Goal: Information Seeking & Learning: Learn about a topic

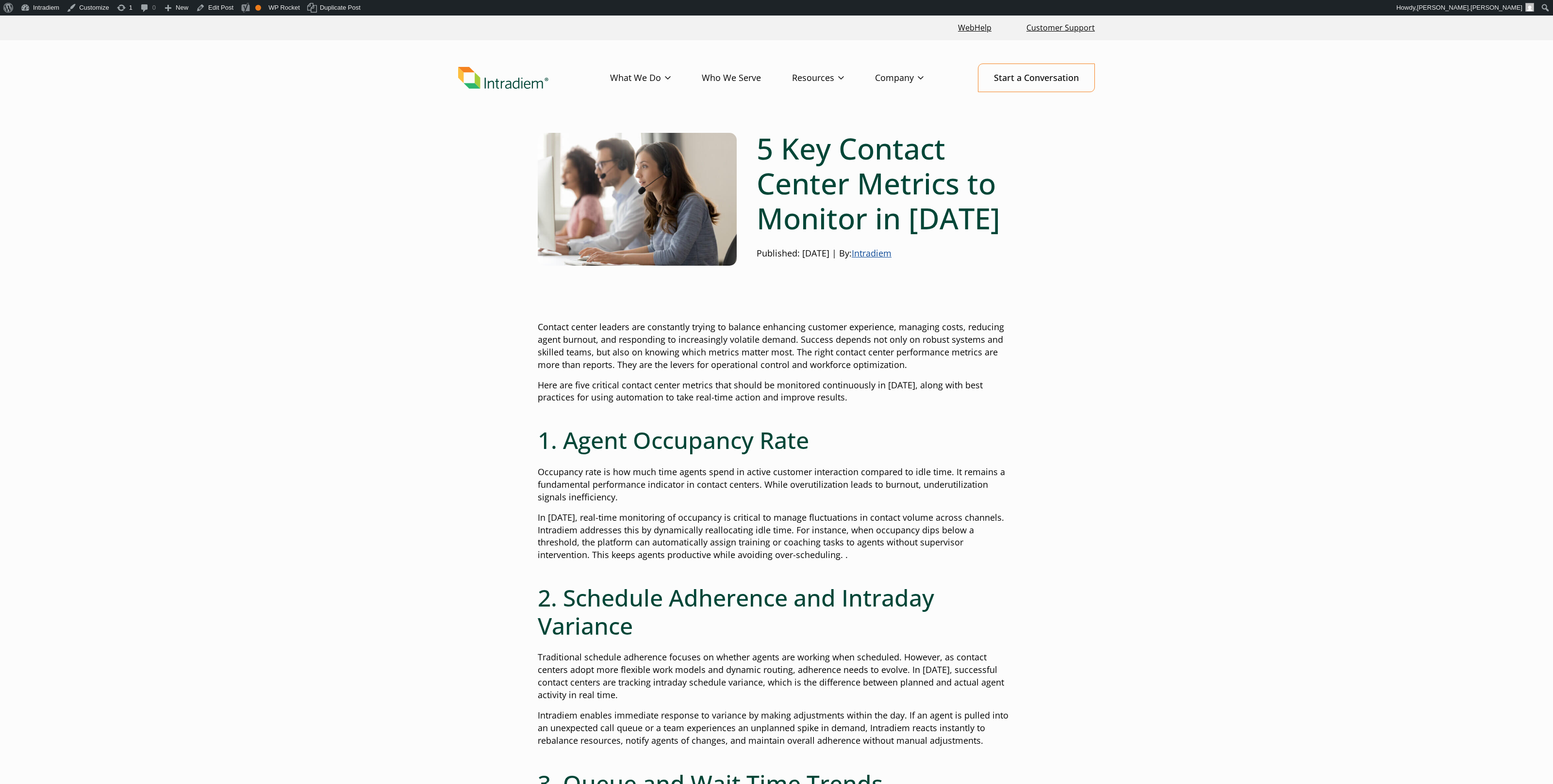
drag, startPoint x: 1304, startPoint y: 47, endPoint x: 1298, endPoint y: 48, distance: 6.1
click at [1298, 48] on header "Menu What We Do Platform Who We Serve Resources Blog Events & Webinars News Suc…" at bounding box center [776, 85] width 1553 height 91
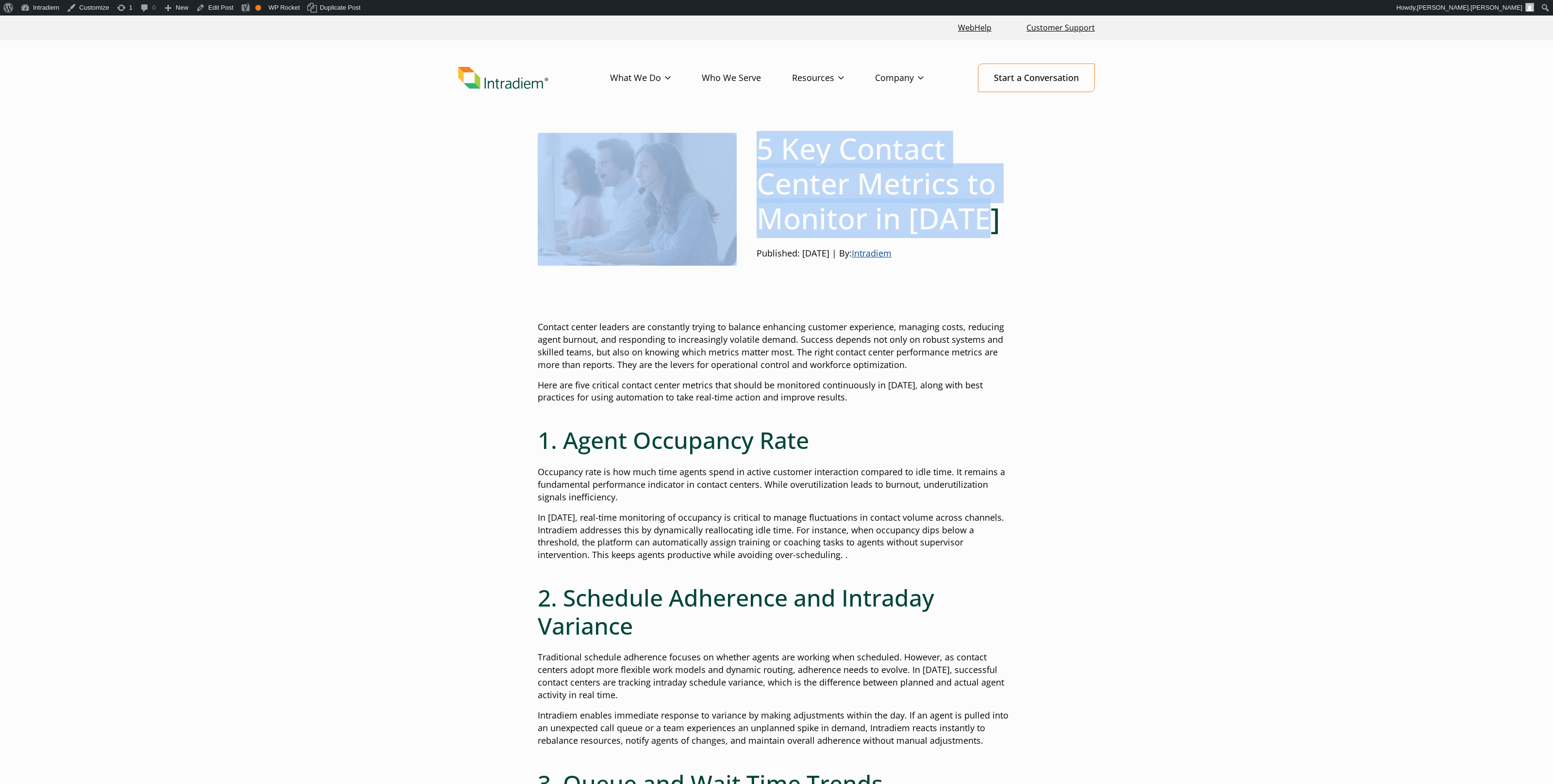
drag, startPoint x: 785, startPoint y: 202, endPoint x: 614, endPoint y: 143, distance: 180.9
click at [610, 139] on div "5 Key Contact Center Metrics to Monitor in 2025 Published: June 6, 2025 | By: I…" at bounding box center [777, 199] width 478 height 137
click at [967, 219] on h1 "5 Key Contact Center Metrics to Monitor in [DATE]" at bounding box center [886, 183] width 259 height 105
drag, startPoint x: 932, startPoint y: 266, endPoint x: 607, endPoint y: 162, distance: 341.2
click at [596, 160] on div "5 Key Contact Center Metrics to Monitor in 2025 Published: June 6, 2025 | By: I…" at bounding box center [777, 199] width 478 height 137
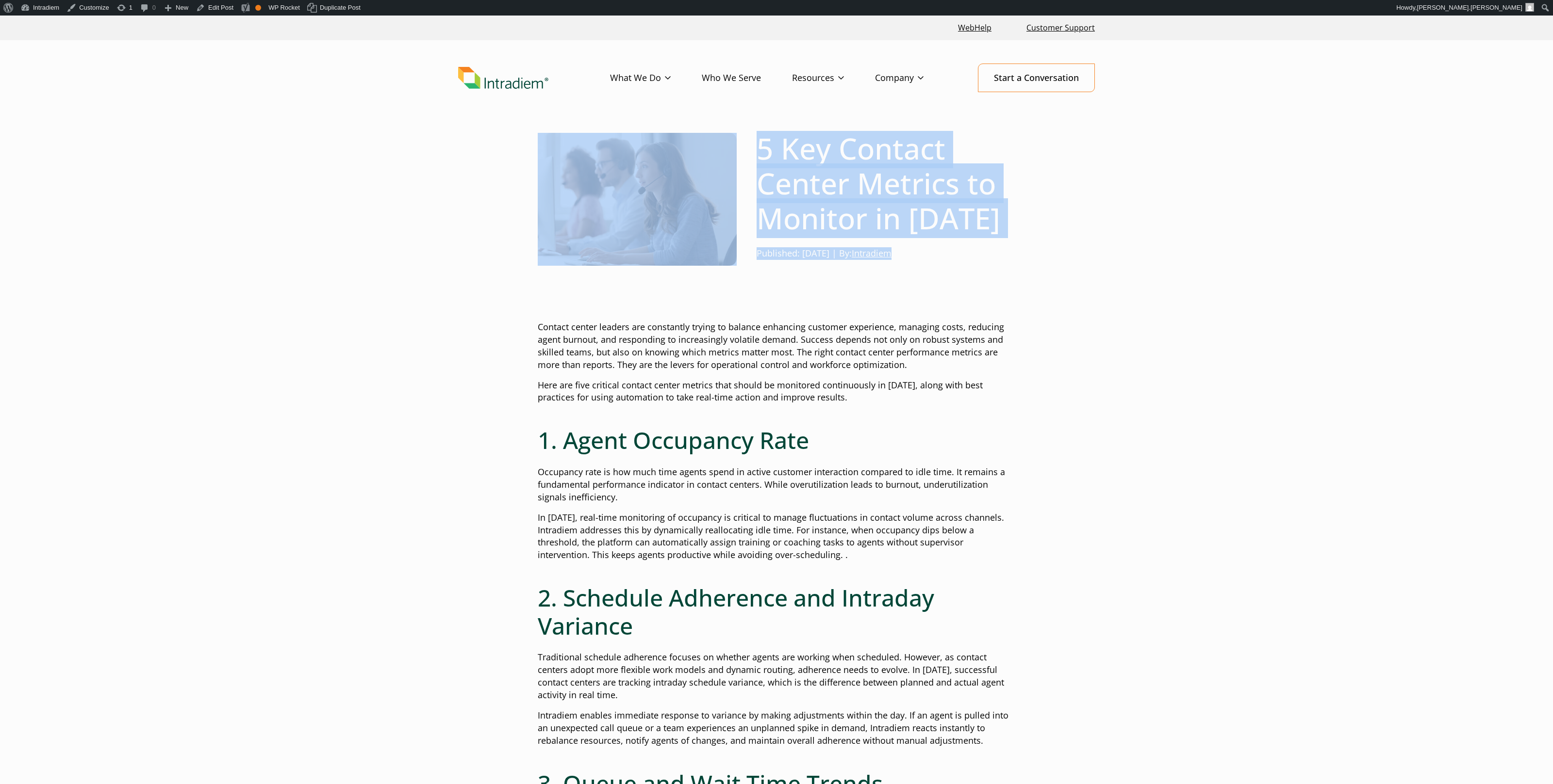
click at [893, 182] on h1 "5 Key Contact Center Metrics to Monitor in 2025" at bounding box center [886, 183] width 259 height 105
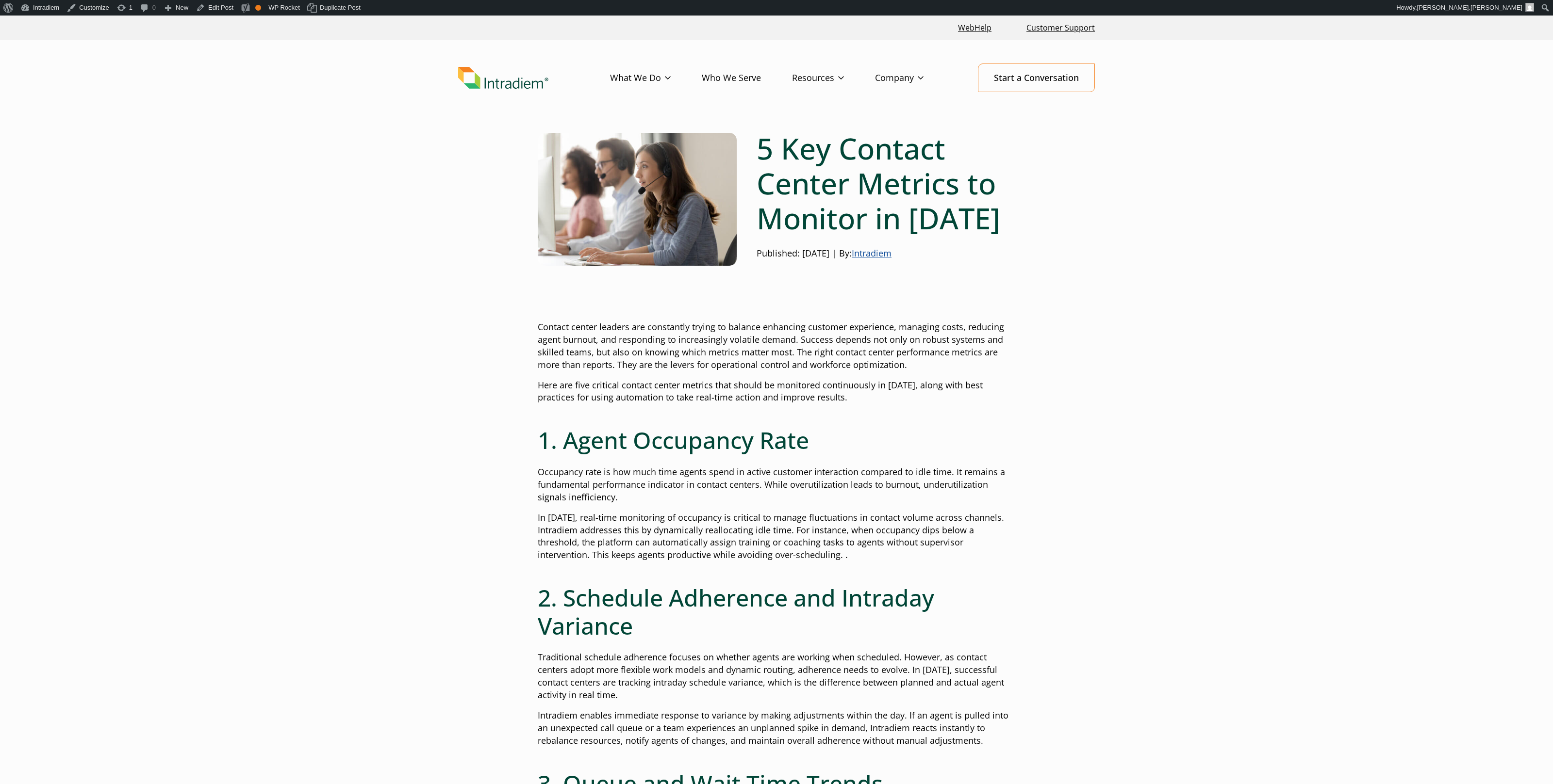
drag, startPoint x: 1214, startPoint y: 223, endPoint x: 1209, endPoint y: 223, distance: 5.0
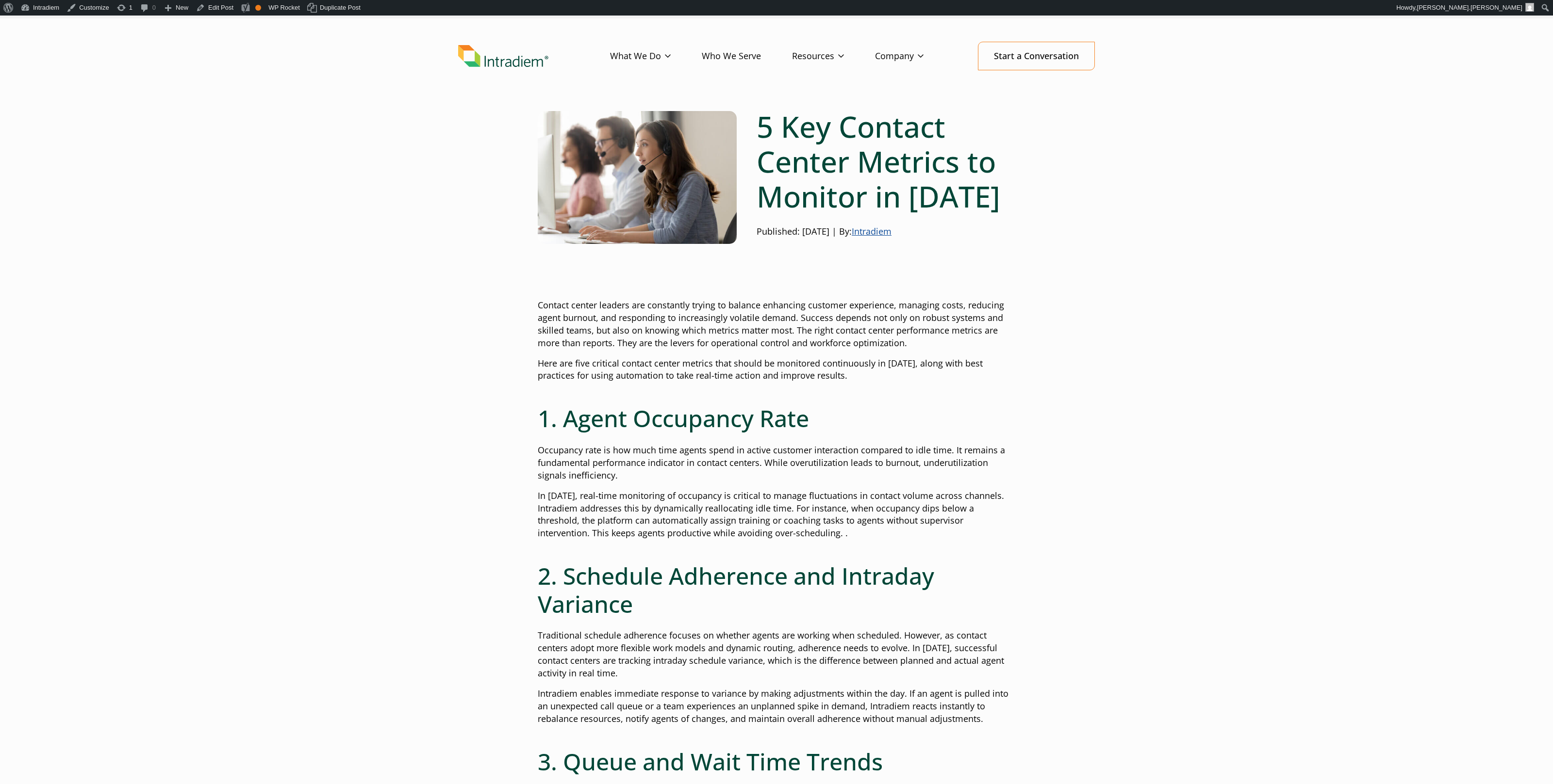
scroll to position [24, 0]
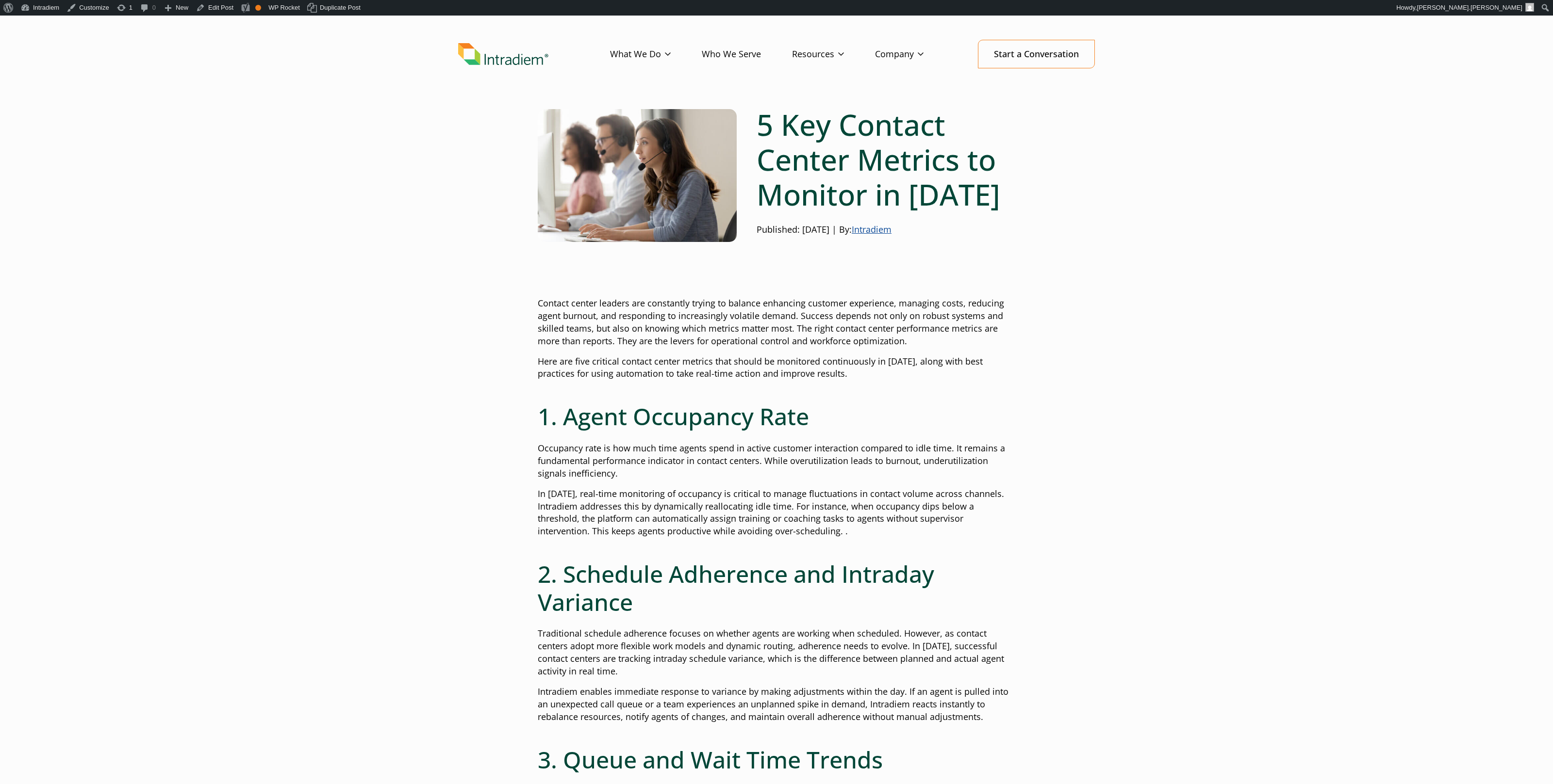
drag, startPoint x: 1116, startPoint y: 117, endPoint x: 1107, endPoint y: 113, distance: 9.8
click at [567, 10] on div "Skip to toolbar About WordPress About WordPress Get Involved WordPress.org Docu…" at bounding box center [776, 8] width 1553 height 15
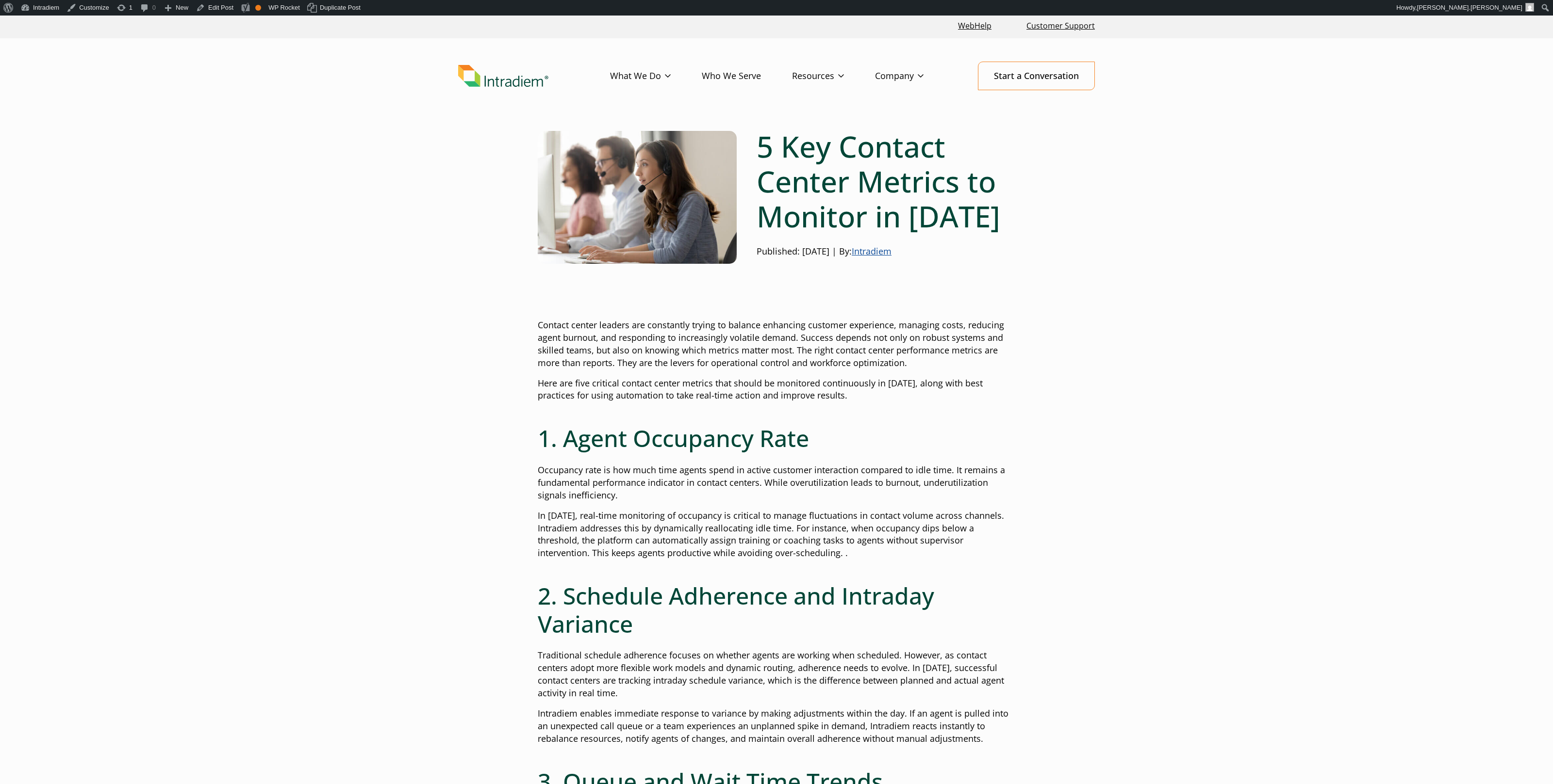
scroll to position [0, 0]
click at [1417, 108] on header "Menu What We Do Platform Who We Serve Resources Blog Events & Webinars News Suc…" at bounding box center [776, 85] width 1553 height 91
click at [1416, 108] on header "Menu What We Do Platform Who We Serve Resources Blog Events & Webinars News Suc…" at bounding box center [776, 85] width 1553 height 91
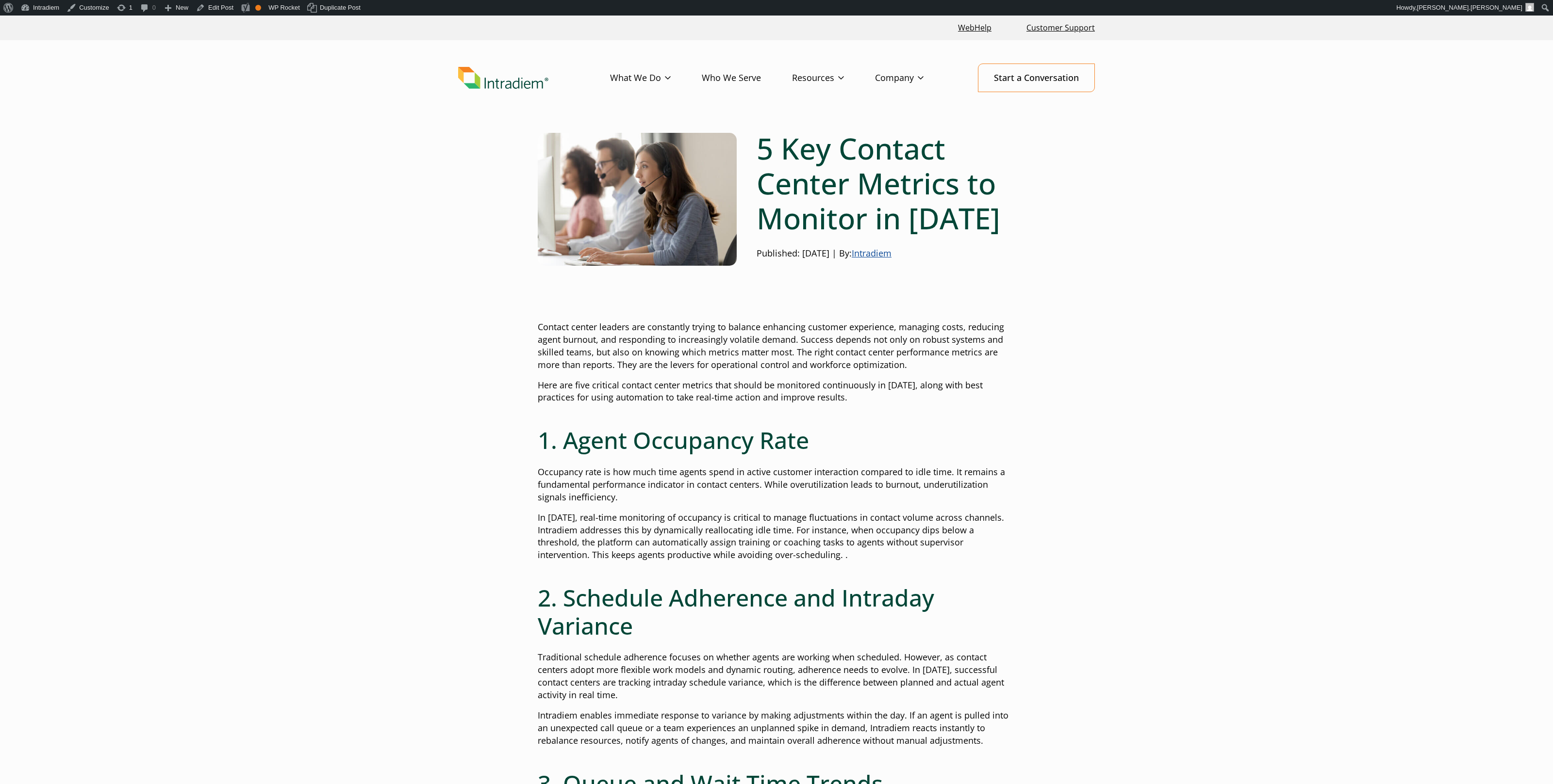
click at [212, 7] on link "Edit Post" at bounding box center [215, 8] width 45 height 15
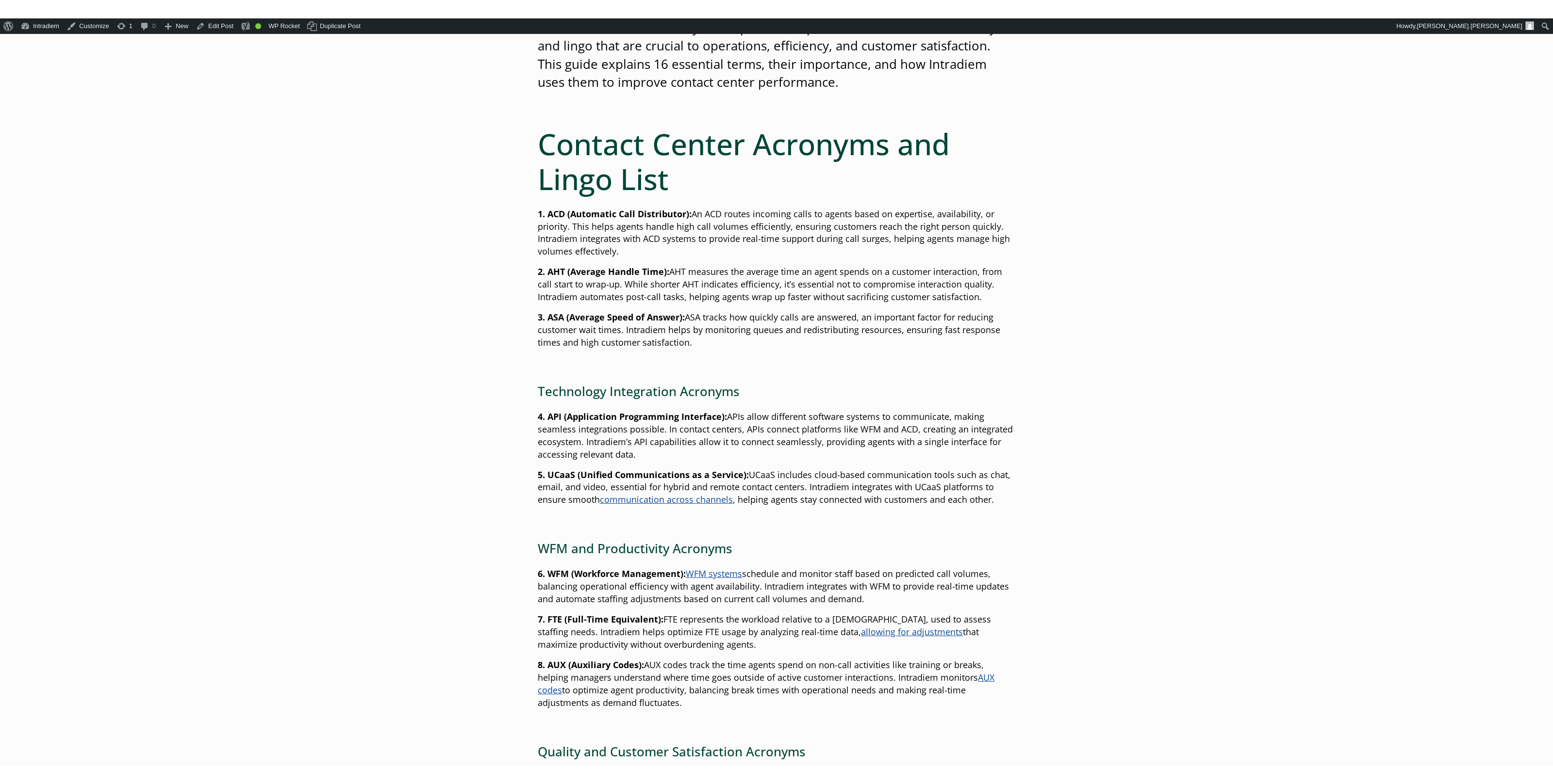
scroll to position [400, 0]
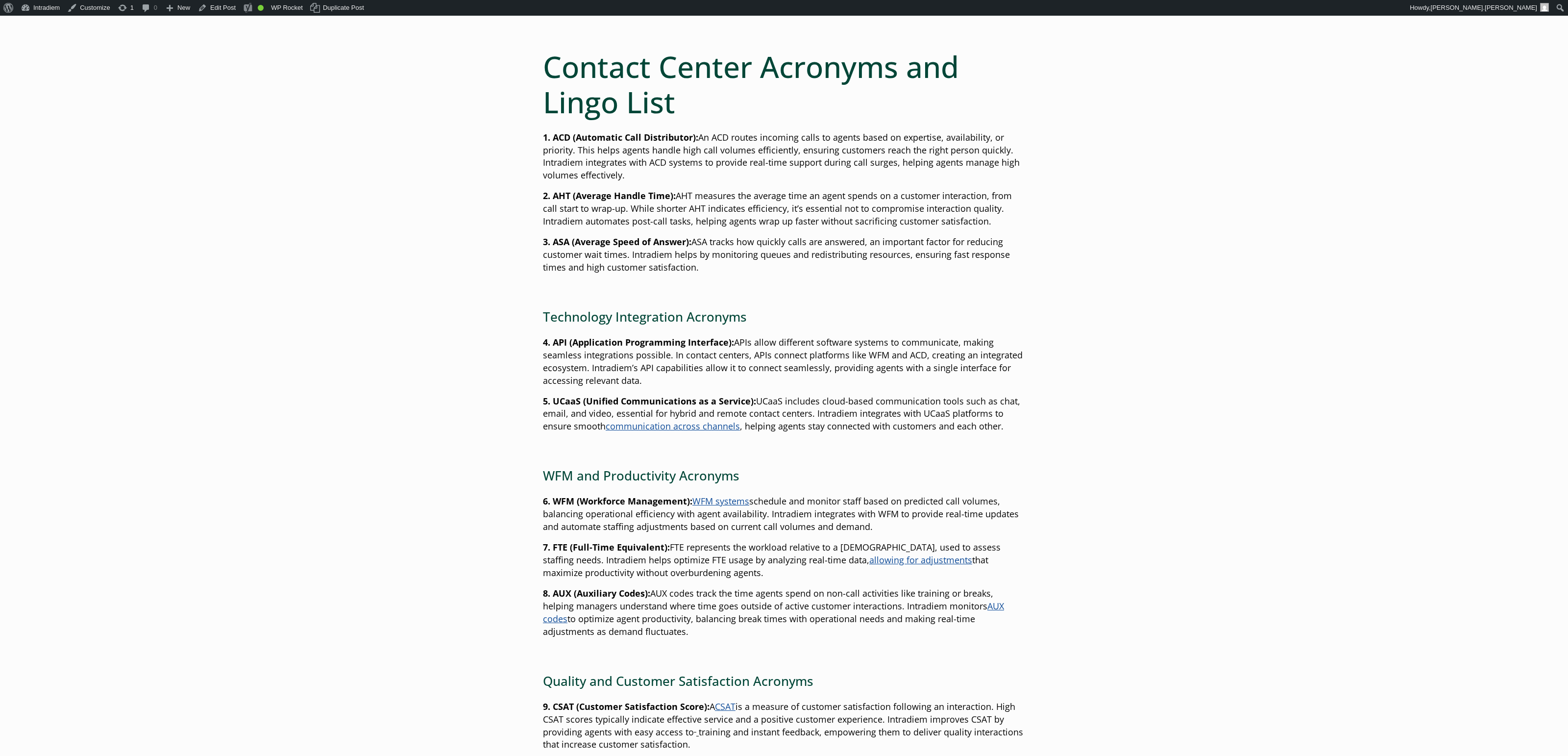
drag, startPoint x: 1141, startPoint y: 318, endPoint x: 1133, endPoint y: 323, distance: 9.4
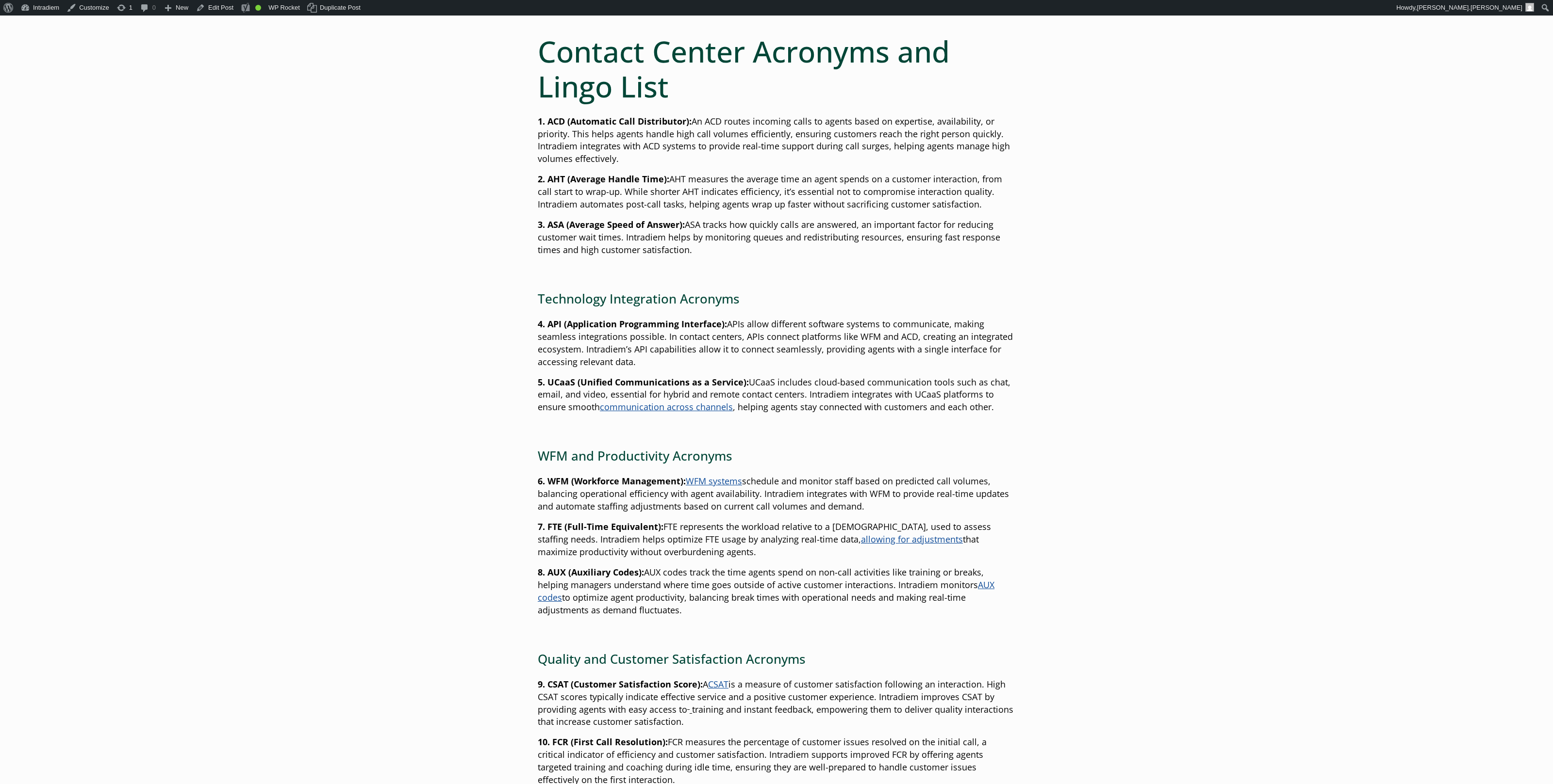
scroll to position [420, 0]
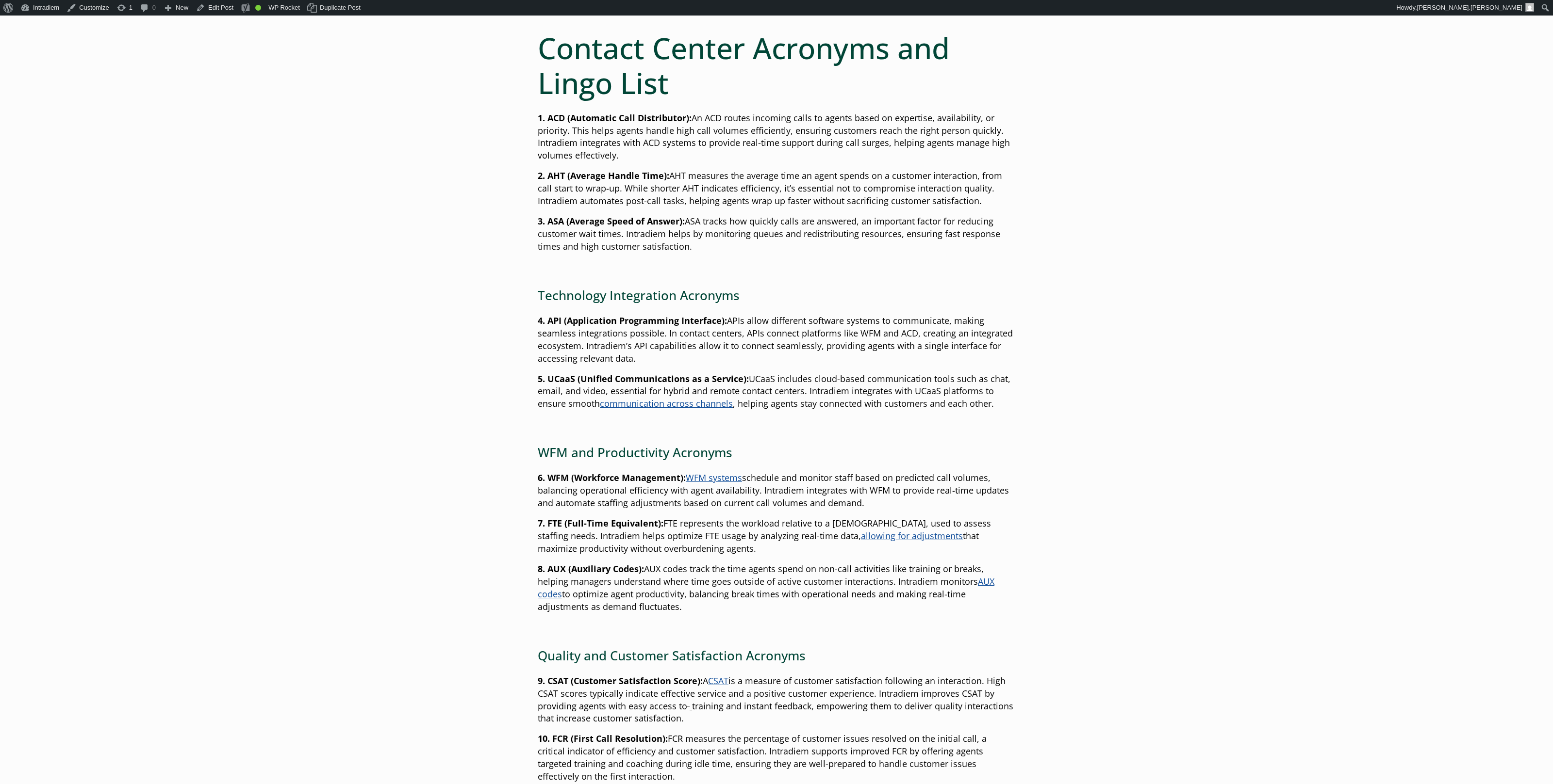
drag, startPoint x: 1339, startPoint y: 137, endPoint x: 1259, endPoint y: 56, distance: 113.8
click at [1338, 136] on main "Ultimate Guide to Contact Center Acronyms and Lingo Published: December 3, 2024…" at bounding box center [776, 783] width 1553 height 2143
click at [1232, 83] on main "Ultimate Guide to Contact Center Acronyms and Lingo Published: December 3, 2024…" at bounding box center [776, 783] width 1553 height 2143
click at [721, 228] on p "3. ASA (Average Speed of Answer): ASA tracks how quickly calls are answered, an…" at bounding box center [777, 233] width 478 height 38
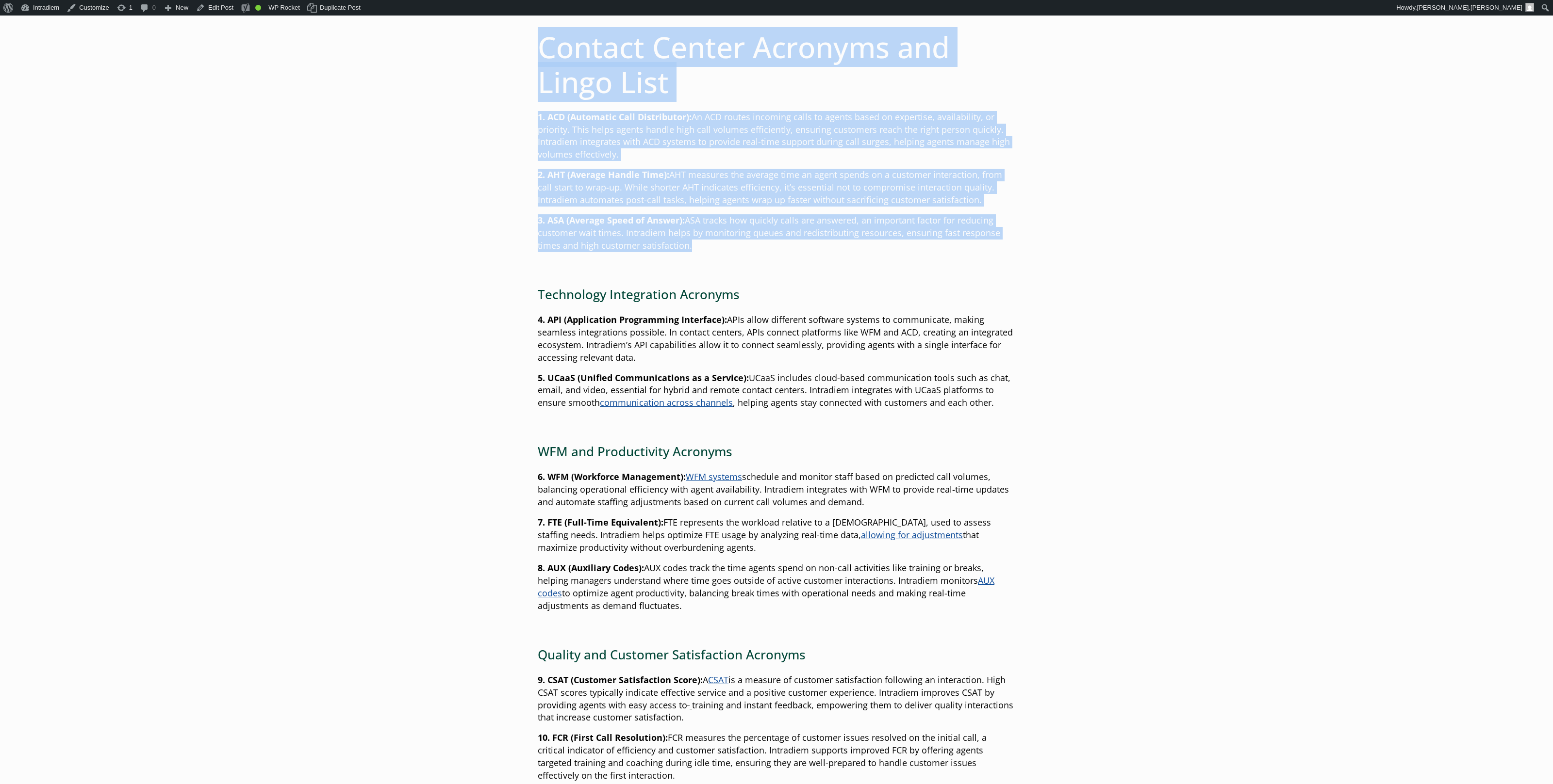
drag, startPoint x: 709, startPoint y: 255, endPoint x: 604, endPoint y: 56, distance: 225.0
click at [488, 53] on div "Ultimate Guide to Contact Center Acronyms and Lingo Published: December 3, 2024…" at bounding box center [776, 744] width 699 height 2066
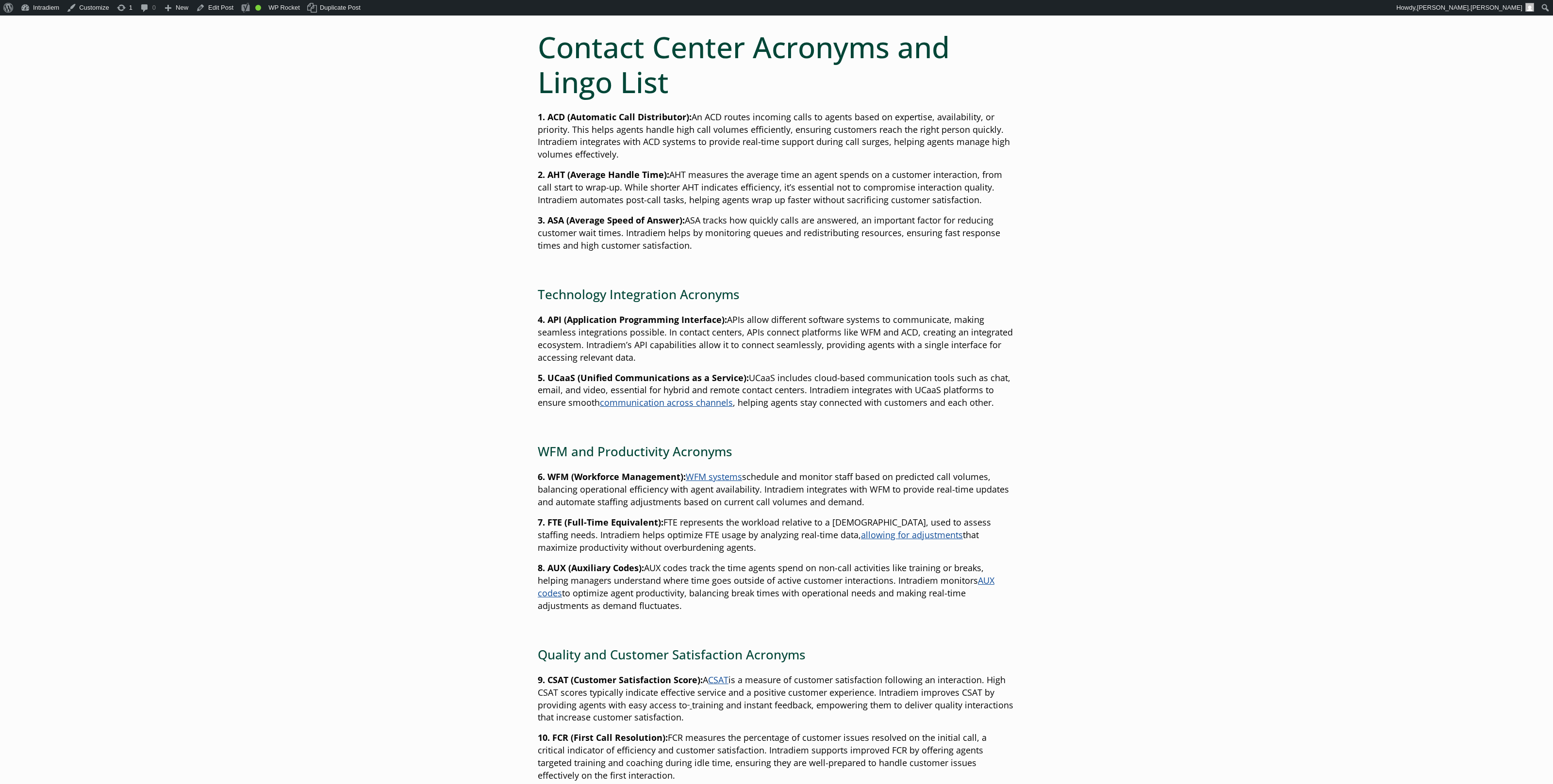
drag, startPoint x: 628, startPoint y: 62, endPoint x: 633, endPoint y: 62, distance: 5.0
click at [631, 62] on h1 "Contact Center Acronyms and Lingo List" at bounding box center [777, 65] width 478 height 70
drag, startPoint x: 707, startPoint y: 80, endPoint x: 748, endPoint y: 178, distance: 106.2
click at [707, 81] on h1 "Contact Center Acronyms and Lingo List" at bounding box center [777, 65] width 478 height 70
click at [739, 247] on p "3. ASA (Average Speed of Answer): ASA tracks how quickly calls are answered, an…" at bounding box center [777, 233] width 478 height 38
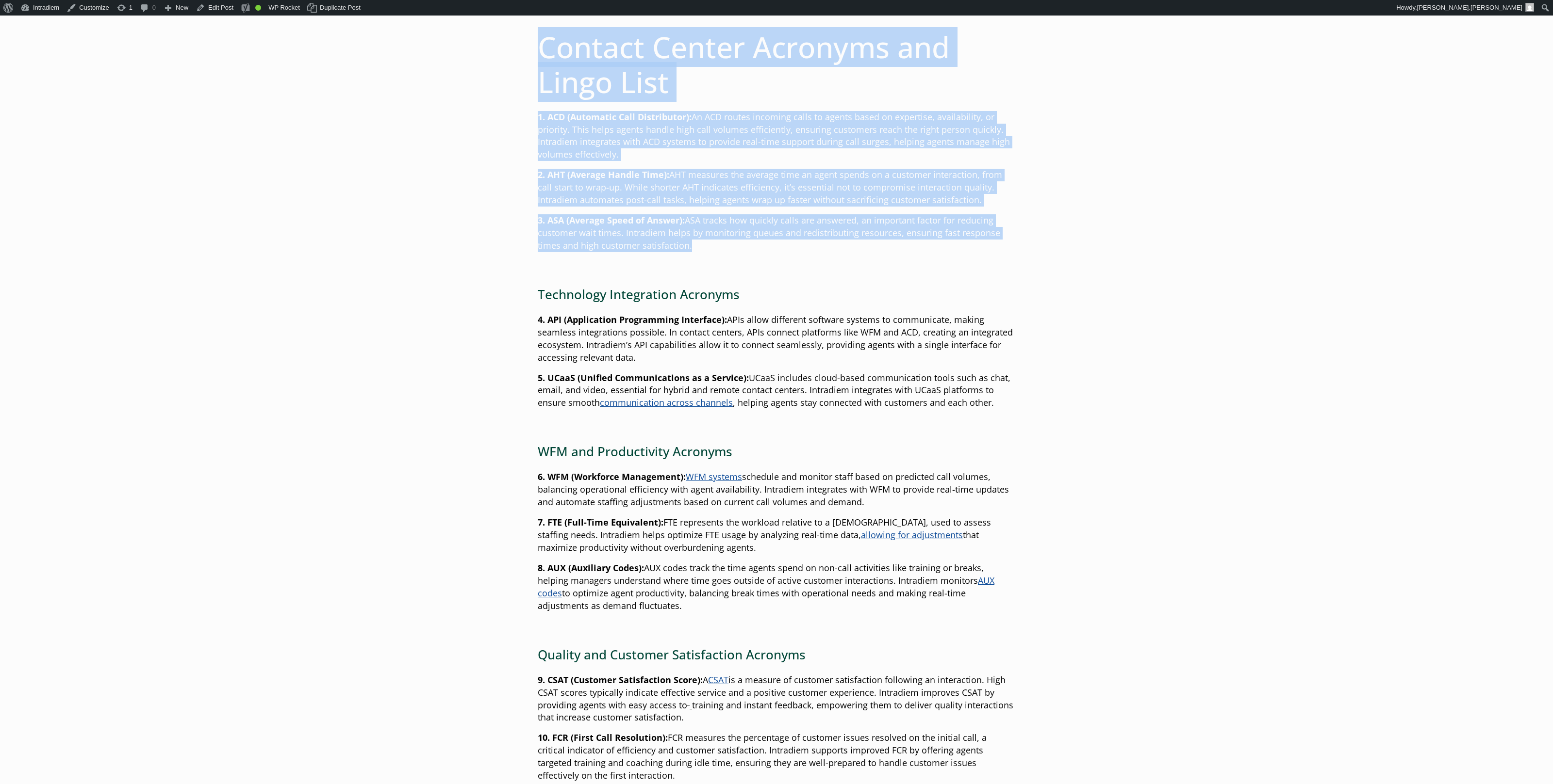
drag, startPoint x: 558, startPoint y: 199, endPoint x: 501, endPoint y: 55, distance: 154.9
click at [501, 55] on div "Ultimate Guide to Contact Center Acronyms and Lingo Published: December 3, 2024…" at bounding box center [776, 744] width 699 height 2066
click at [501, 54] on div "Ultimate Guide to Contact Center Acronyms and Lingo Published: December 3, 2024…" at bounding box center [776, 744] width 699 height 2066
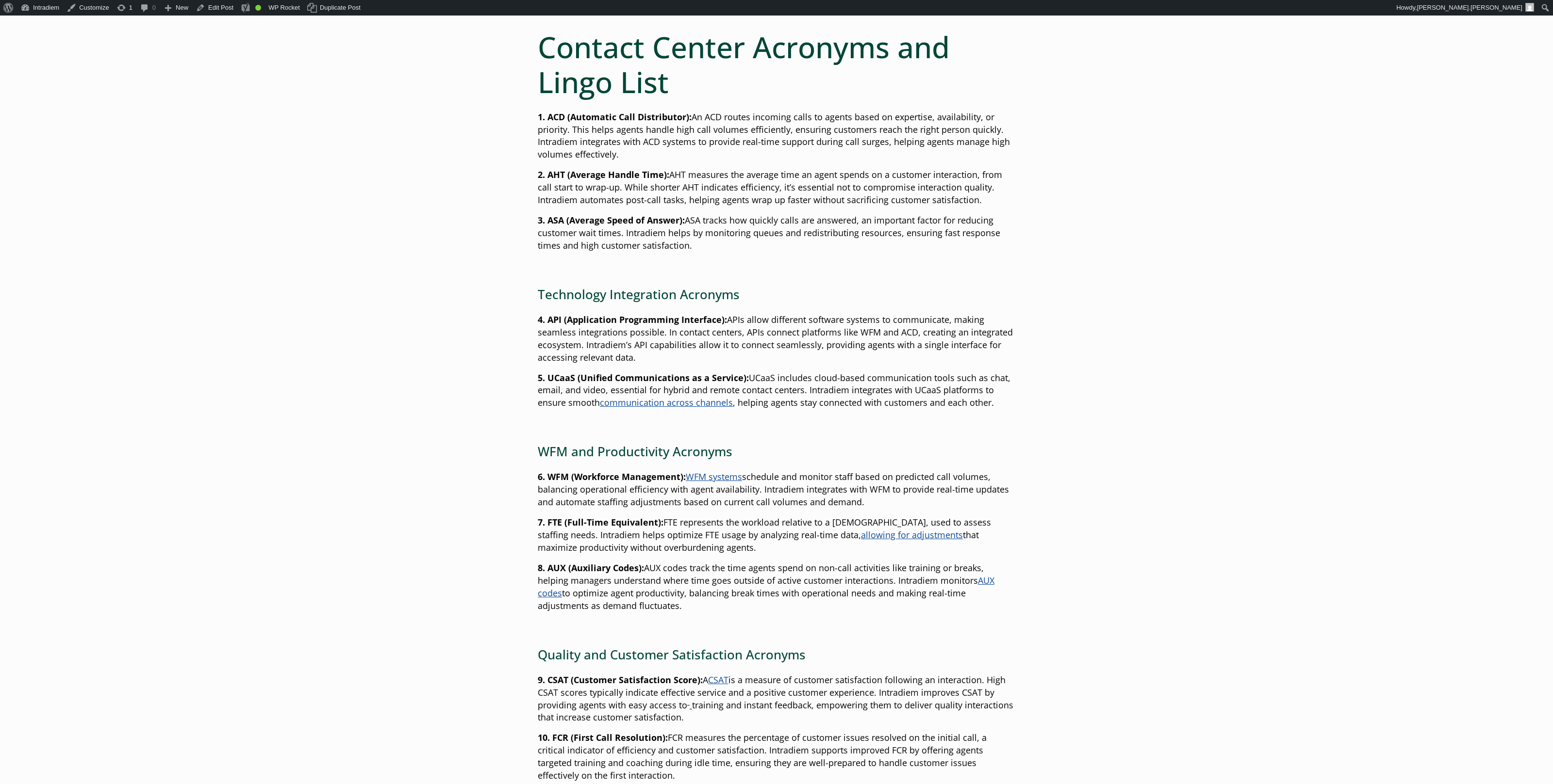
scroll to position [419, 0]
drag, startPoint x: 1248, startPoint y: 283, endPoint x: 1246, endPoint y: 274, distance: 9.2
click at [1248, 283] on main "Ultimate Guide to Contact Center Acronyms and Lingo Published: December 3, 2024…" at bounding box center [776, 783] width 1553 height 2143
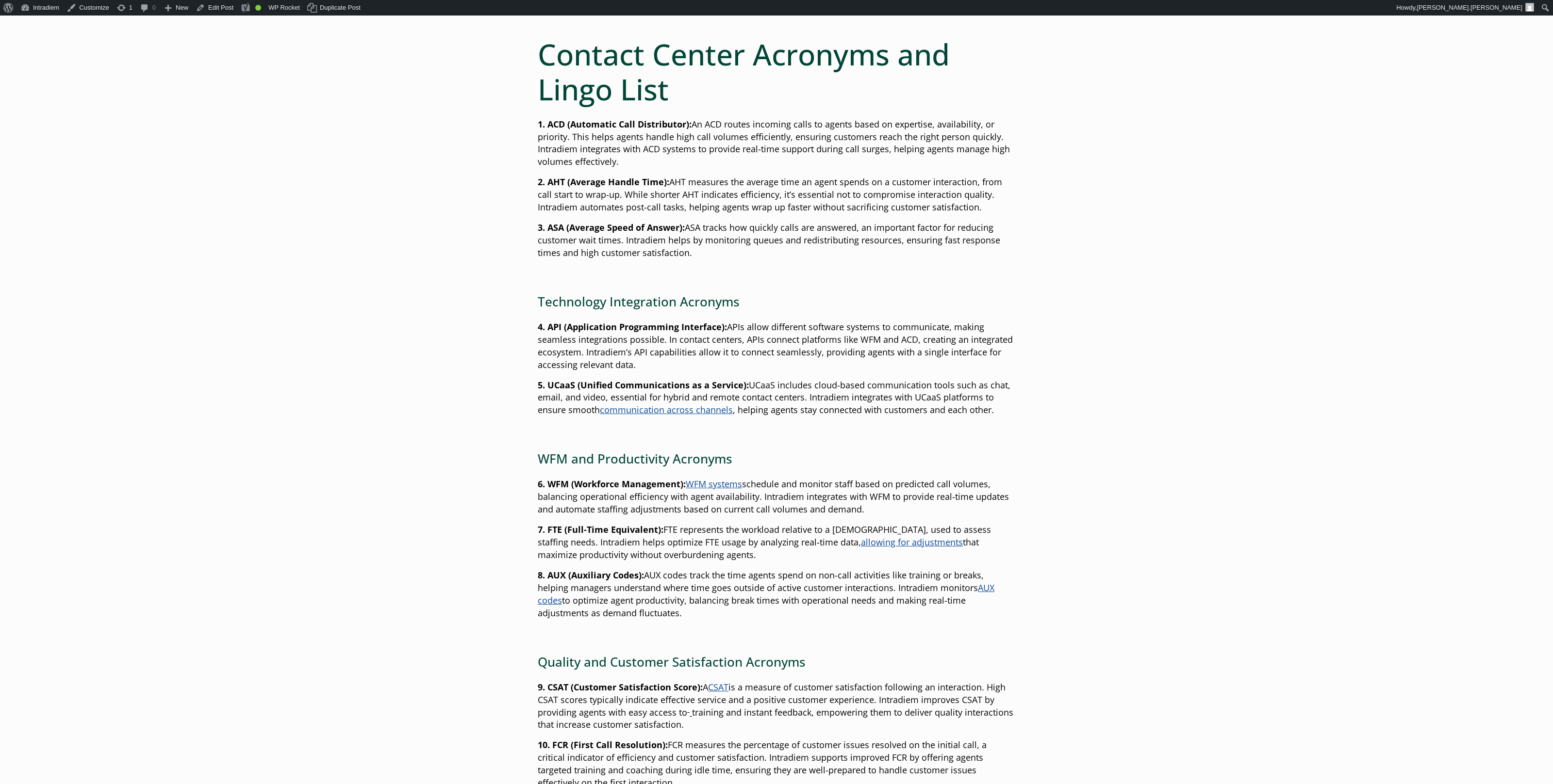
scroll to position [415, 0]
click at [1279, 252] on main "Ultimate Guide to Contact Center Acronyms and Lingo Published: December 3, 2024…" at bounding box center [776, 787] width 1553 height 2143
click at [1282, 248] on main "Ultimate Guide to Contact Center Acronyms and Lingo Published: December 3, 2024…" at bounding box center [776, 787] width 1553 height 2143
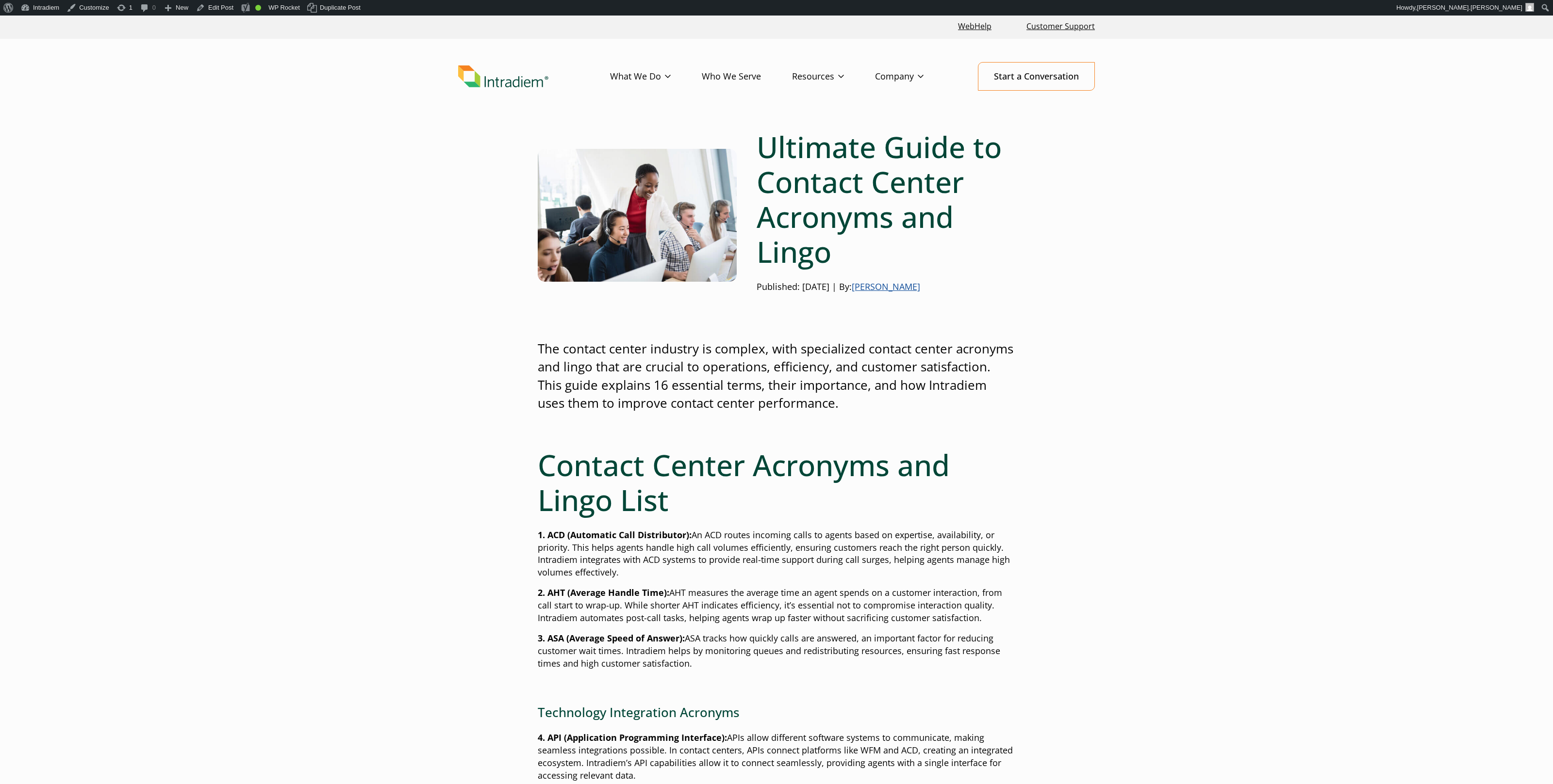
scroll to position [0, 0]
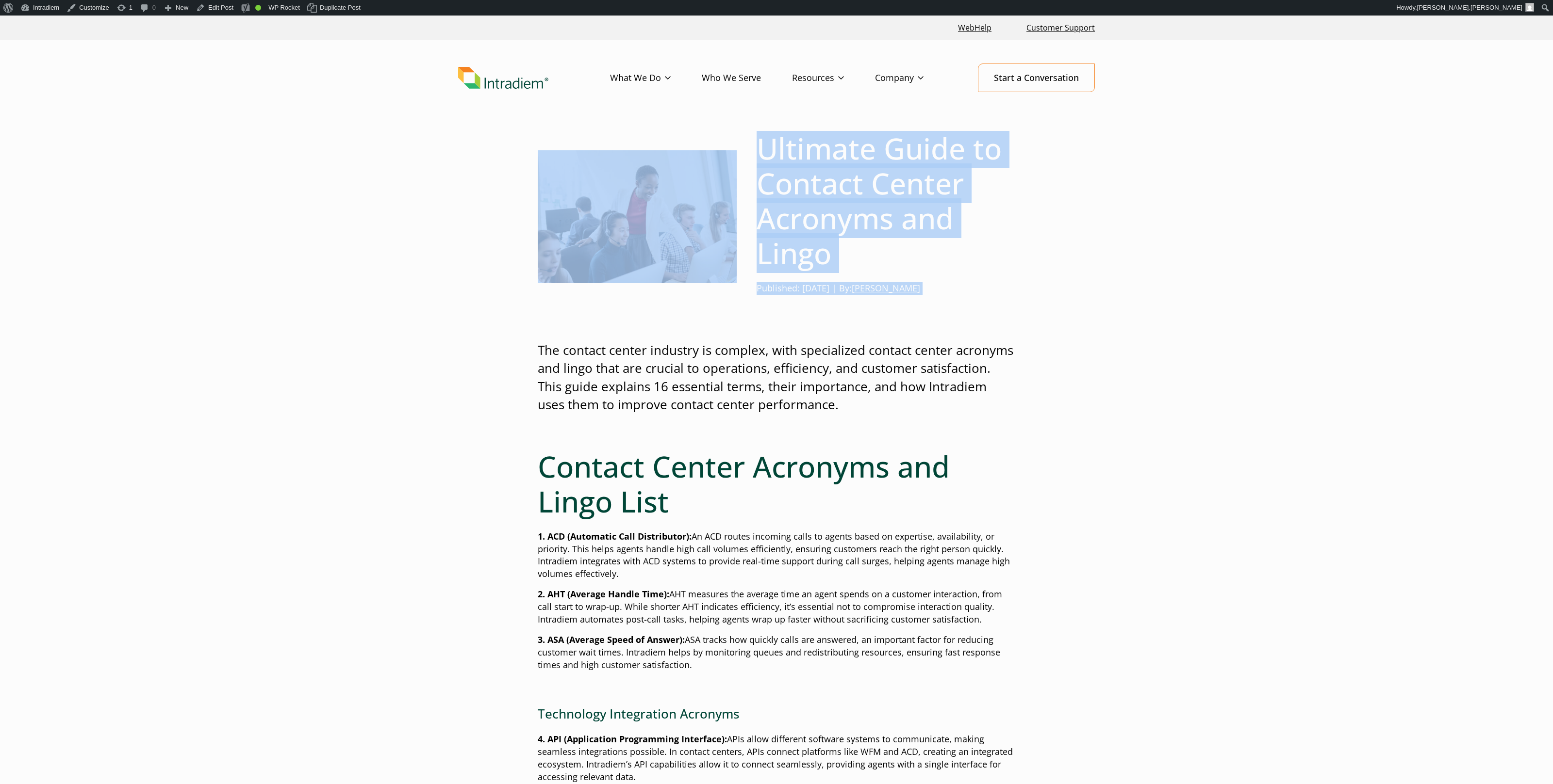
drag, startPoint x: 897, startPoint y: 289, endPoint x: 940, endPoint y: 188, distance: 109.8
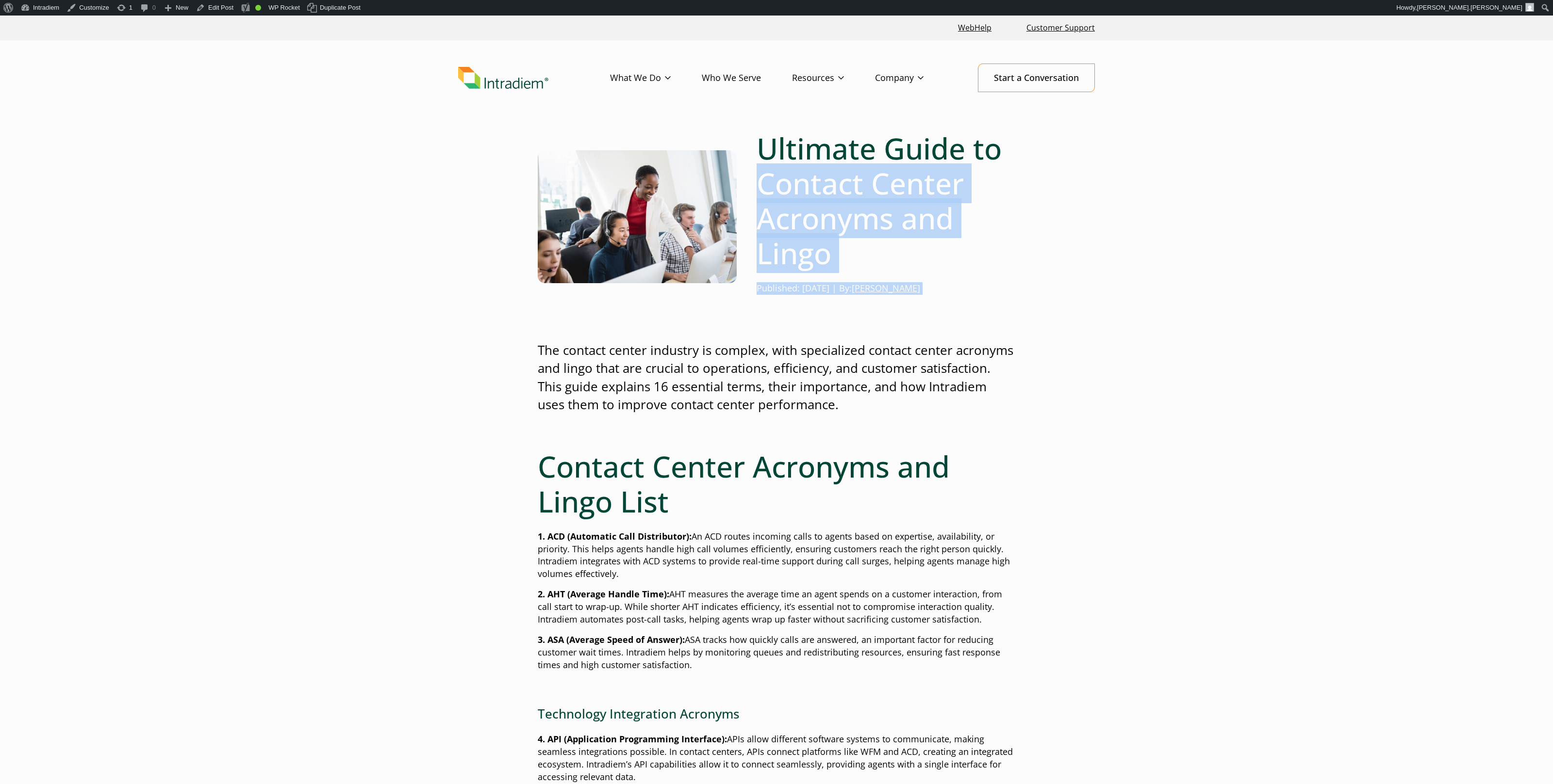
drag, startPoint x: 948, startPoint y: 188, endPoint x: 966, endPoint y: 183, distance: 18.7
click at [949, 188] on h1 "Ultimate Guide to Contact Center Acronyms and Lingo" at bounding box center [886, 201] width 259 height 139
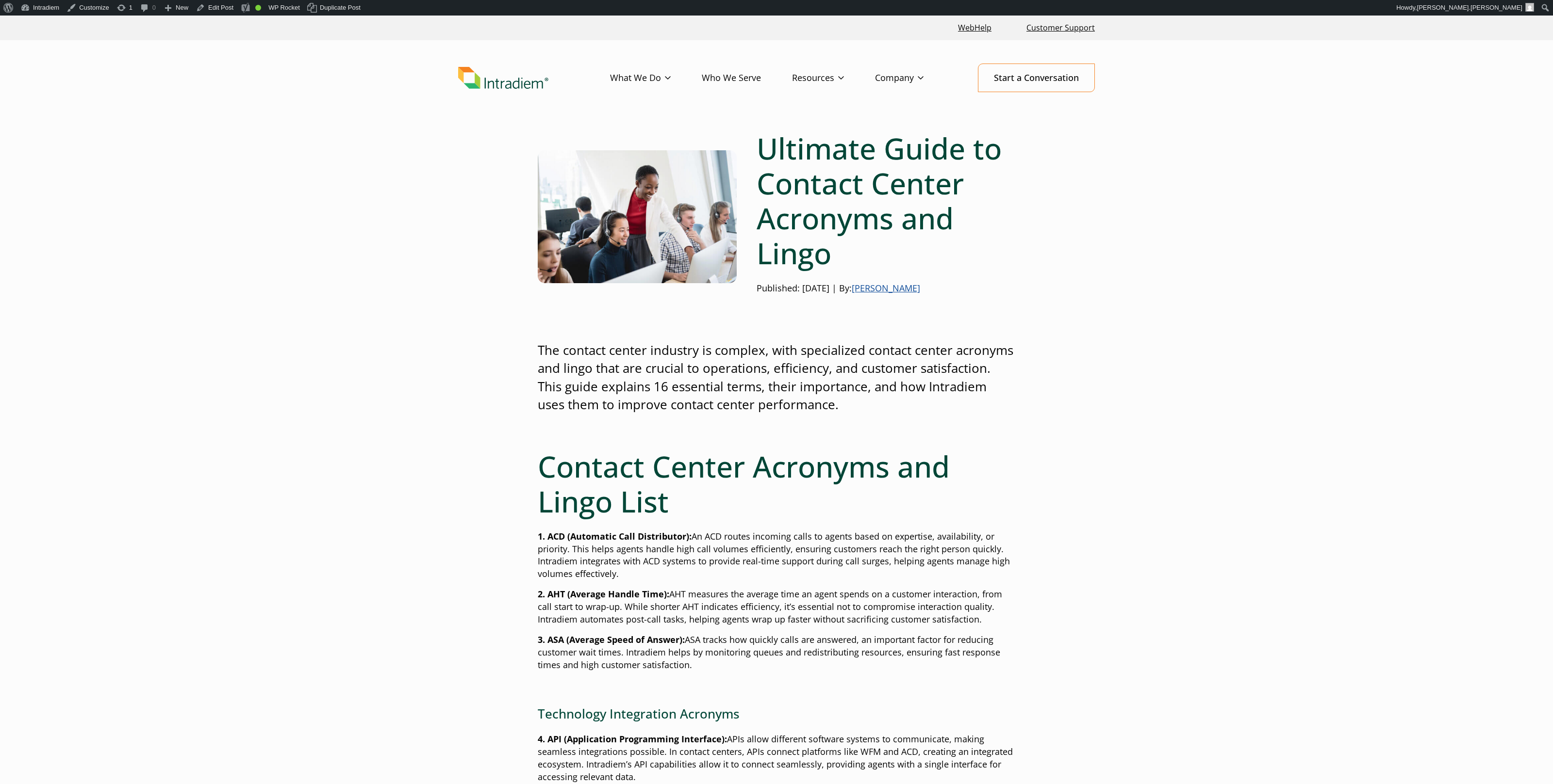
drag, startPoint x: 929, startPoint y: 182, endPoint x: 916, endPoint y: 179, distance: 13.3
click at [927, 182] on h1 "Ultimate Guide to Contact Center Acronyms and Lingo" at bounding box center [886, 201] width 259 height 139
click at [848, 178] on h1 "Ultimate Guide to Contact Center Acronyms and Lingo" at bounding box center [886, 201] width 259 height 139
click at [834, 183] on h1 "Ultimate Guide to Contact Center Acronyms and Lingo" at bounding box center [886, 201] width 259 height 139
drag, startPoint x: 995, startPoint y: 278, endPoint x: 1011, endPoint y: 288, distance: 18.9
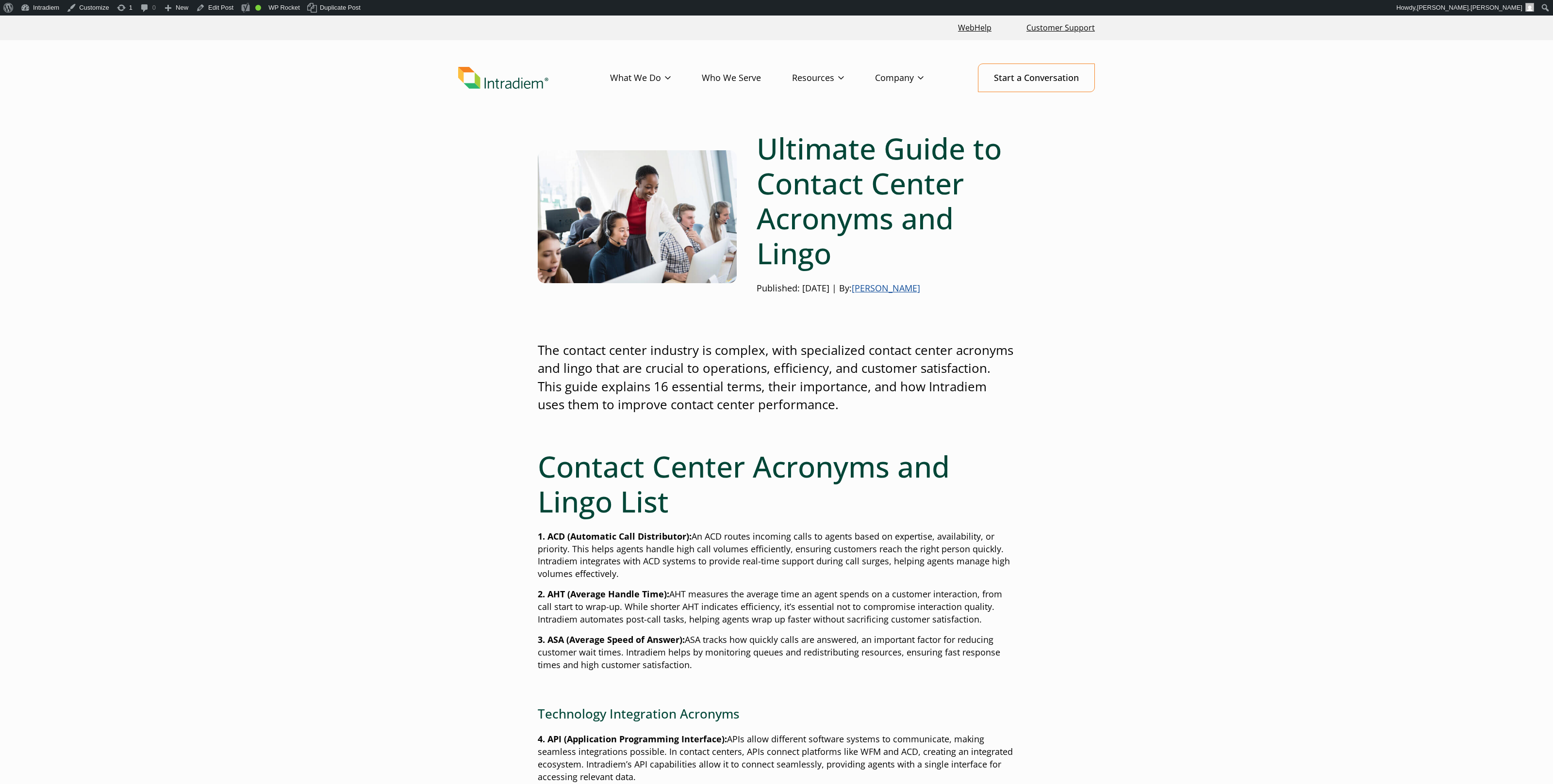
click at [995, 278] on div "Ultimate Guide to Contact Center Acronyms and Lingo Published: December 3, 2024…" at bounding box center [875, 216] width 278 height 171
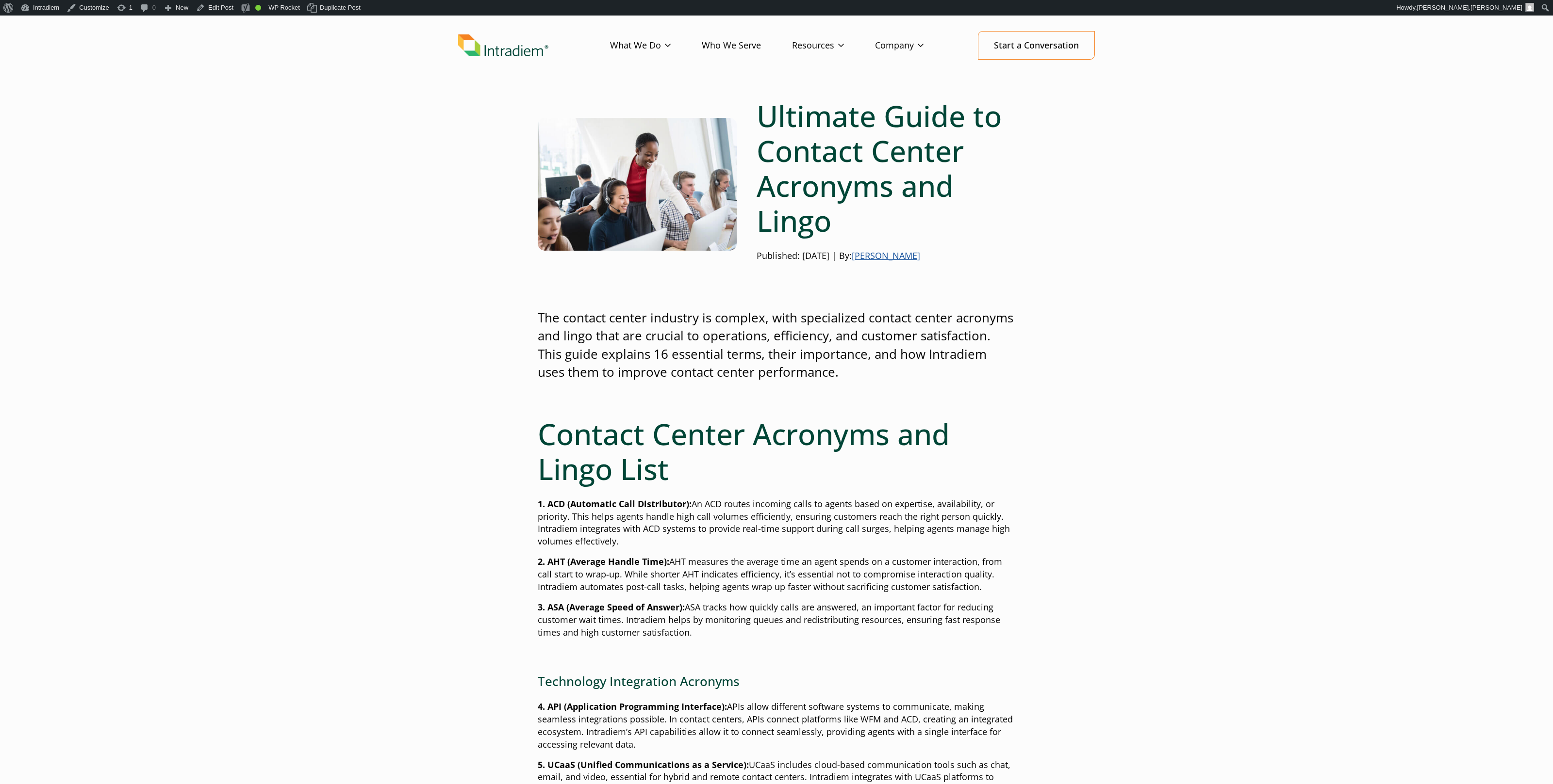
scroll to position [40, 0]
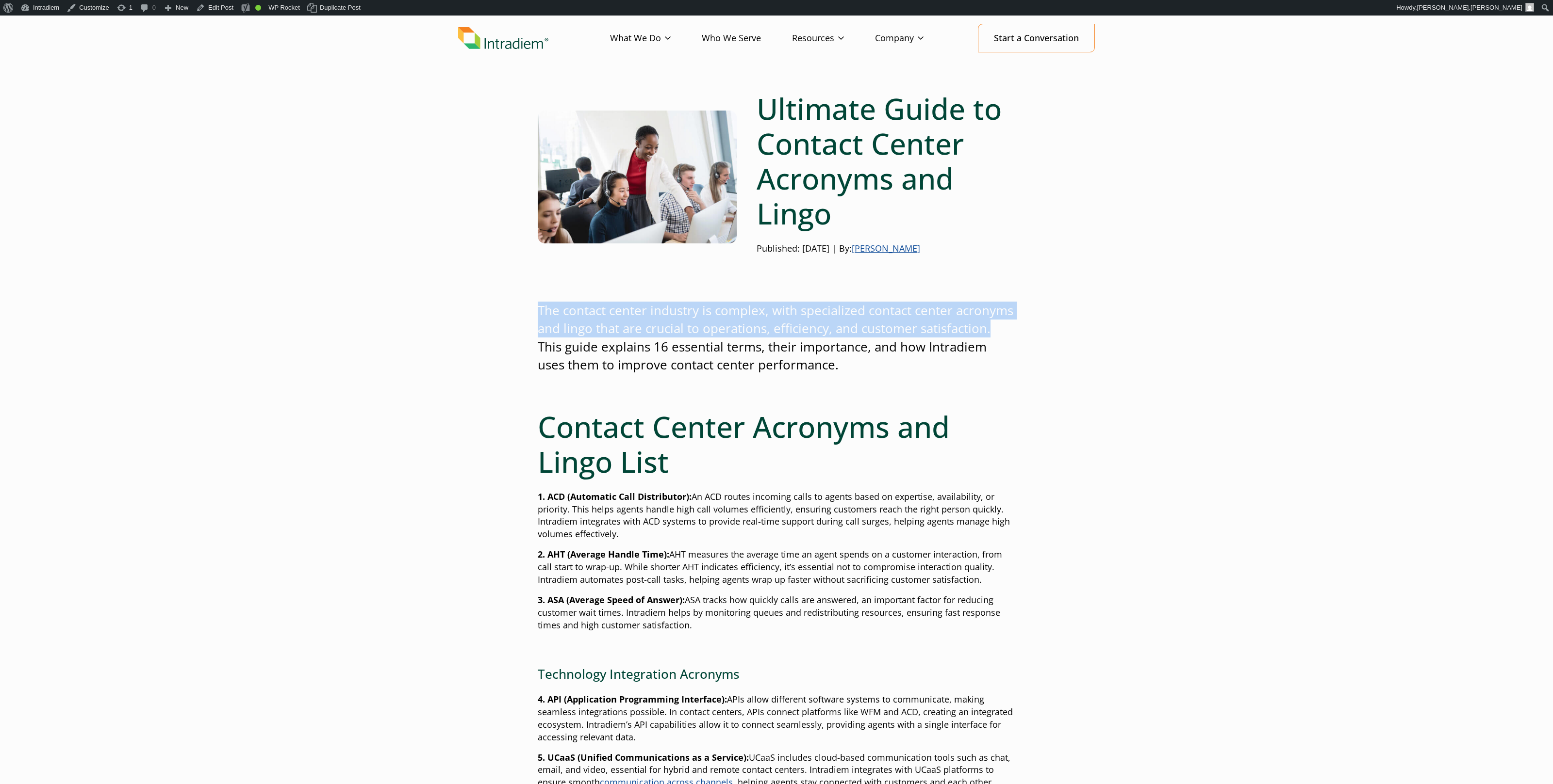
drag, startPoint x: 977, startPoint y: 334, endPoint x: 492, endPoint y: 311, distance: 485.5
drag, startPoint x: 753, startPoint y: 312, endPoint x: 748, endPoint y: 311, distance: 5.1
click at [752, 312] on p "The contact center industry is complex, with specialized contact center acronym…" at bounding box center [777, 338] width 478 height 73
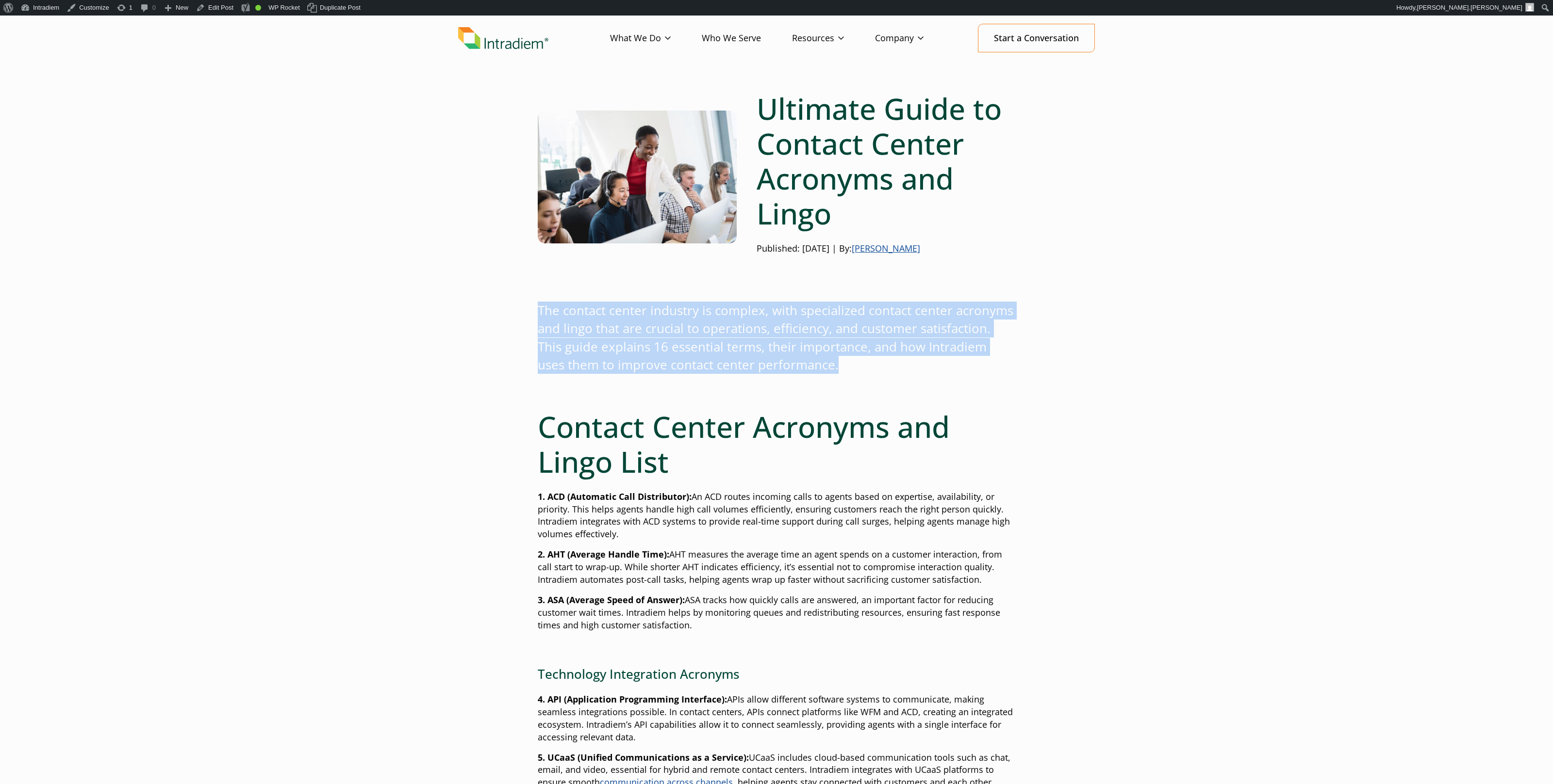
drag, startPoint x: 807, startPoint y: 367, endPoint x: 575, endPoint y: 321, distance: 236.5
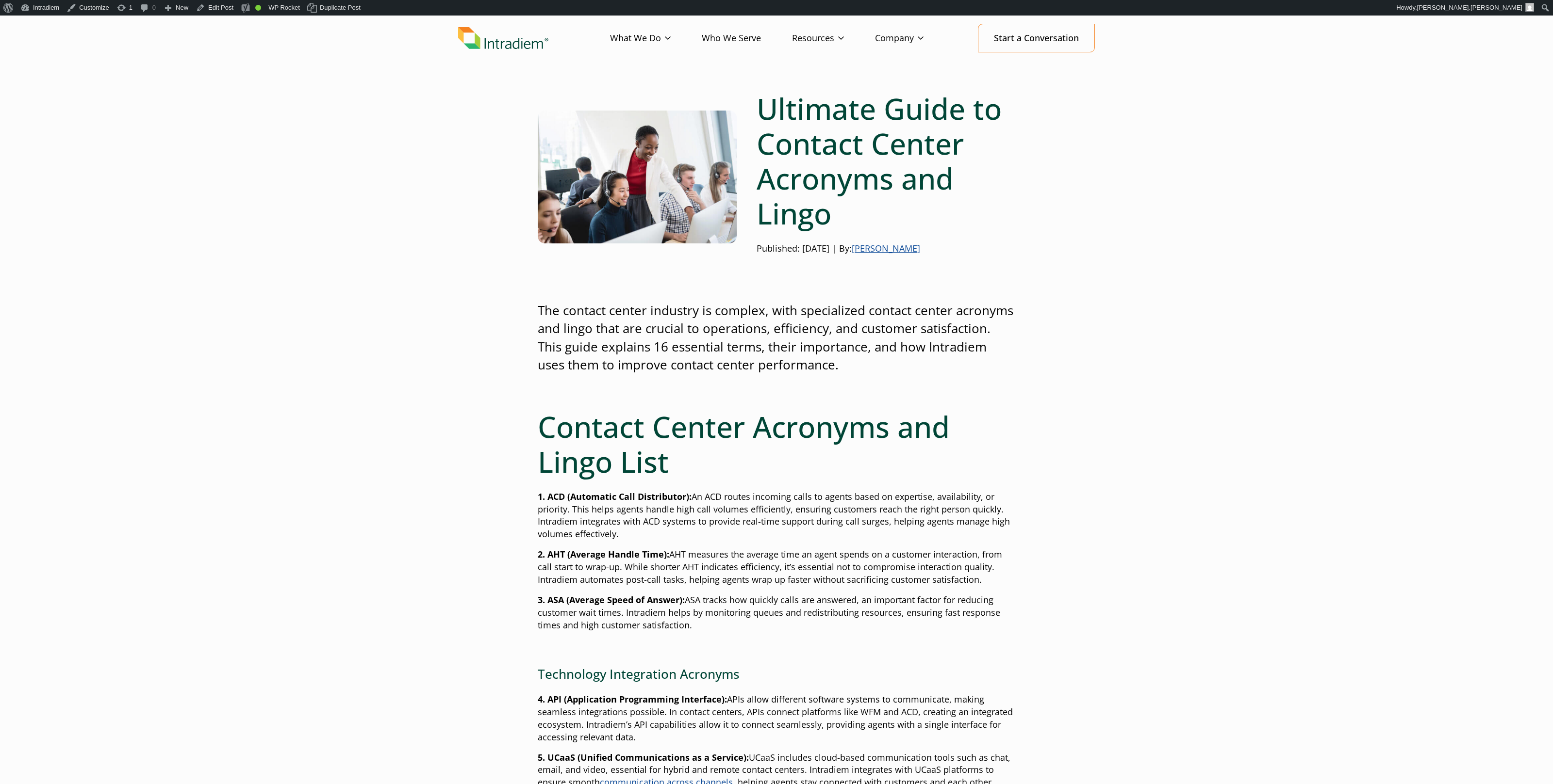
drag, startPoint x: 696, startPoint y: 330, endPoint x: 691, endPoint y: 328, distance: 5.4
click at [694, 330] on p "The contact center industry is complex, with specialized contact center acronym…" at bounding box center [777, 338] width 478 height 73
click at [692, 330] on p "The contact center industry is complex, with specialized contact center acronym…" at bounding box center [777, 338] width 478 height 73
click at [704, 328] on p "The contact center industry is complex, with specialized contact center acronym…" at bounding box center [777, 338] width 478 height 73
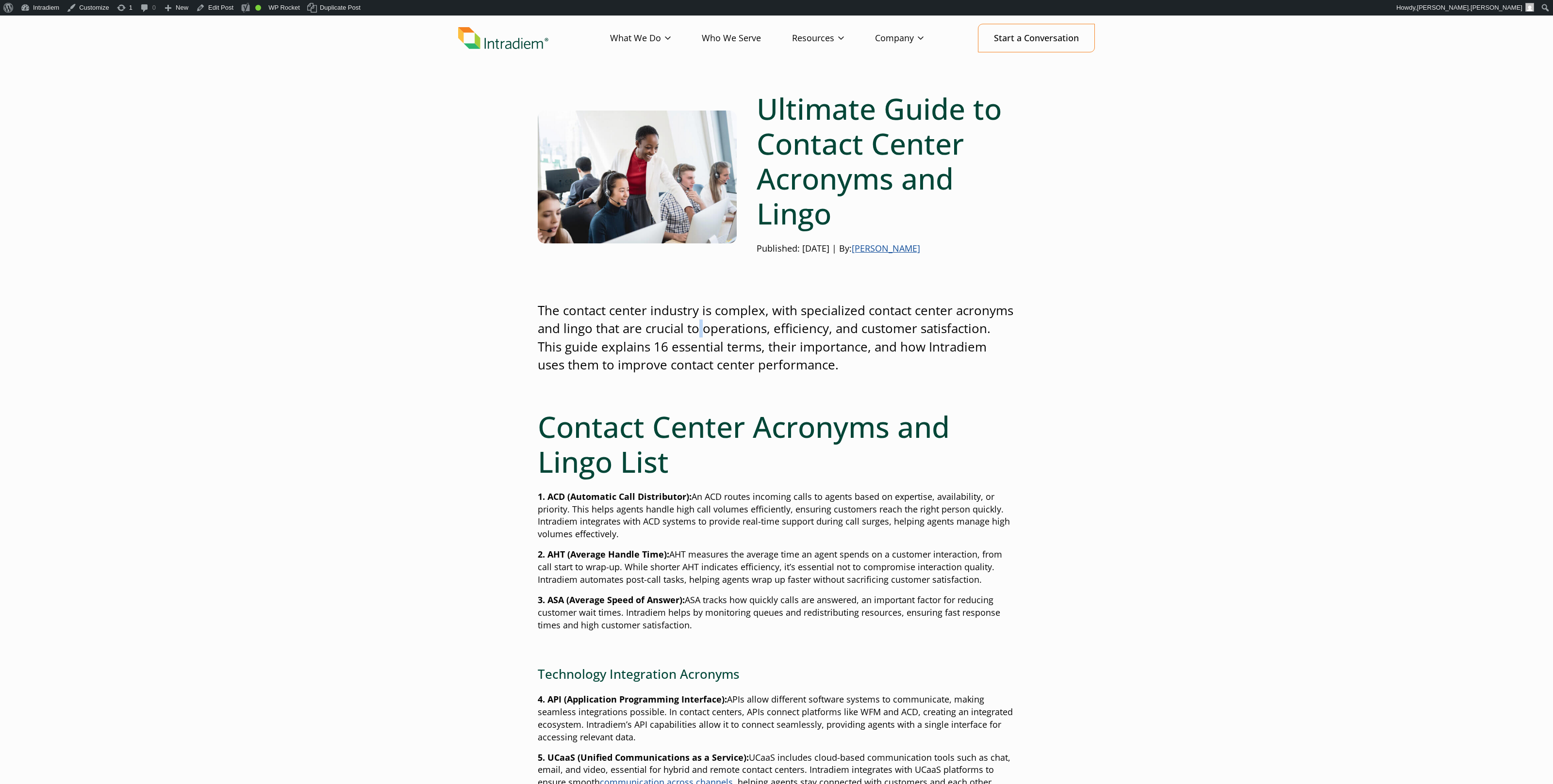
click at [699, 329] on p "The contact center industry is complex, with specialized contact center acronym…" at bounding box center [777, 338] width 478 height 73
click at [713, 327] on p "The contact center industry is complex, with specialized contact center acronym…" at bounding box center [777, 338] width 478 height 73
click at [974, 355] on p "The contact center industry is complex, with specialized contact center acronym…" at bounding box center [777, 338] width 478 height 73
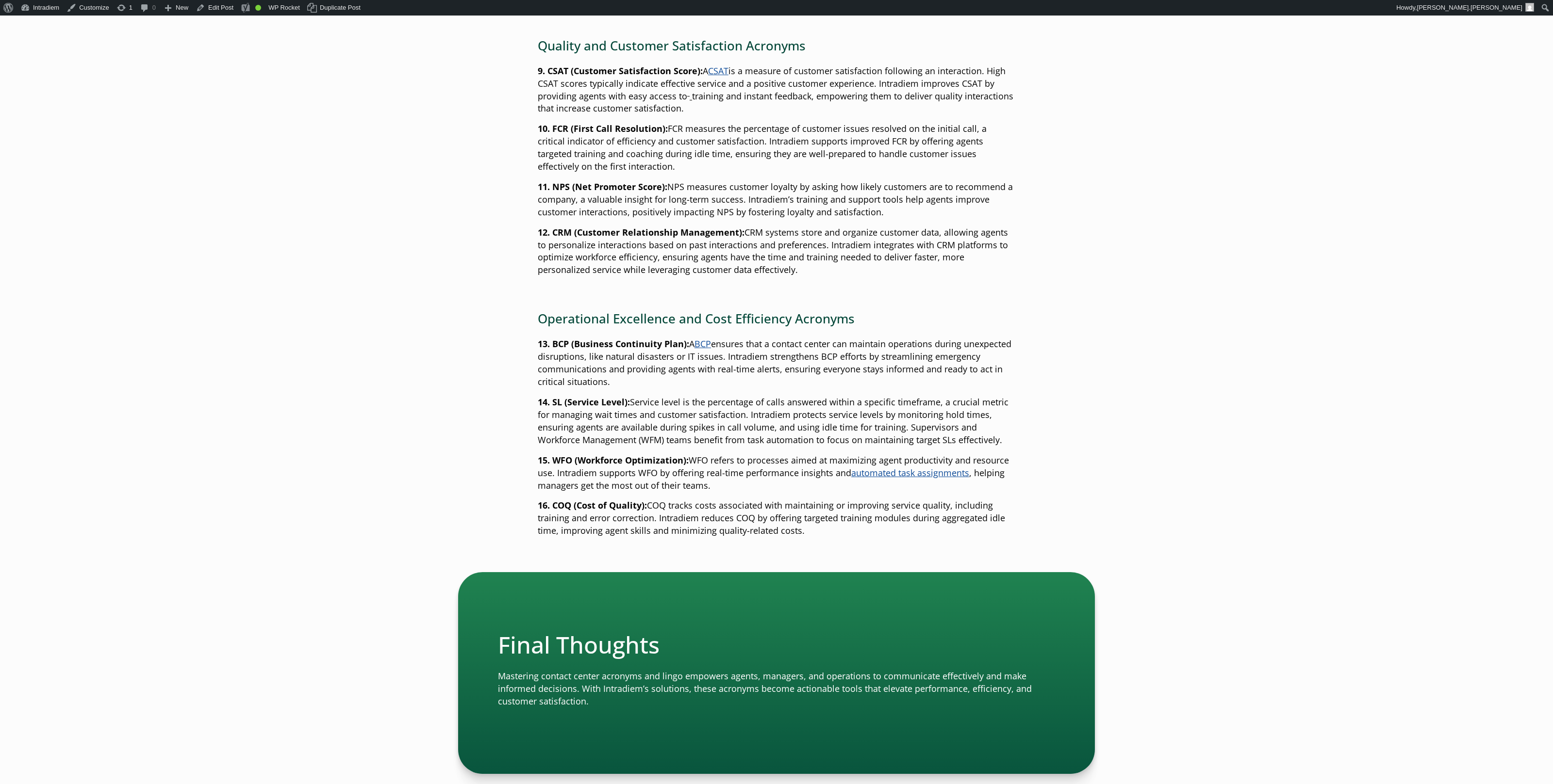
scroll to position [1028, 0]
click at [1257, 298] on main "Ultimate Guide to Contact Center Acronyms and Lingo Published: December 3, 2024…" at bounding box center [776, 174] width 1553 height 2143
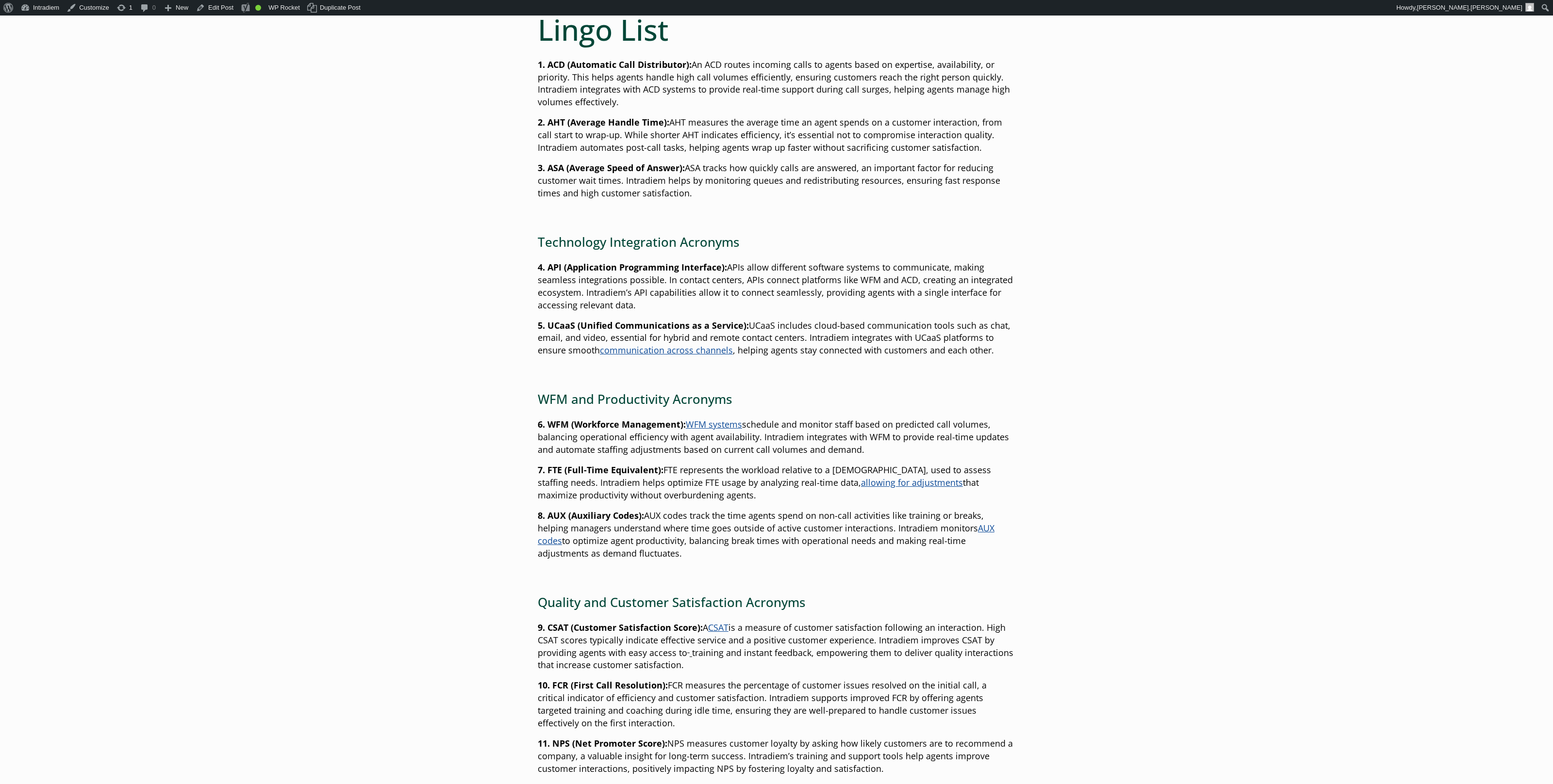
scroll to position [0, 0]
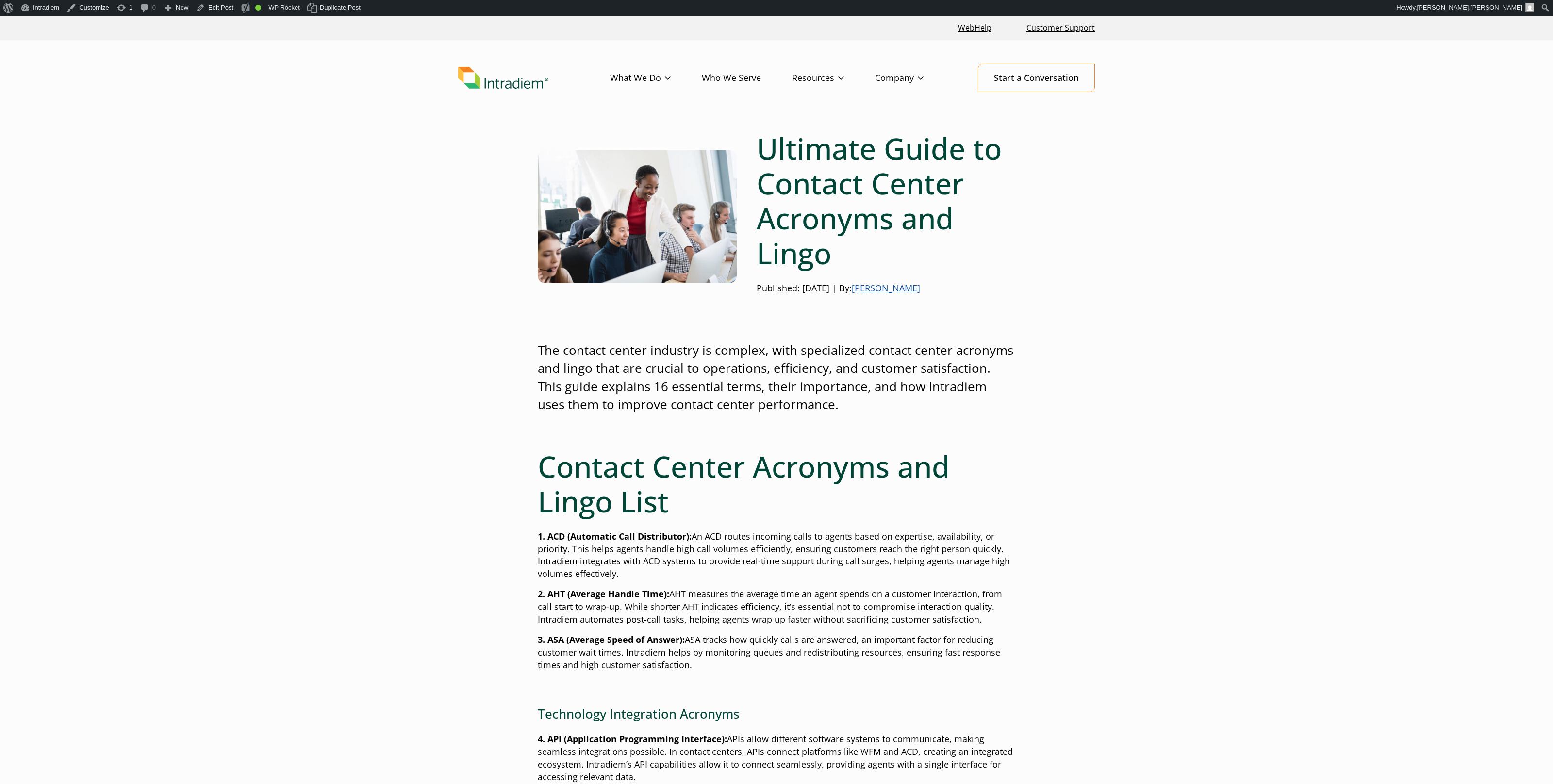
drag, startPoint x: 1048, startPoint y: 270, endPoint x: 991, endPoint y: 264, distance: 57.3
drag, startPoint x: 751, startPoint y: 250, endPoint x: 717, endPoint y: 249, distance: 34.0
click at [744, 250] on div "Ultimate Guide to Contact Center Acronyms and Lingo Published: December 3, 2024…" at bounding box center [875, 216] width 278 height 171
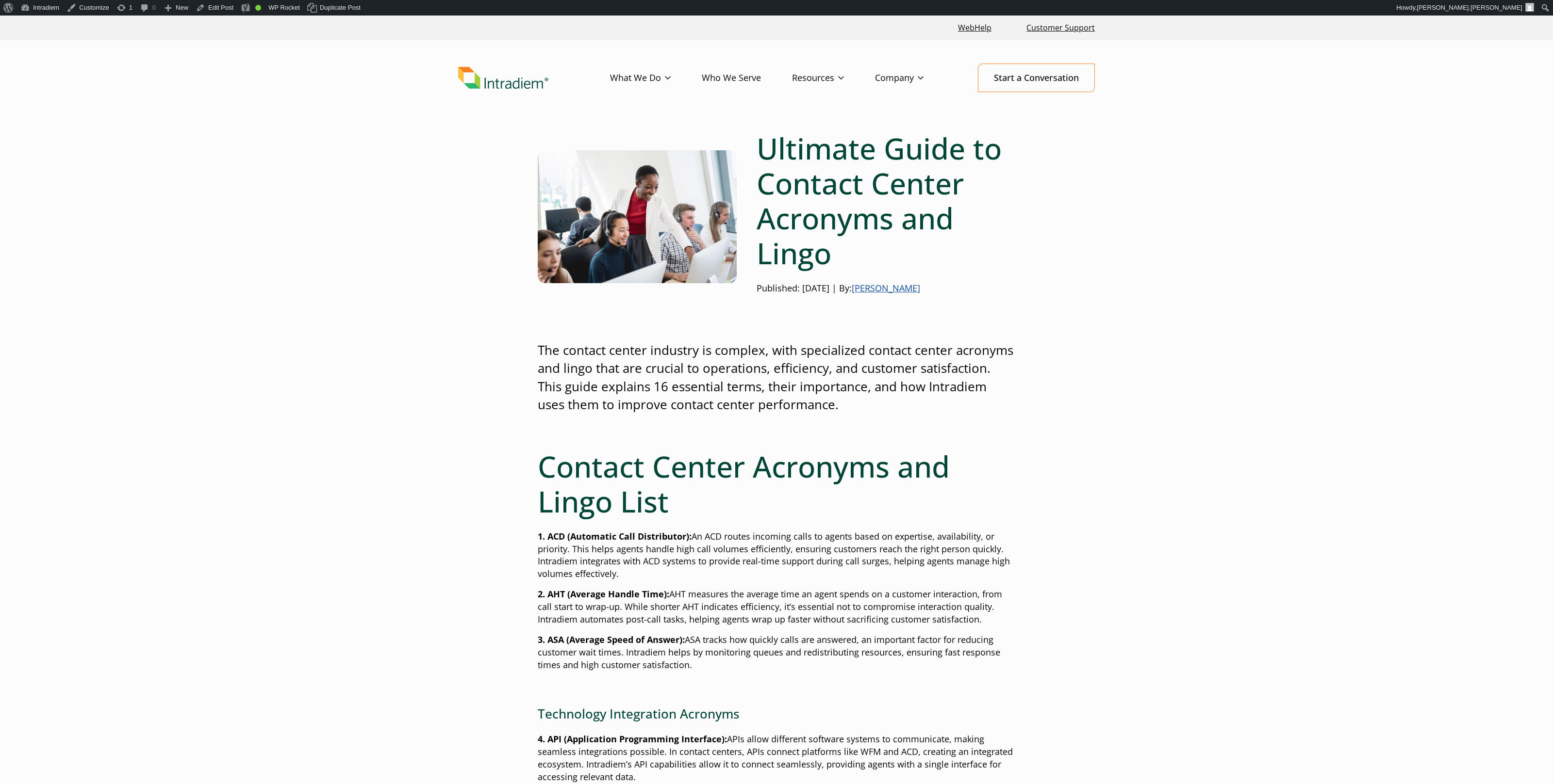
drag, startPoint x: 317, startPoint y: 205, endPoint x: 365, endPoint y: 53, distance: 159.4
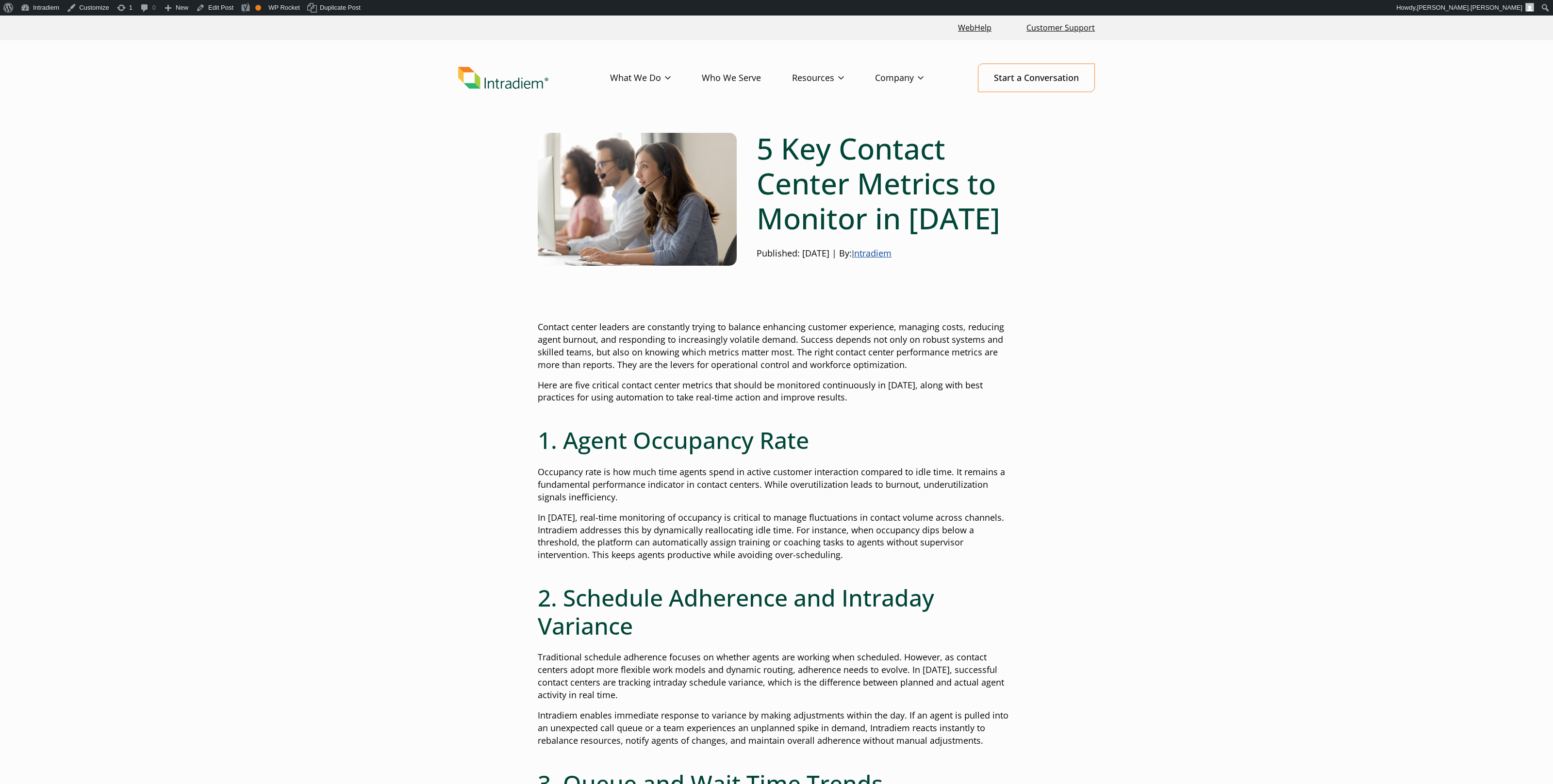
click at [1161, 103] on header "Menu What We Do Platform Who We Serve Resources Blog Events & Webinars News Suc…" at bounding box center [776, 85] width 1553 height 91
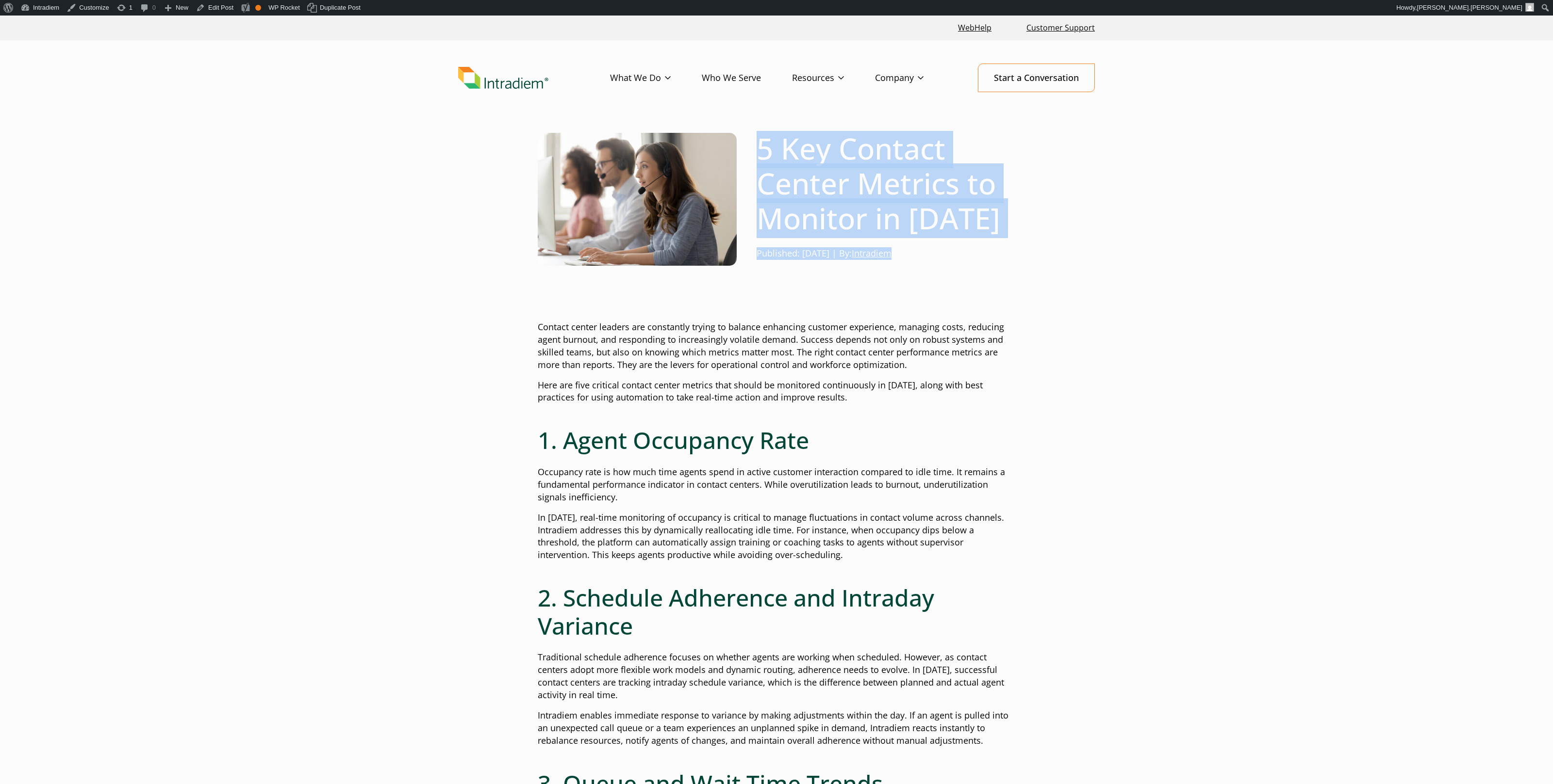
drag, startPoint x: 846, startPoint y: 246, endPoint x: 790, endPoint y: 159, distance: 103.5
click at [749, 155] on div "5 Key Contact Center Metrics to Monitor in 2025 Published: June 6, 2025 | By: I…" at bounding box center [875, 199] width 278 height 137
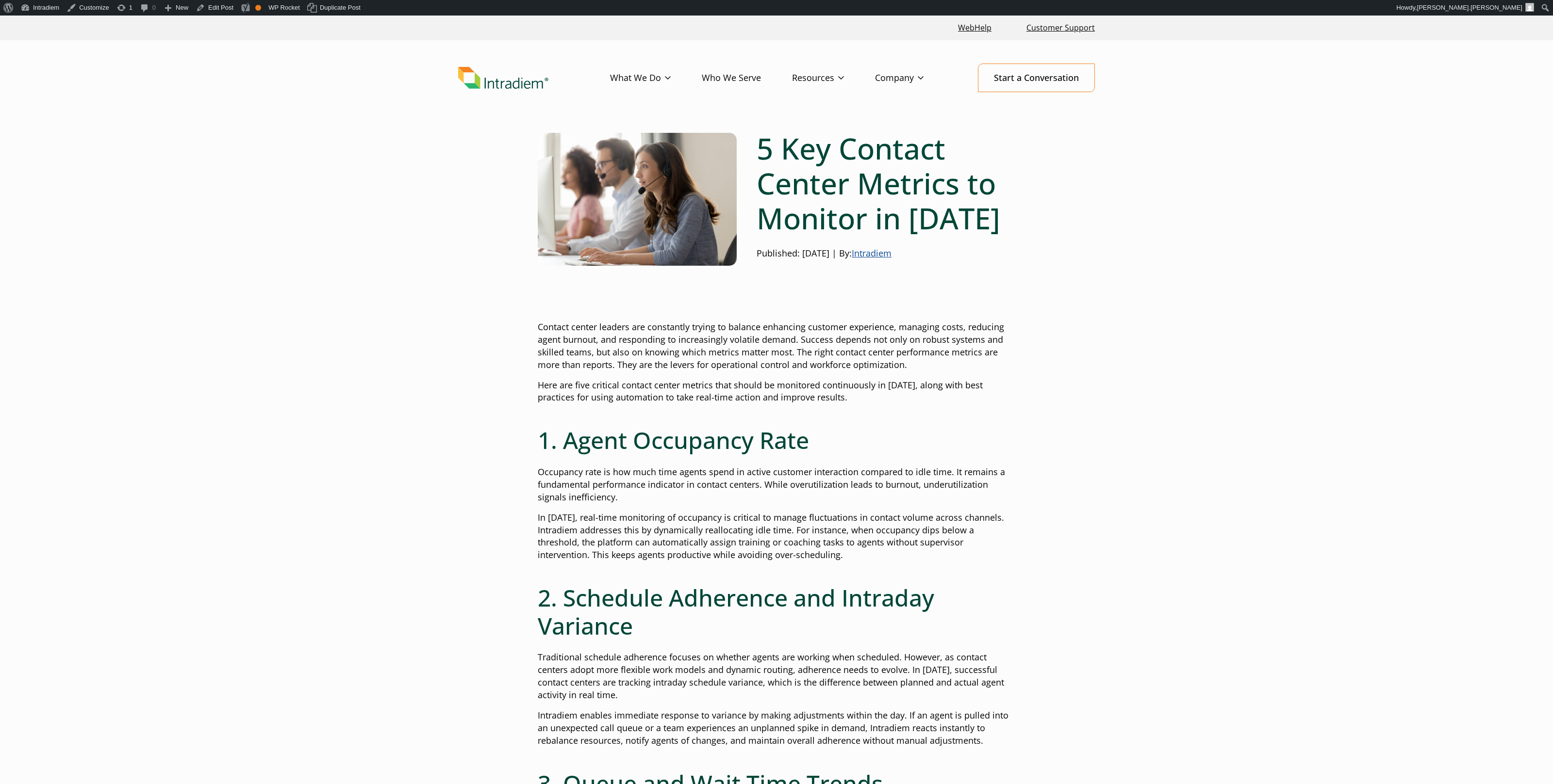
click at [959, 265] on div "5 Key Contact Center Metrics to Monitor in 2025 Published: June 6, 2025 | By: I…" at bounding box center [875, 199] width 278 height 137
drag, startPoint x: 1286, startPoint y: 150, endPoint x: 1288, endPoint y: 161, distance: 11.2
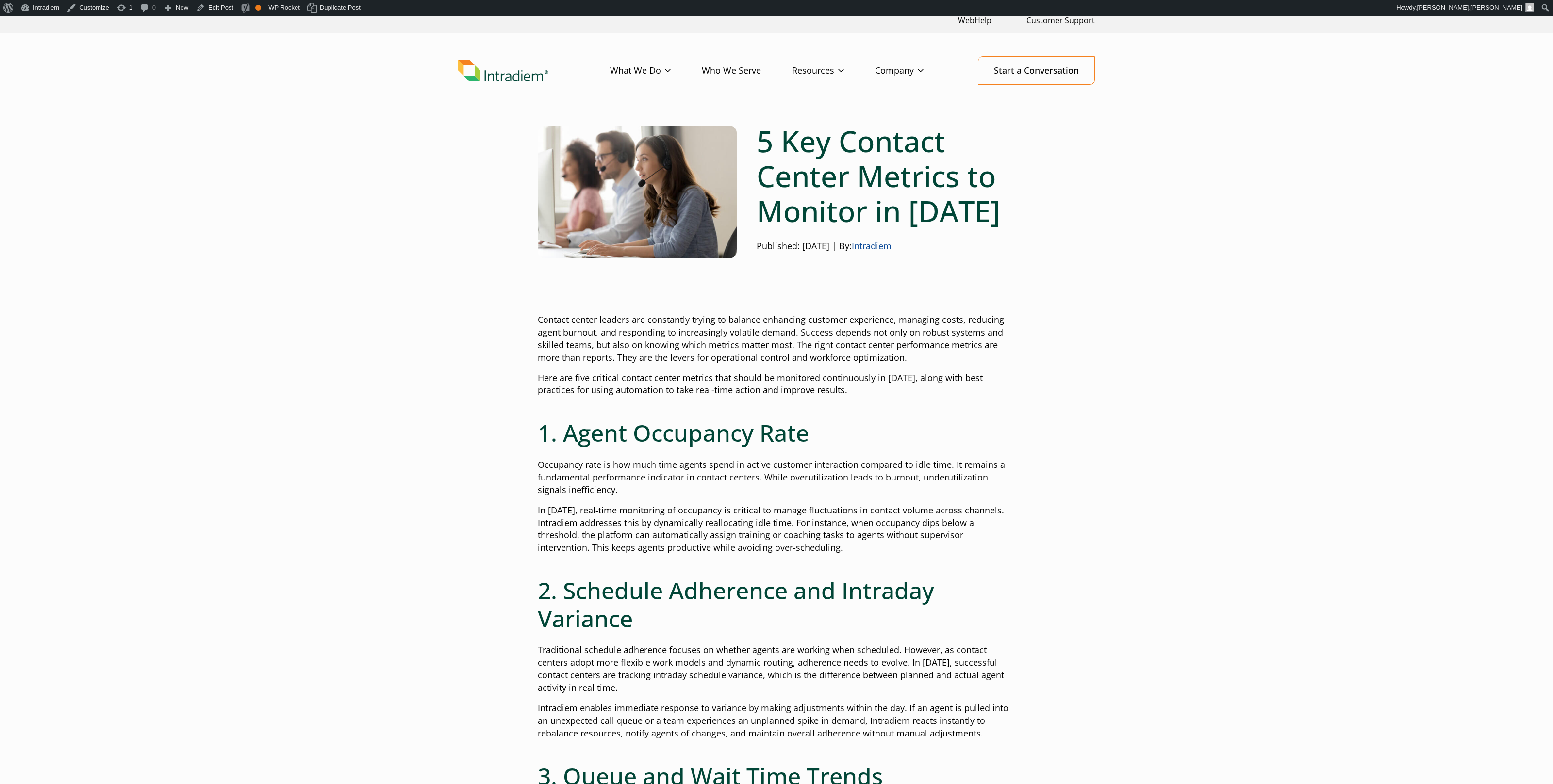
scroll to position [8, 0]
click at [1200, 110] on header "Menu What We Do Platform Who We Serve Resources Blog Events & Webinars News Suc…" at bounding box center [776, 78] width 1553 height 91
click at [1231, 109] on header "Menu What We Do Platform Who We Serve Resources Blog Events & Webinars News Suc…" at bounding box center [776, 78] width 1553 height 91
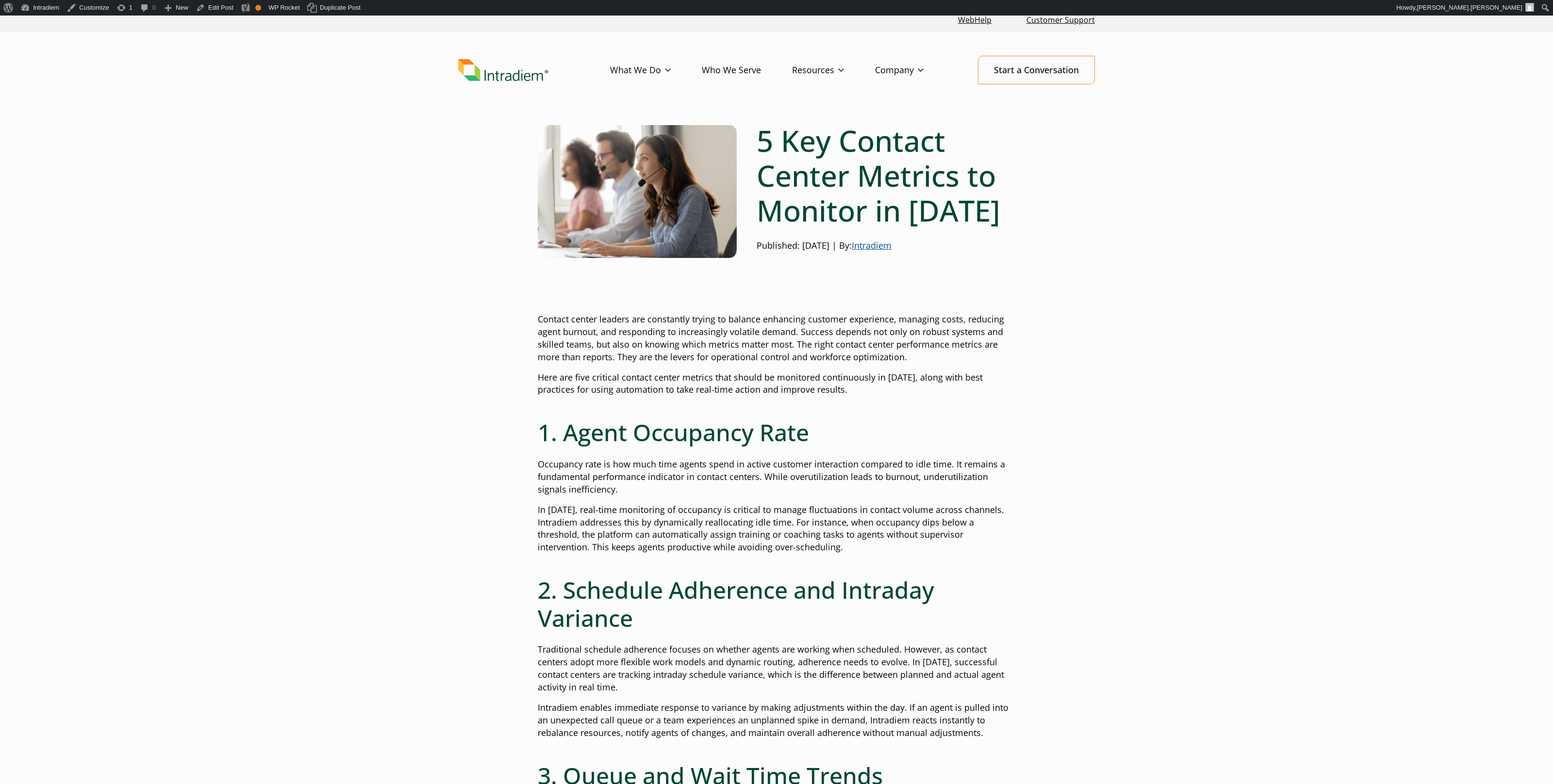
click at [671, 104] on header "Menu What We Do Platform Who We Serve Resources Blog Events & Webinars News Suc…" at bounding box center [776, 78] width 1553 height 91
click at [904, 184] on h1 "5 Key Contact Center Metrics to Monitor in [DATE]" at bounding box center [886, 176] width 259 height 105
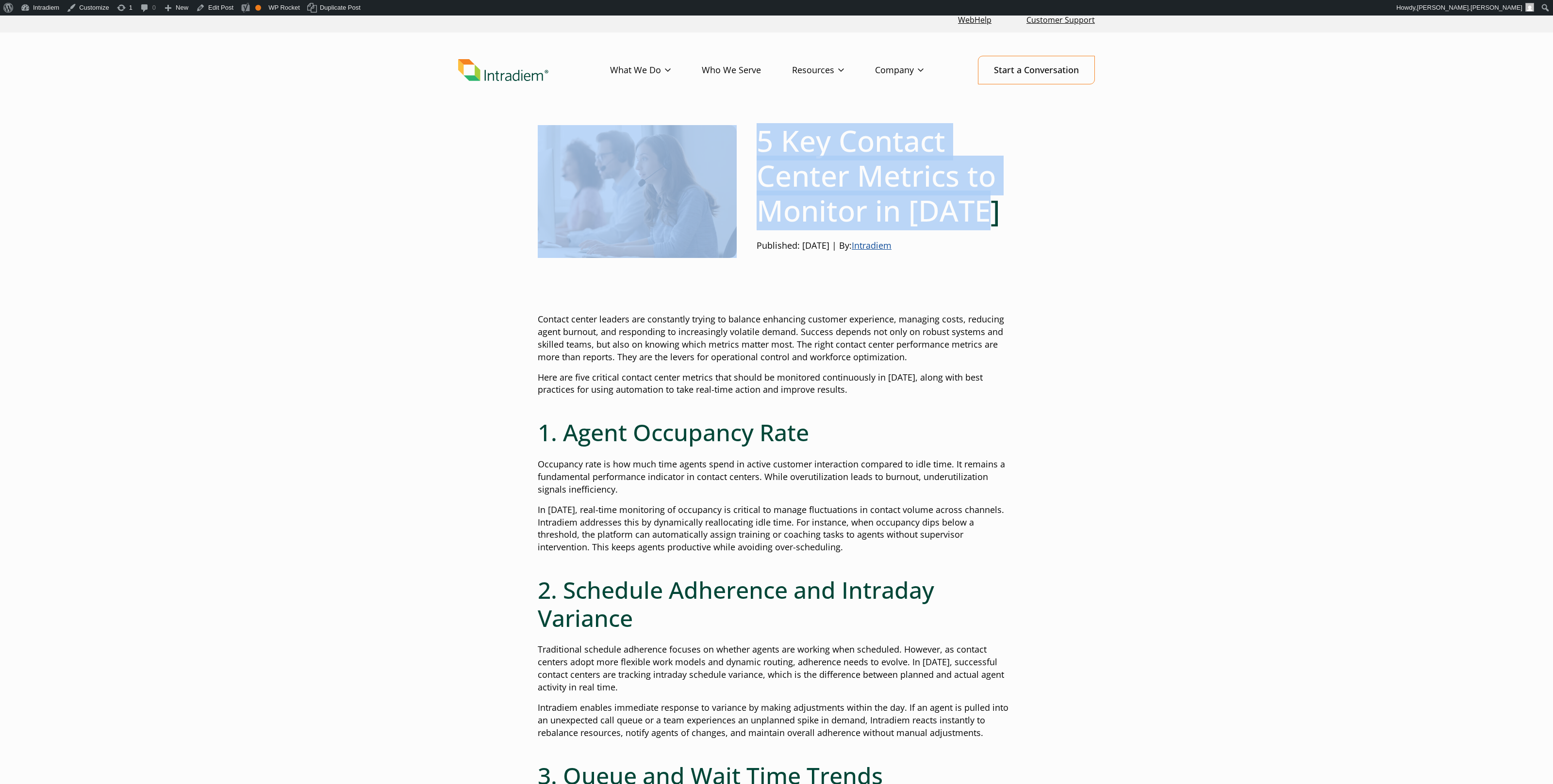
drag, startPoint x: 635, startPoint y: 145, endPoint x: 1140, endPoint y: 210, distance: 509.2
drag, startPoint x: 1167, startPoint y: 210, endPoint x: 670, endPoint y: 46, distance: 523.4
drag, startPoint x: 923, startPoint y: 177, endPoint x: 932, endPoint y: 178, distance: 9.1
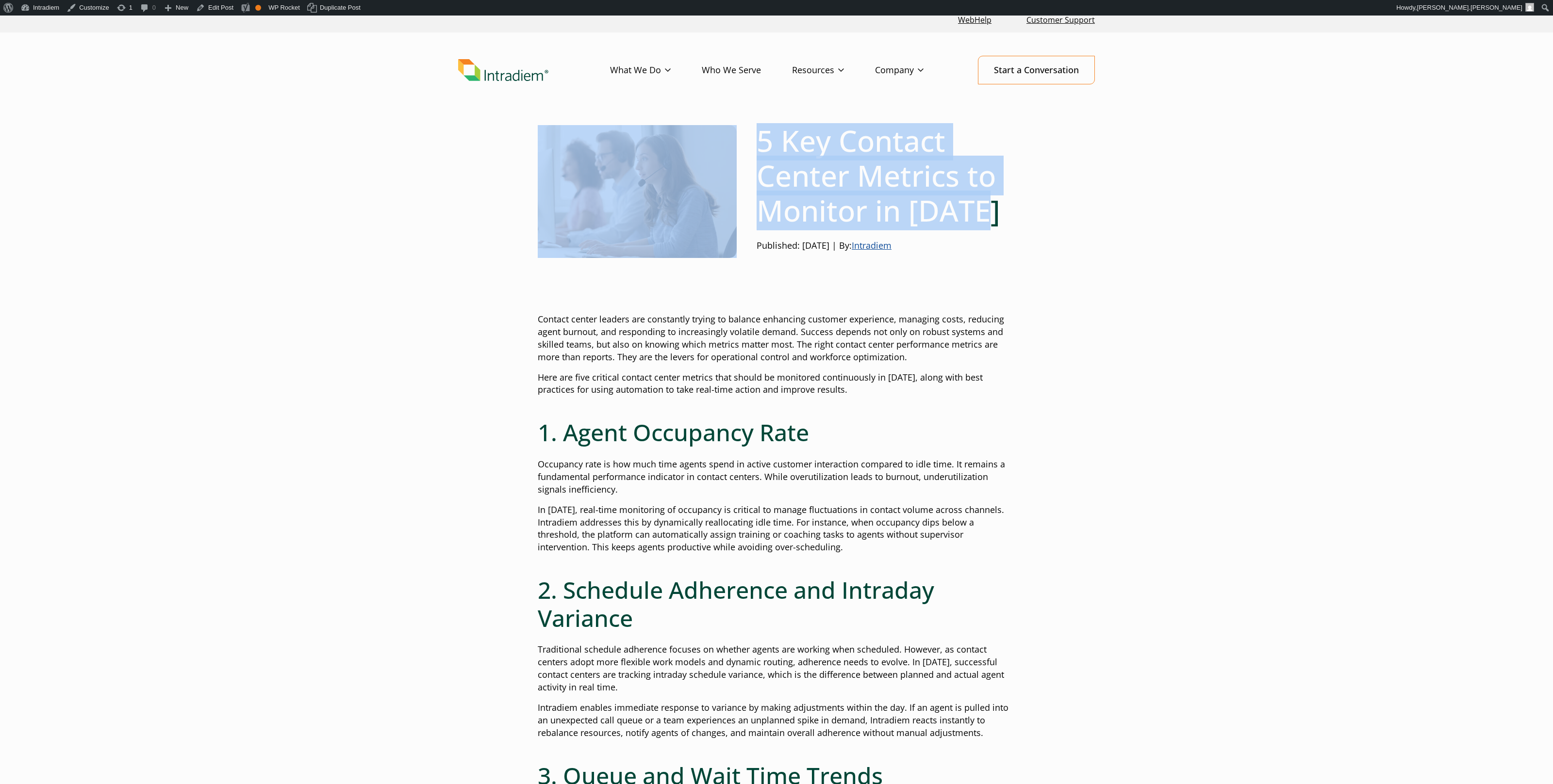
click at [923, 177] on h1 "5 Key Contact Center Metrics to Monitor in [DATE]" at bounding box center [886, 176] width 259 height 105
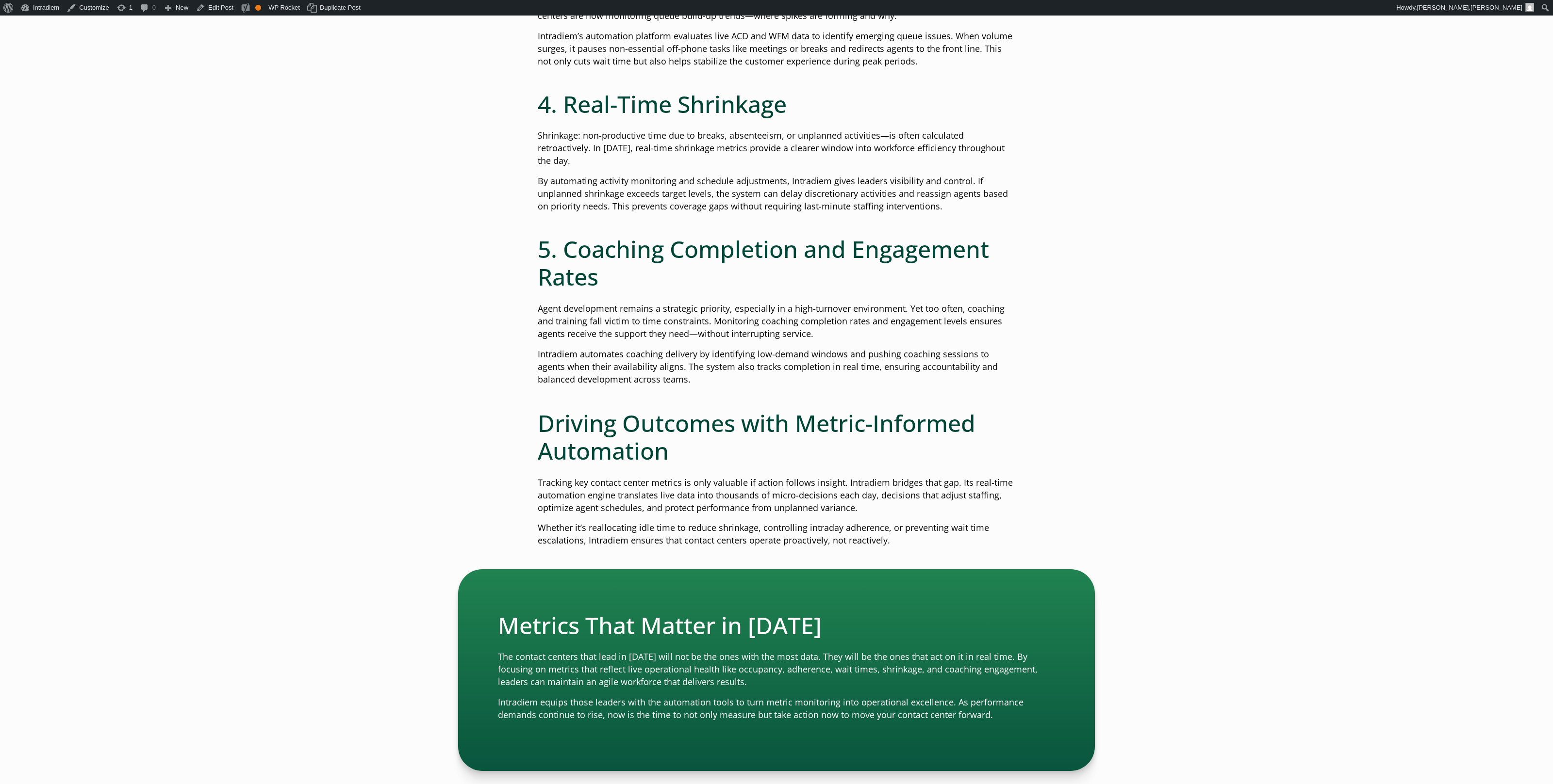
scroll to position [0, 0]
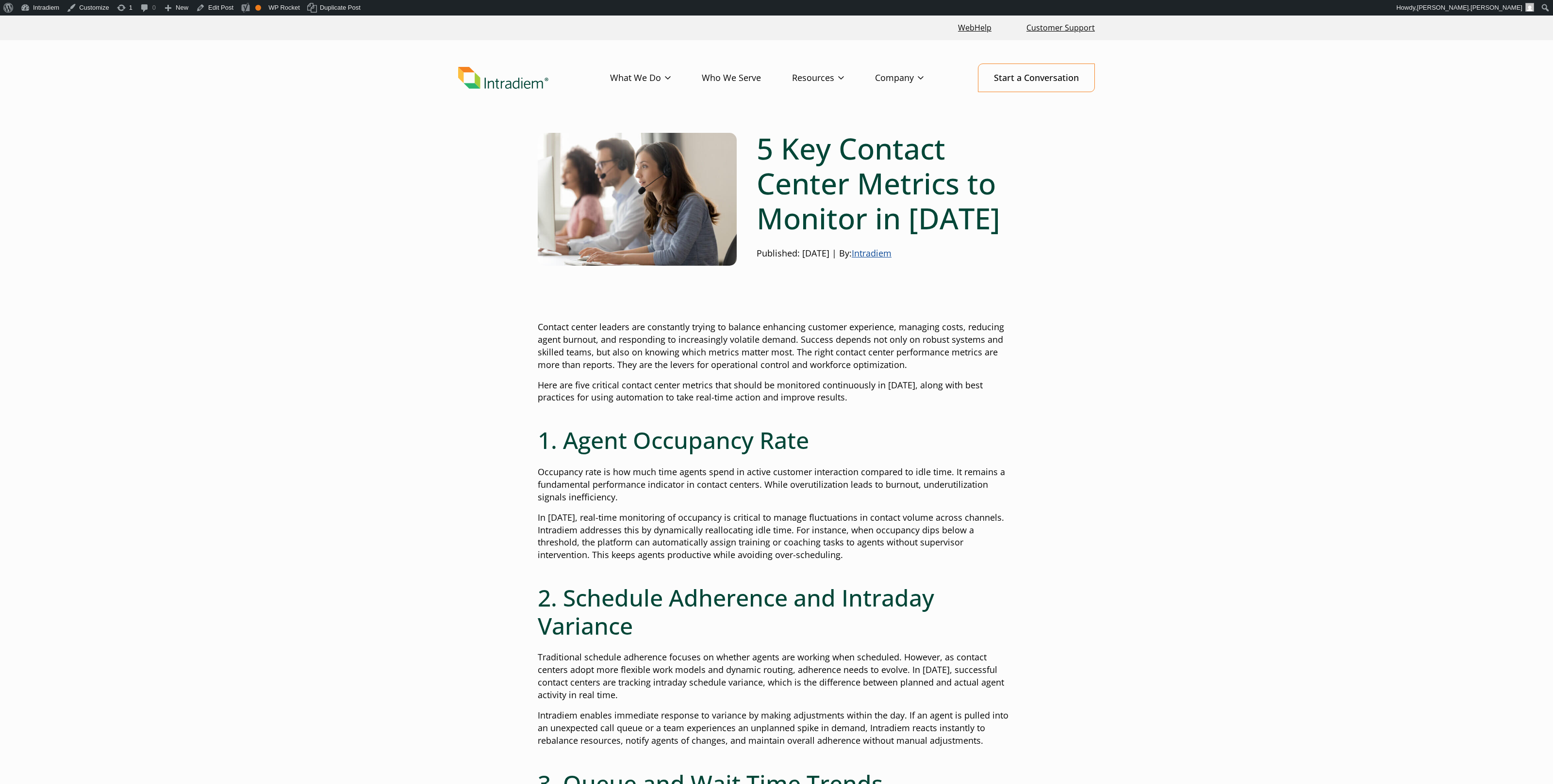
drag, startPoint x: 1036, startPoint y: 372, endPoint x: 1025, endPoint y: 368, distance: 11.7
click at [798, 98] on link "Blog" at bounding box center [800, 98] width 16 height 10
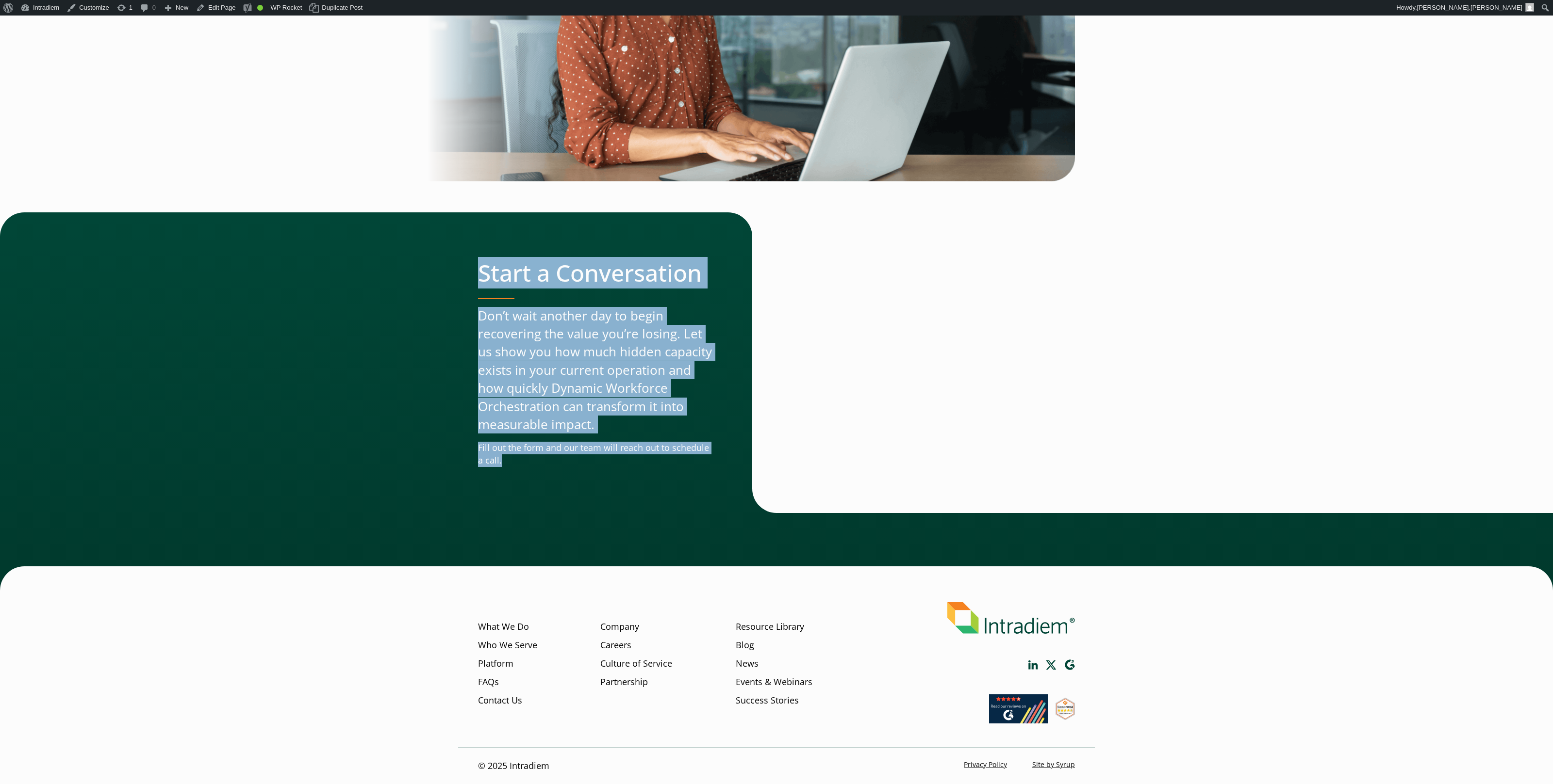
drag, startPoint x: 554, startPoint y: 332, endPoint x: 690, endPoint y: 471, distance: 194.5
click at [689, 471] on div "Start a Conversation Don’t wait another day to begin recovering the value you’r…" at bounding box center [628, 363] width 299 height 301
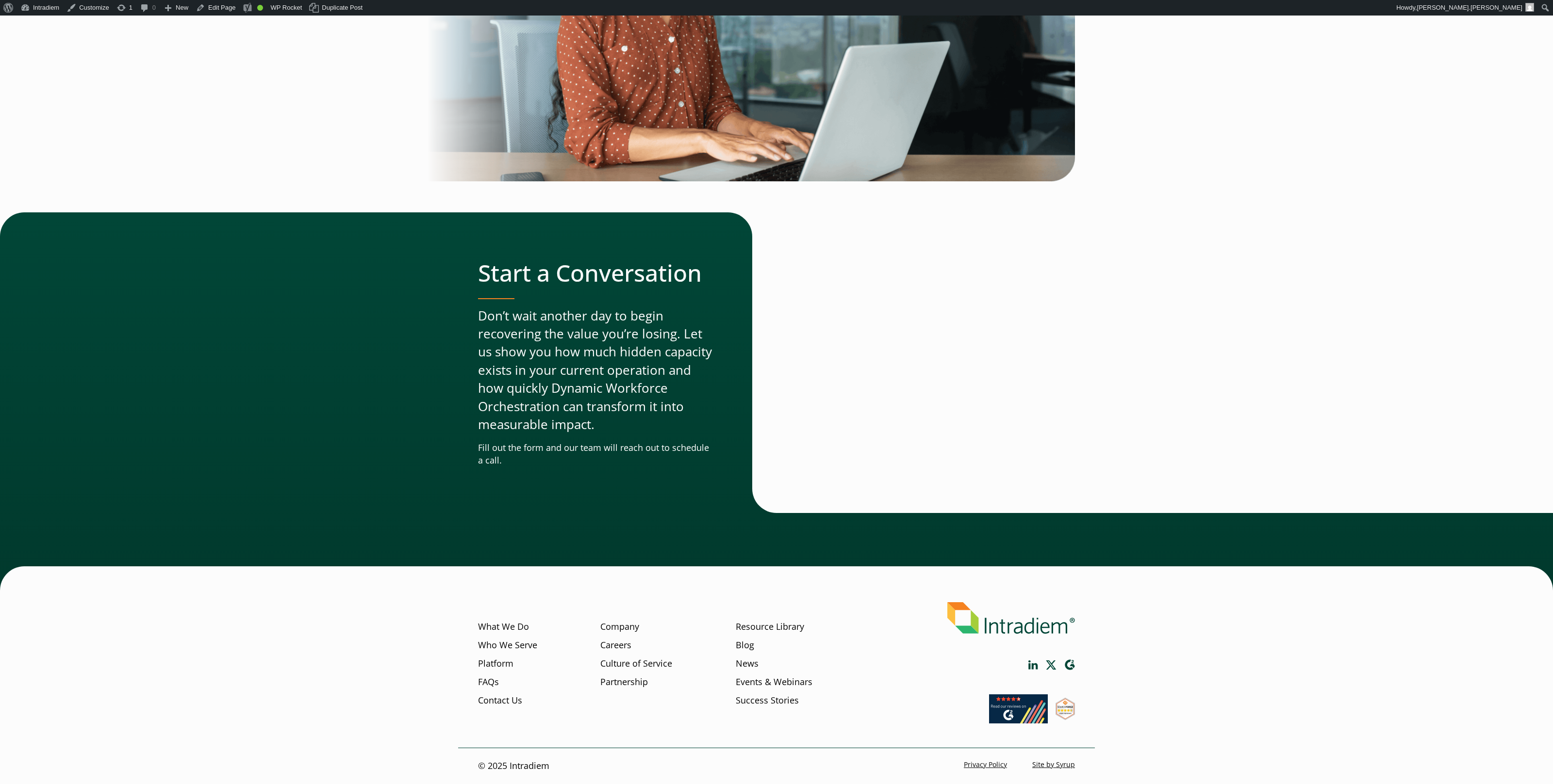
click at [641, 493] on div "Start a Conversation Don’t wait another day to begin recovering the value you’r…" at bounding box center [628, 363] width 299 height 301
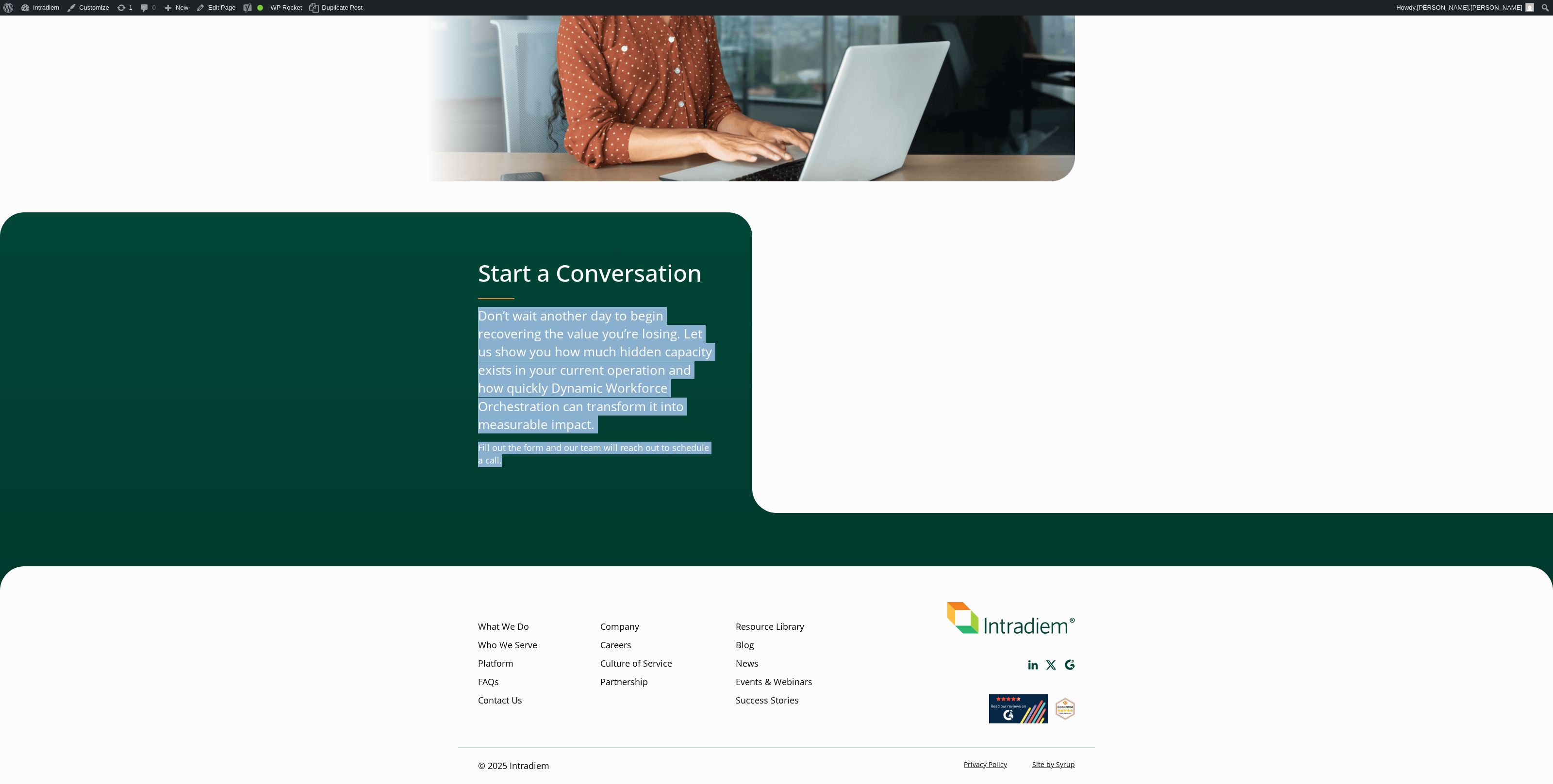
drag, startPoint x: 471, startPoint y: 303, endPoint x: 658, endPoint y: 470, distance: 250.7
click at [706, 507] on div "Start a Conversation Don’t wait another day to begin recovering the value you’r…" at bounding box center [776, 363] width 637 height 301
click at [531, 380] on p "Don’t wait another day to begin recovering the value you’re losing. Let us show…" at bounding box center [596, 370] width 235 height 127
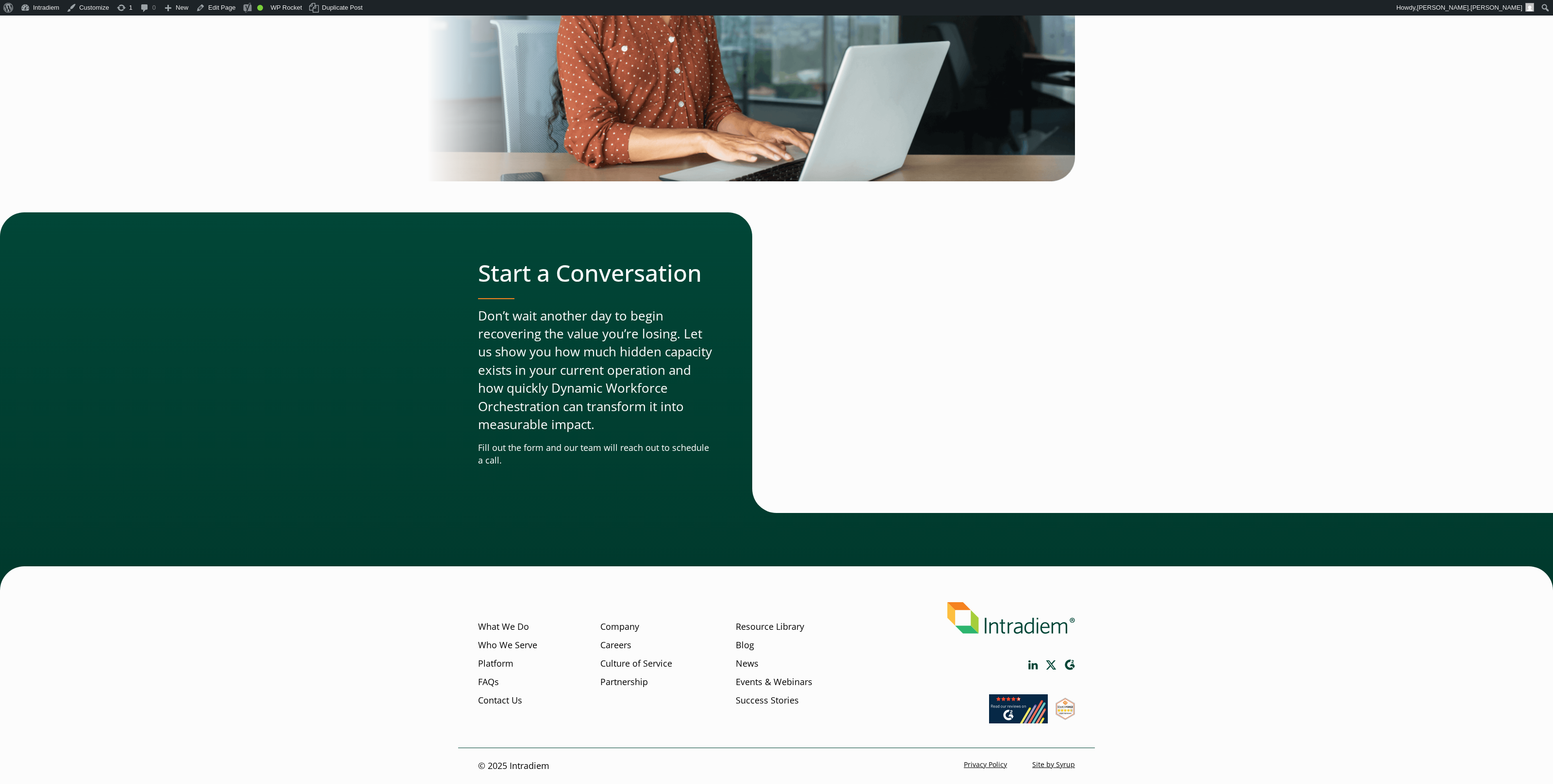
click at [480, 372] on p "Don’t wait another day to begin recovering the value you’re losing. Let us show…" at bounding box center [596, 370] width 235 height 127
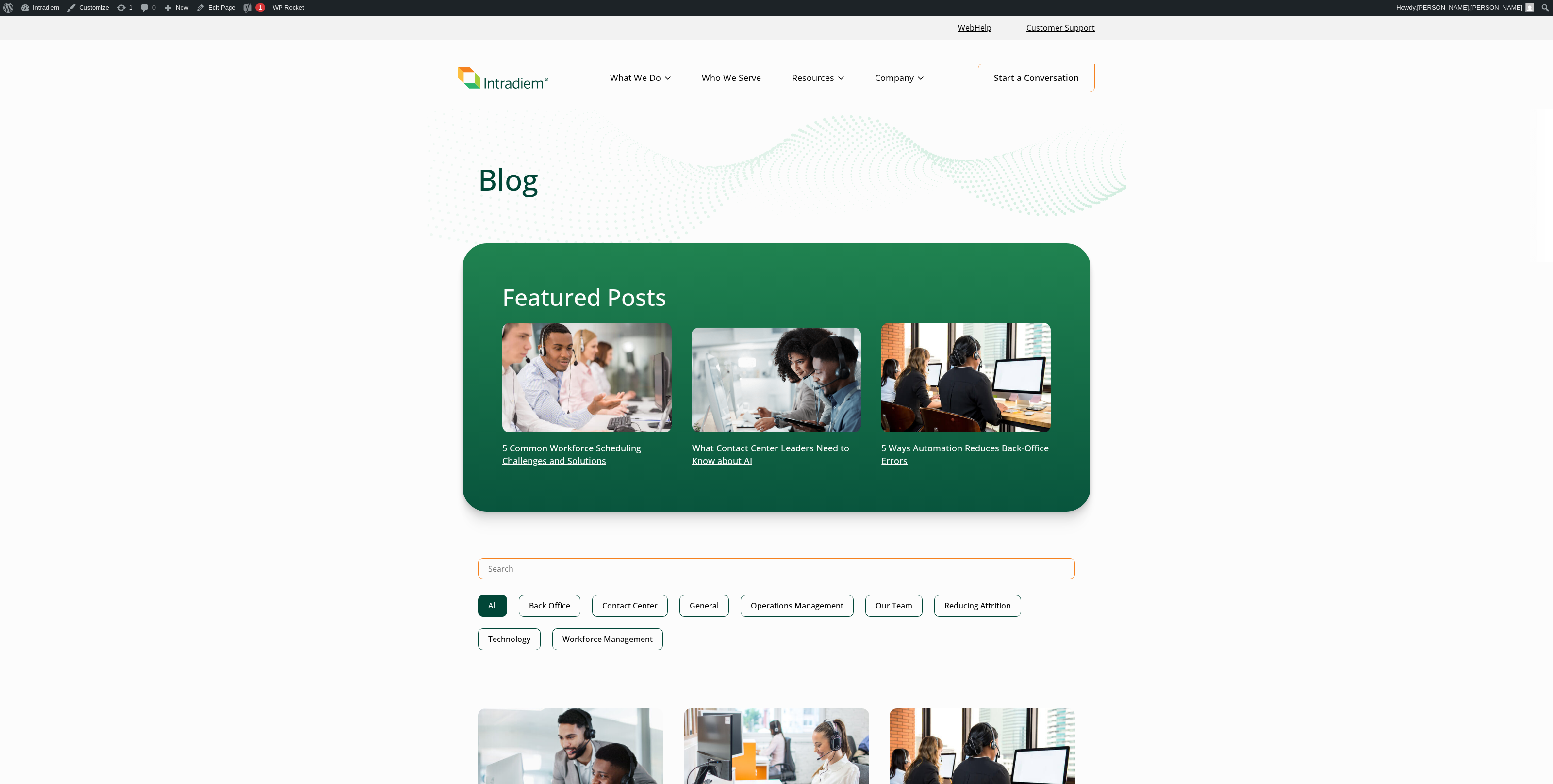
drag, startPoint x: 811, startPoint y: 572, endPoint x: 825, endPoint y: 560, distance: 18.4
click at [811, 572] on input "Search Intradiem" at bounding box center [777, 569] width 597 height 22
type input "shrinkage"
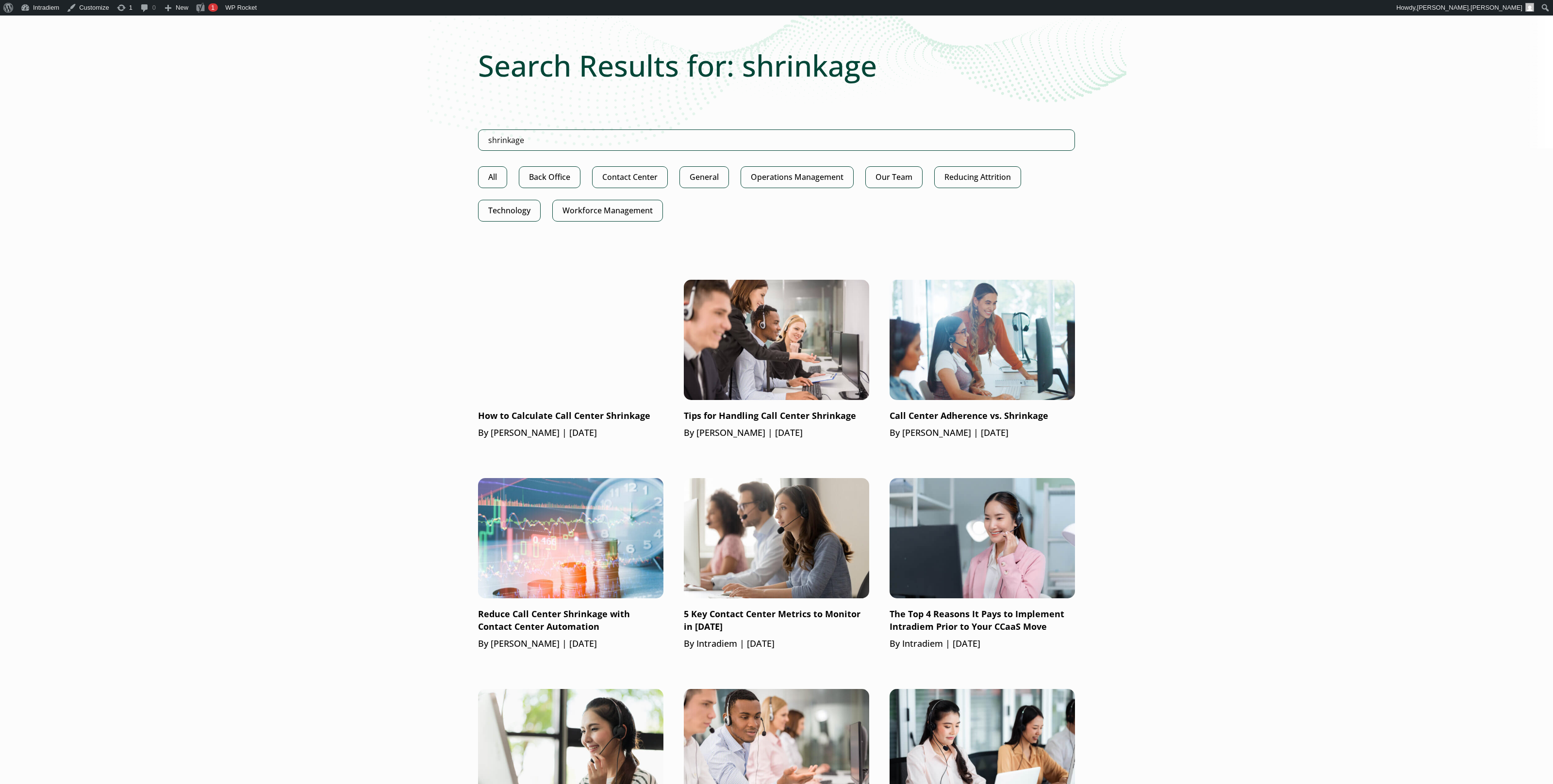
scroll to position [115, 0]
click at [1367, 235] on body "Skip to main content WebHelp Customer Support Menu What We Do Platform Who We S…" at bounding box center [776, 657] width 1553 height 1513
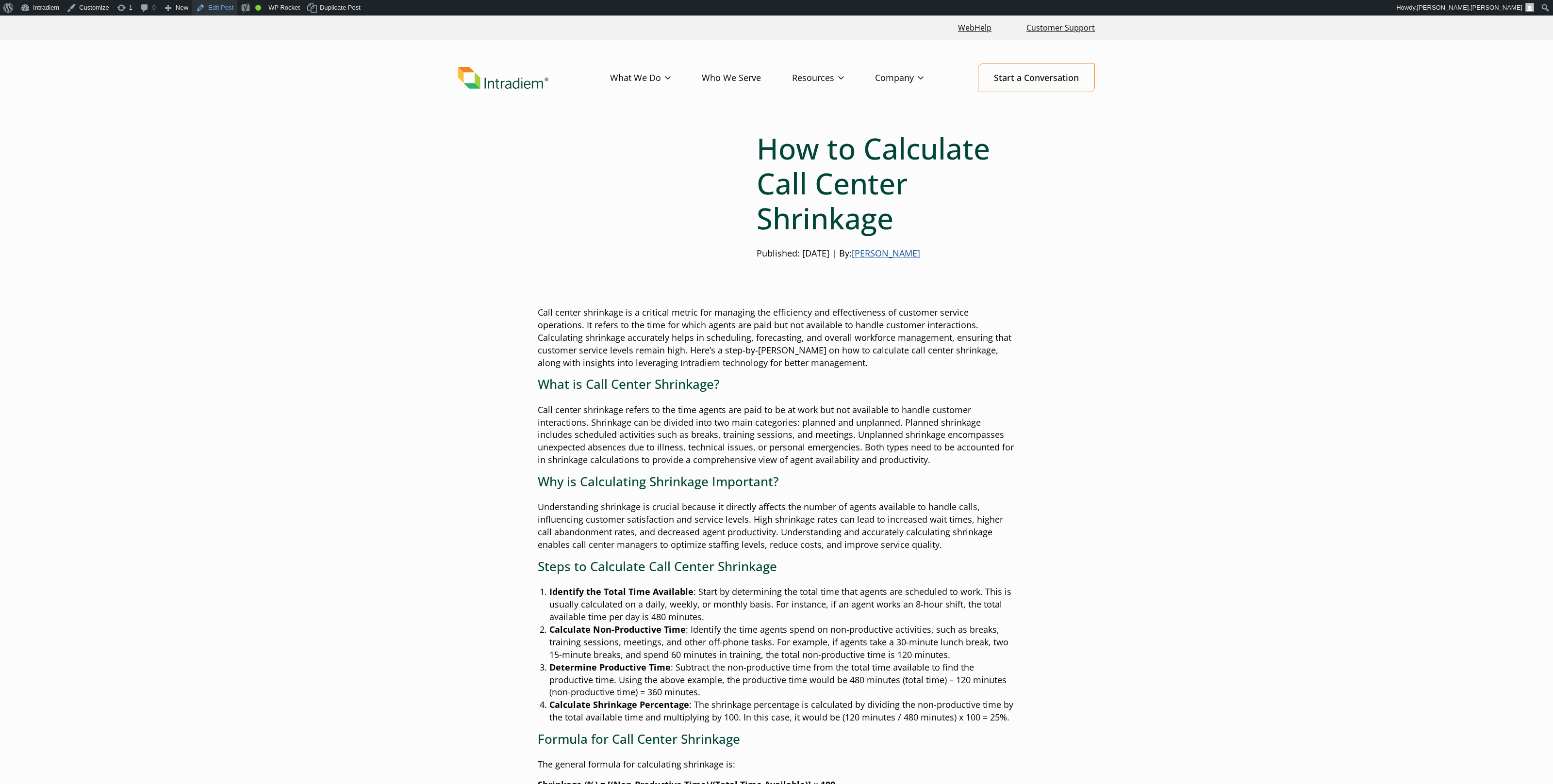
scroll to position [2, 0]
click at [220, 9] on link "Edit Post" at bounding box center [215, 8] width 45 height 15
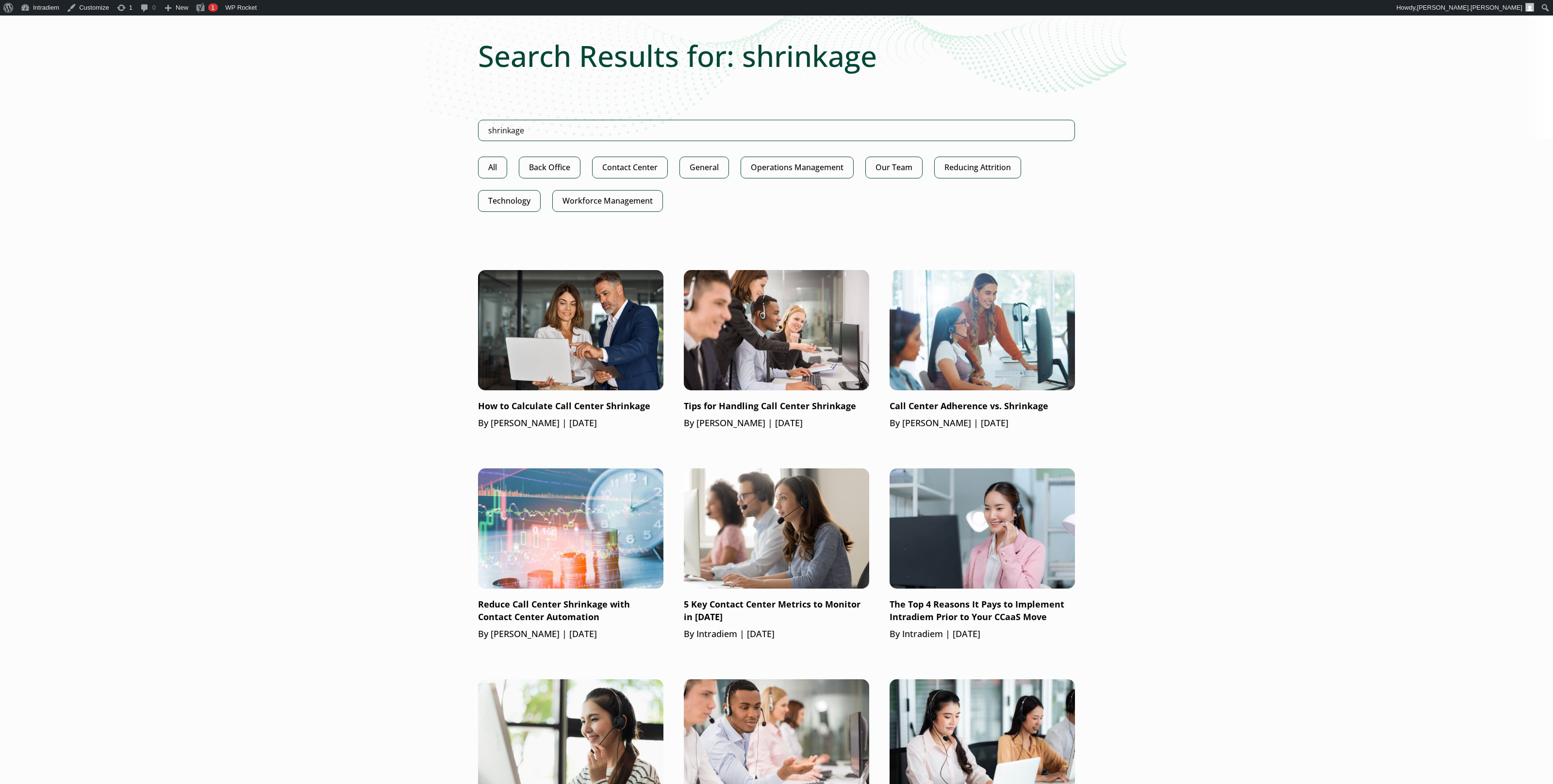
scroll to position [127, 0]
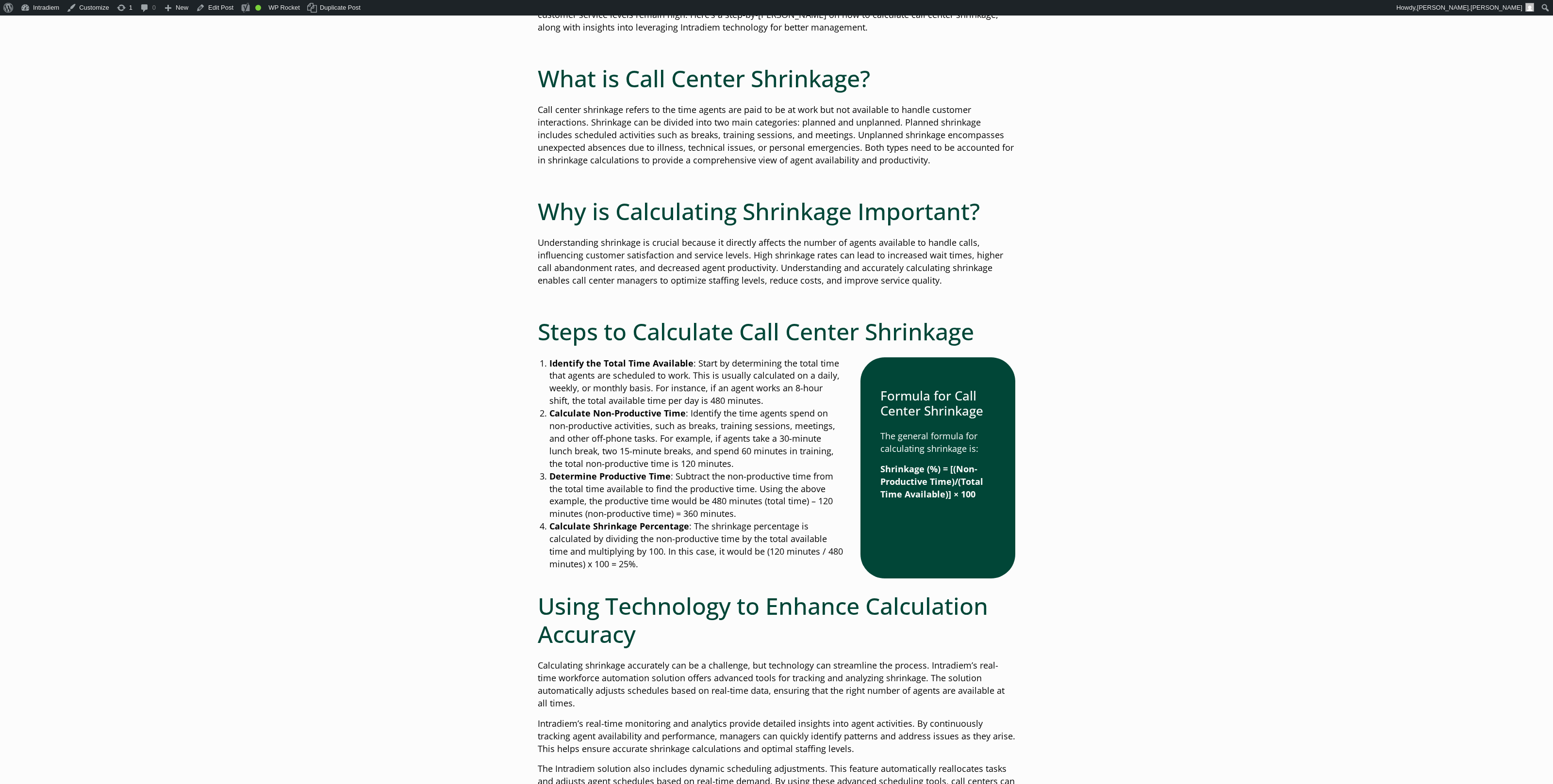
scroll to position [359, 0]
click at [1342, 372] on main "How to Calculate Call Center Shrinkage Published: July 12, 2024 | By: Gloria Ki…" at bounding box center [776, 638] width 1553 height 1732
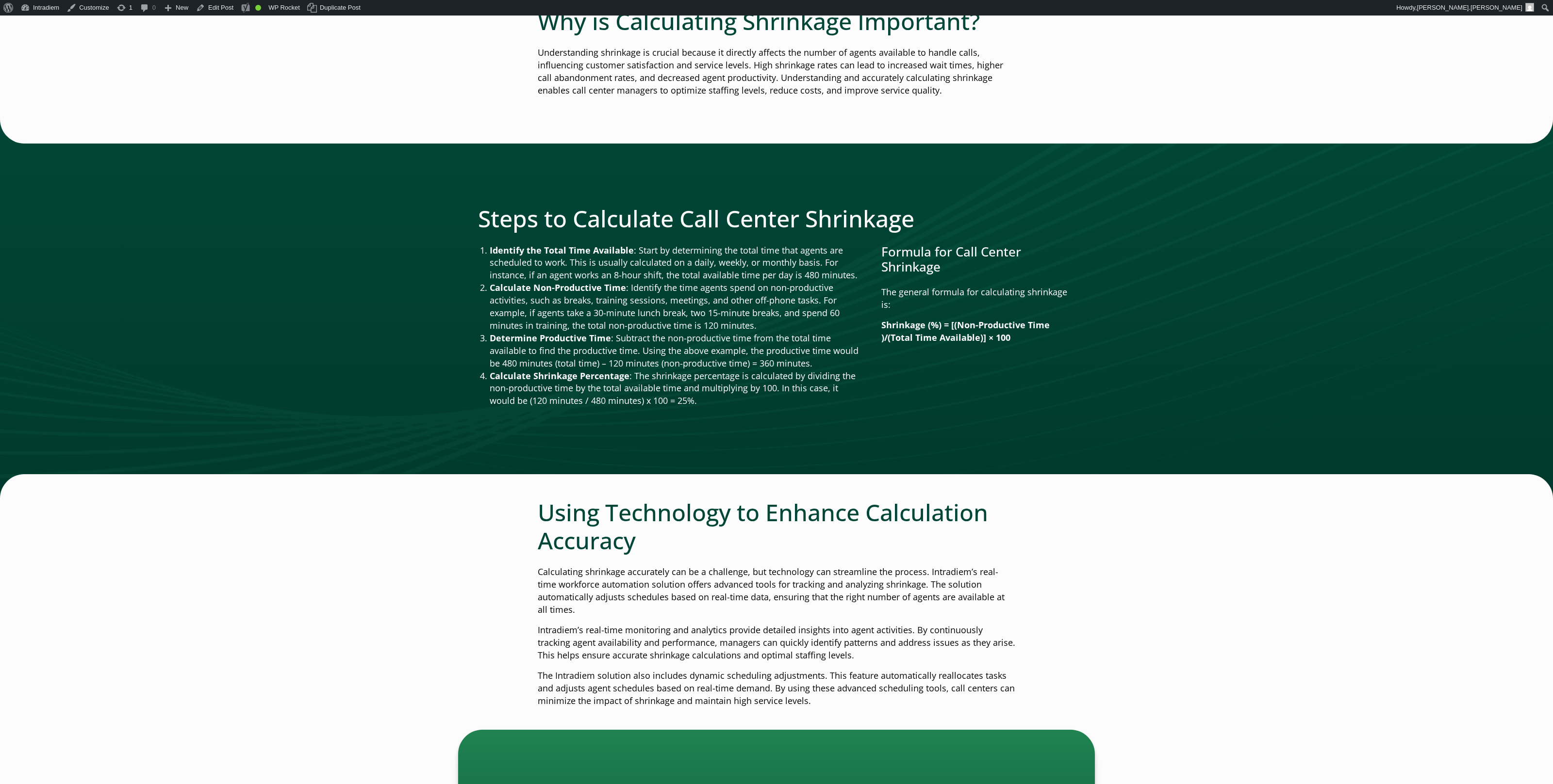
scroll to position [517, 0]
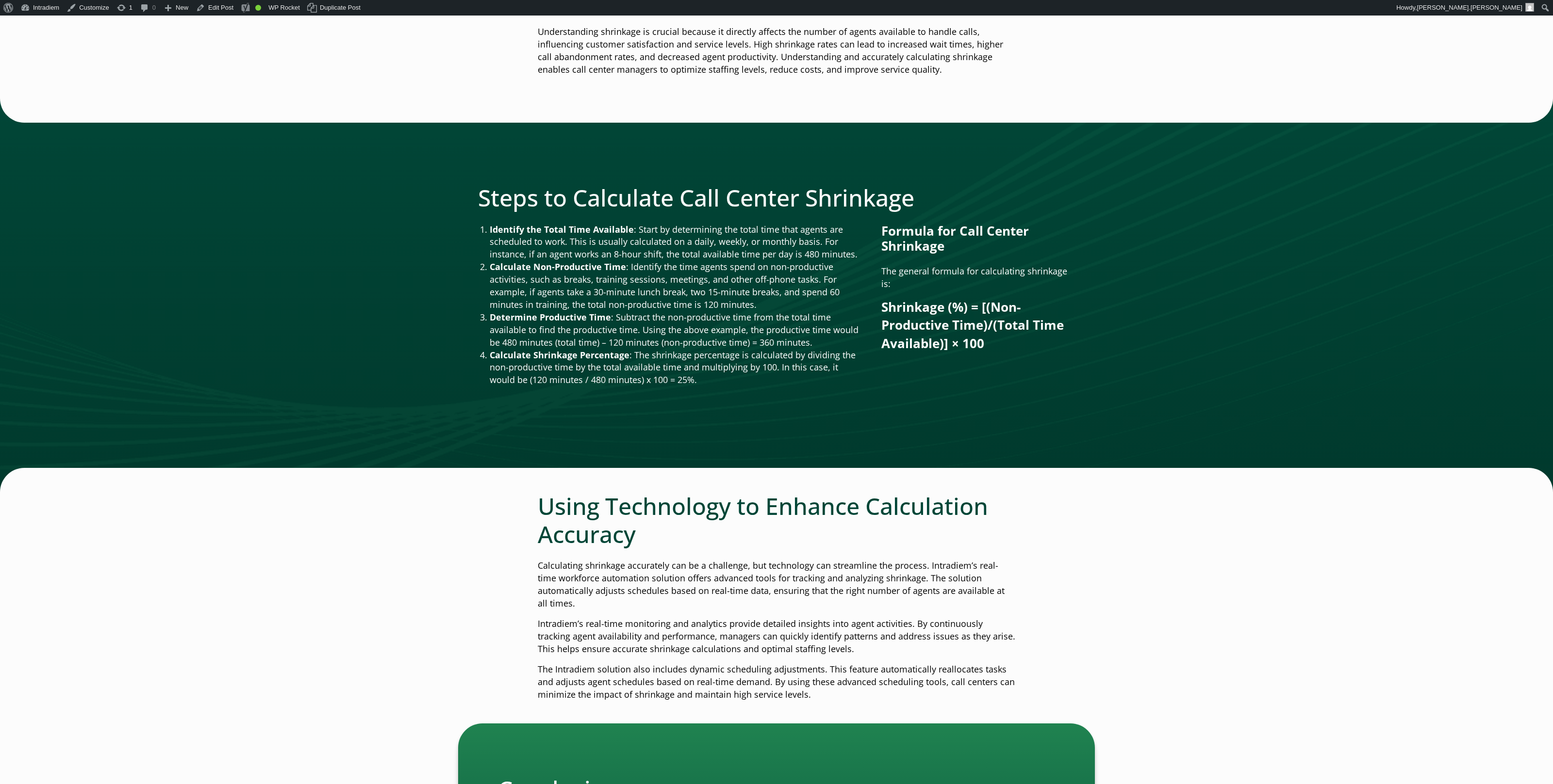
scroll to position [491, 0]
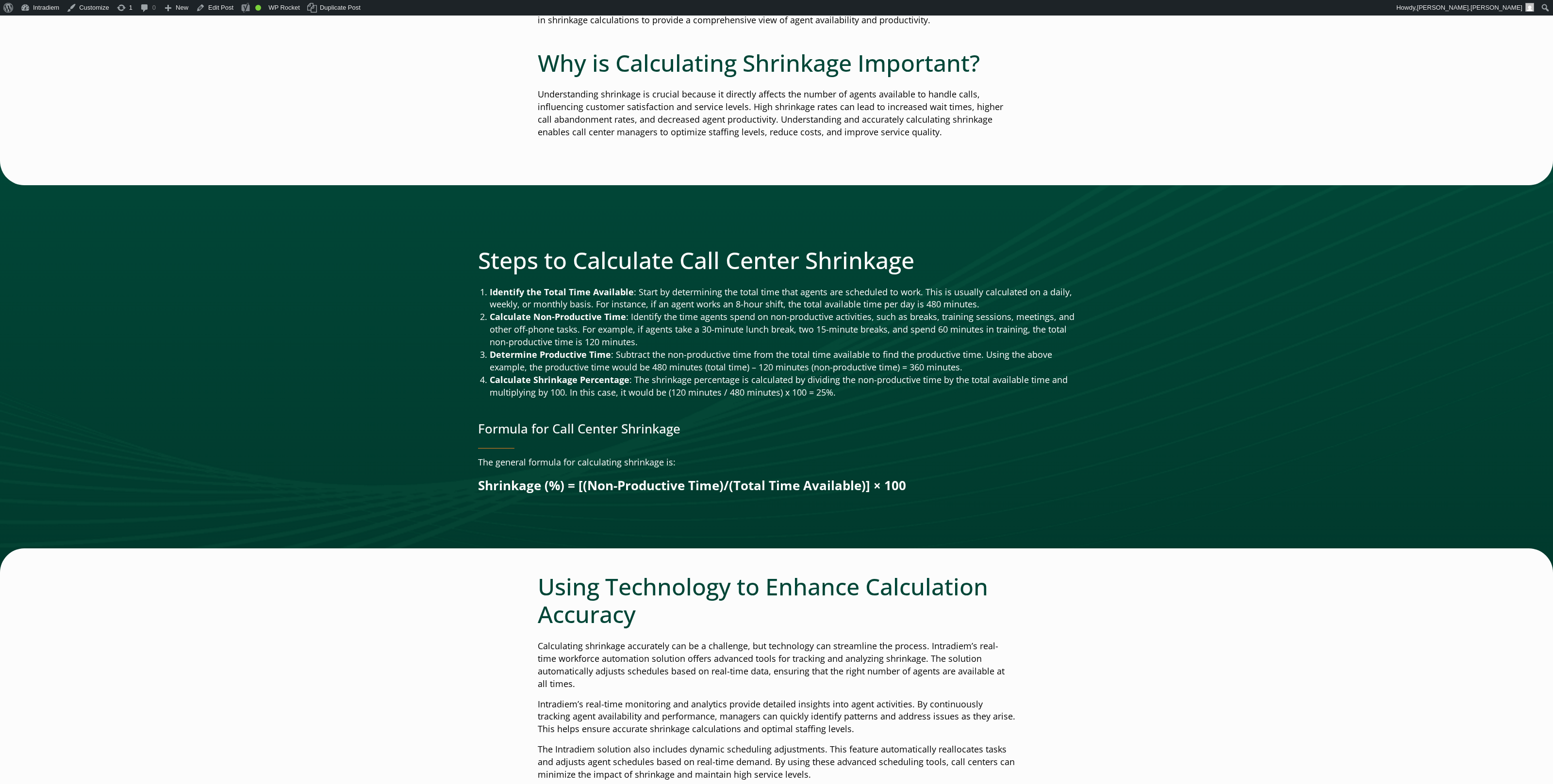
scroll to position [493, 0]
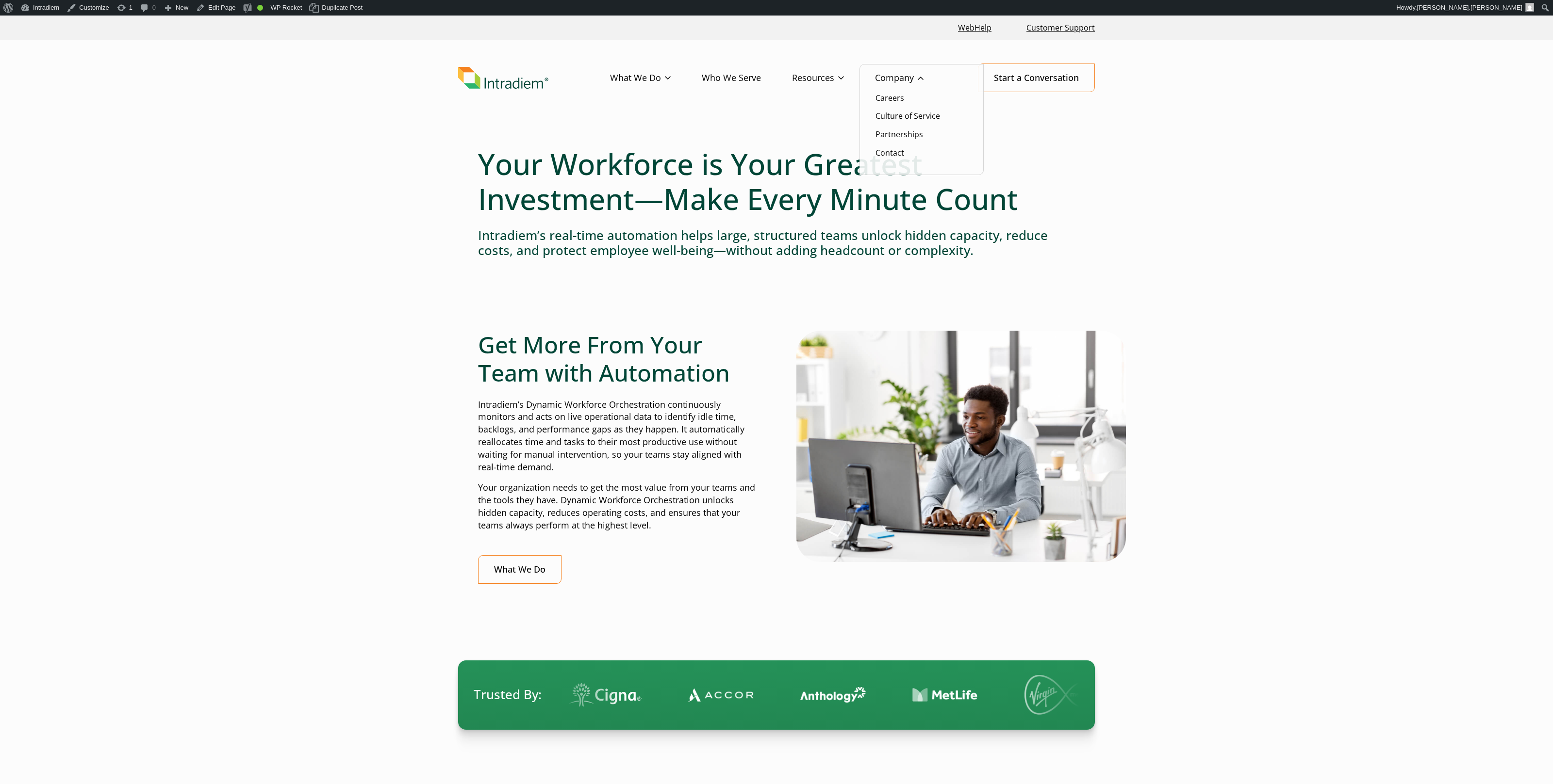
click at [895, 77] on link "Company" at bounding box center [915, 78] width 80 height 28
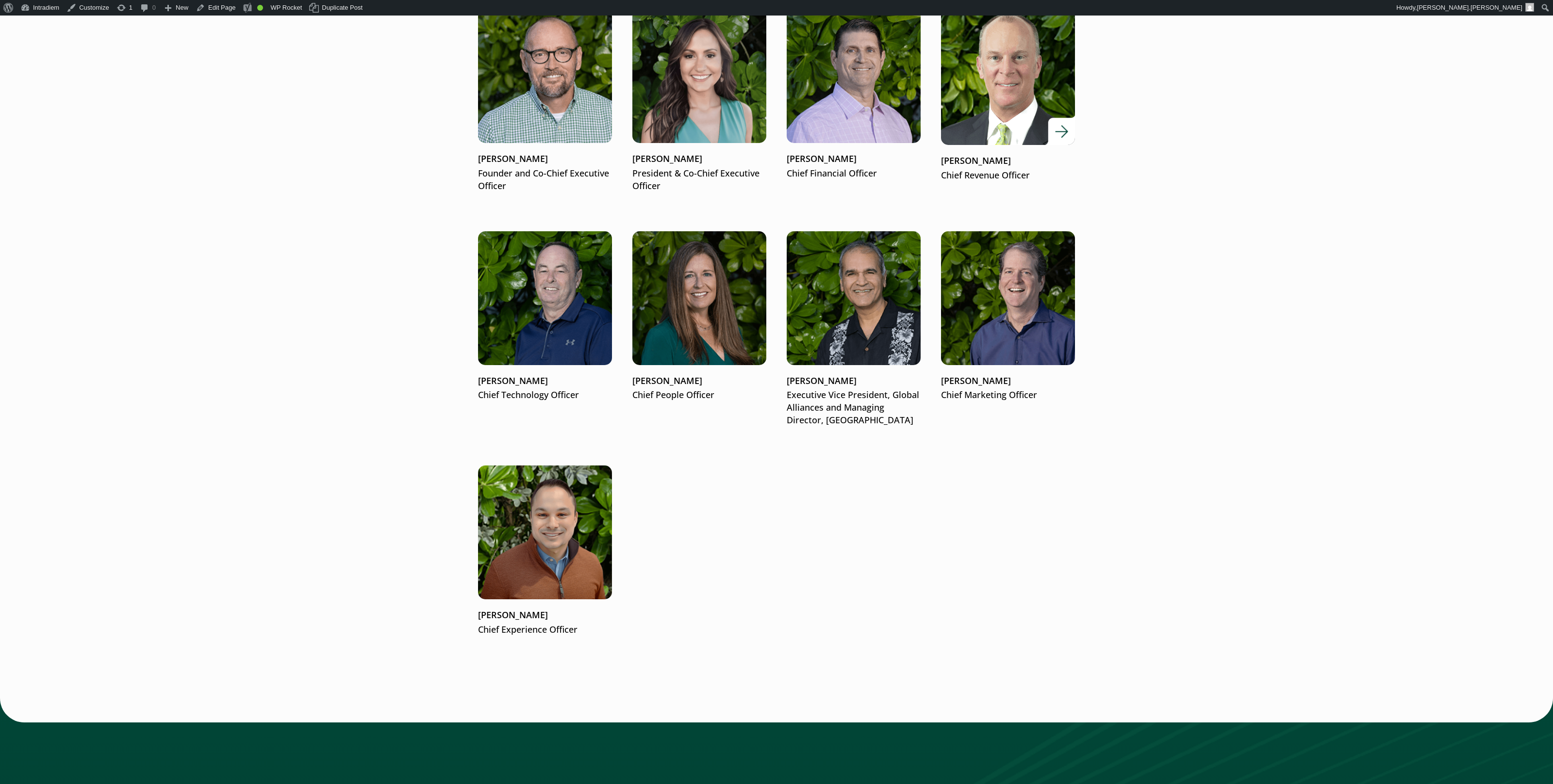
scroll to position [1309, 0]
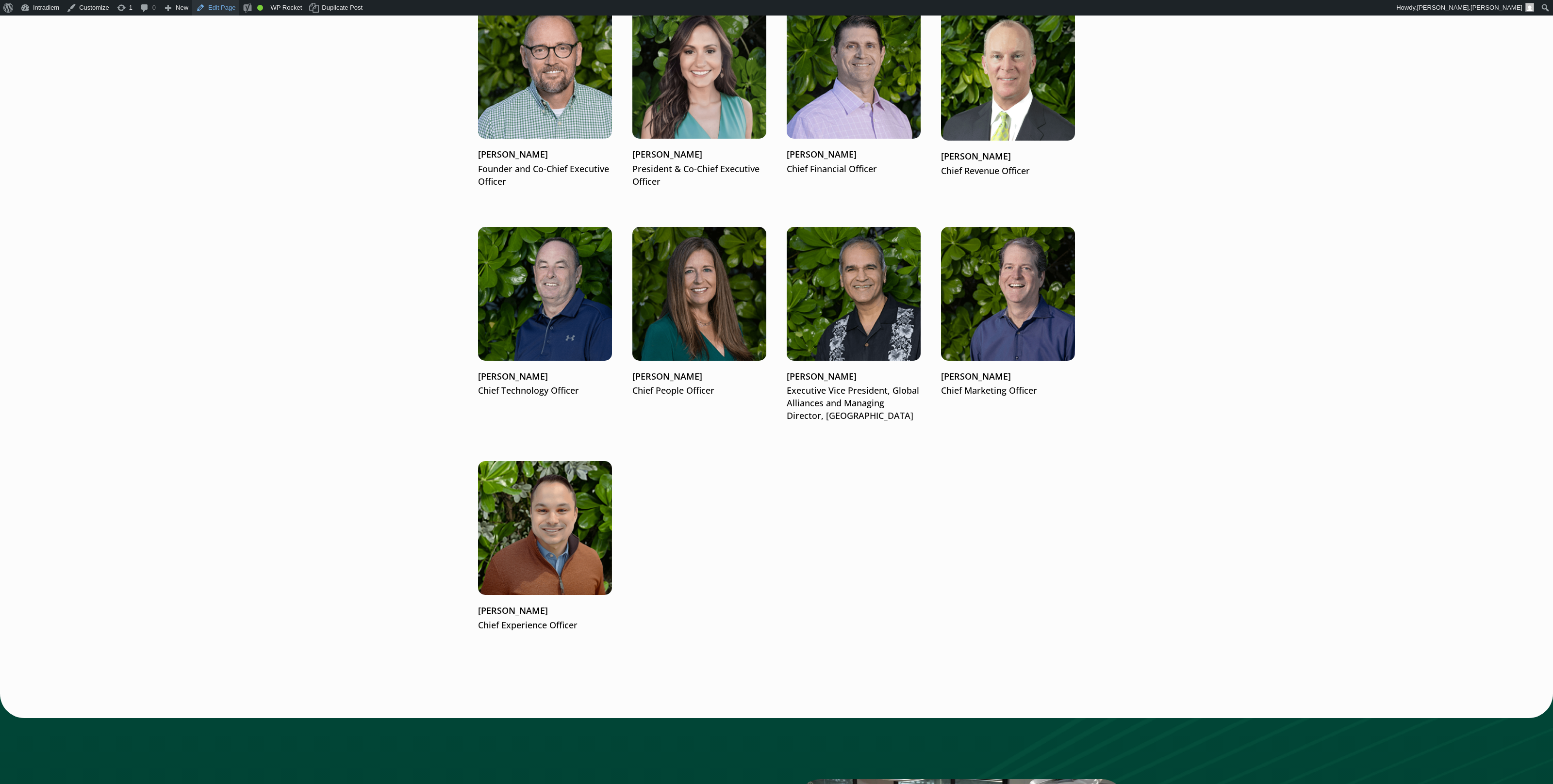
click at [215, 12] on link "Edit Page" at bounding box center [216, 8] width 47 height 15
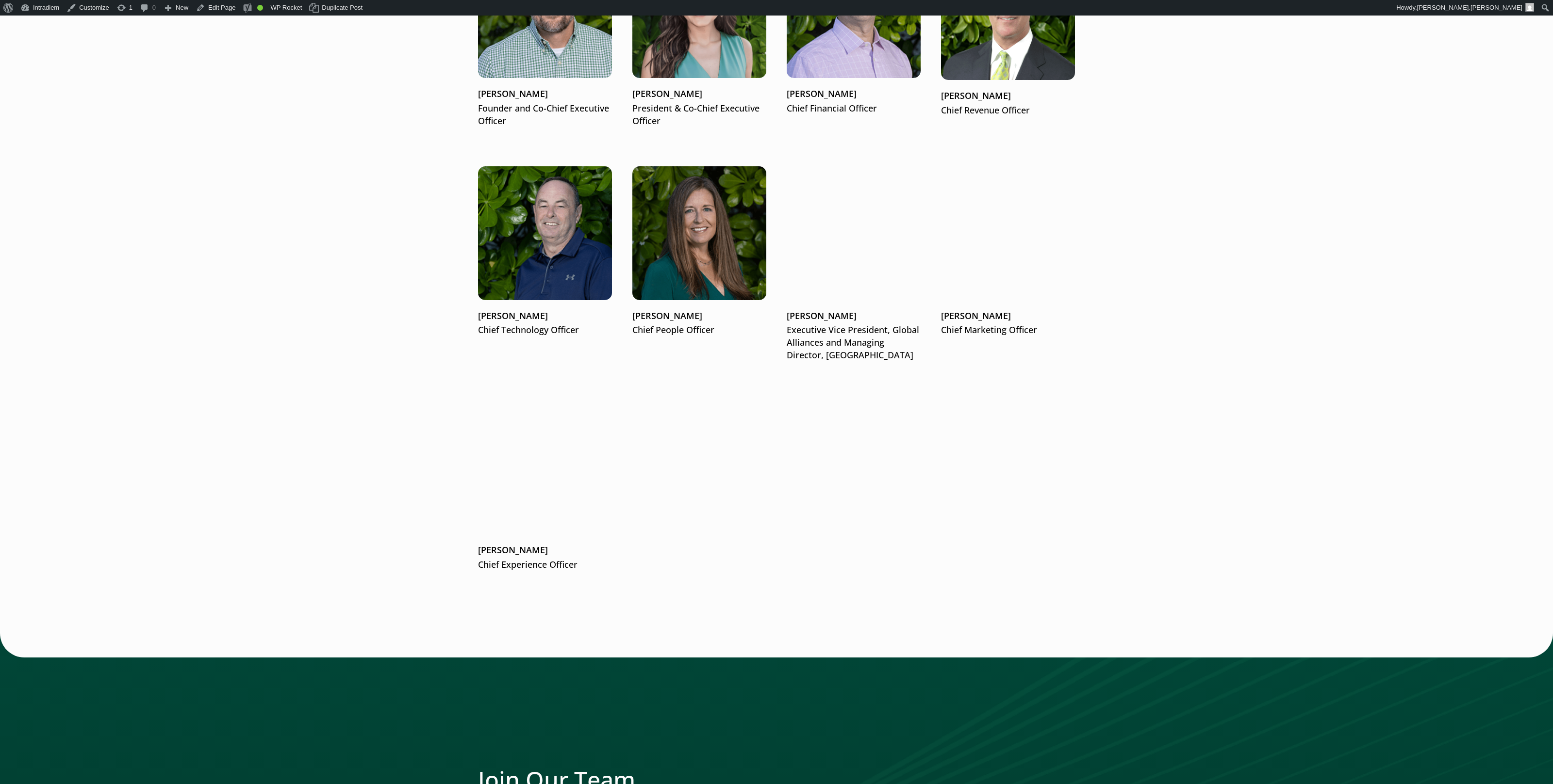
scroll to position [1365, 0]
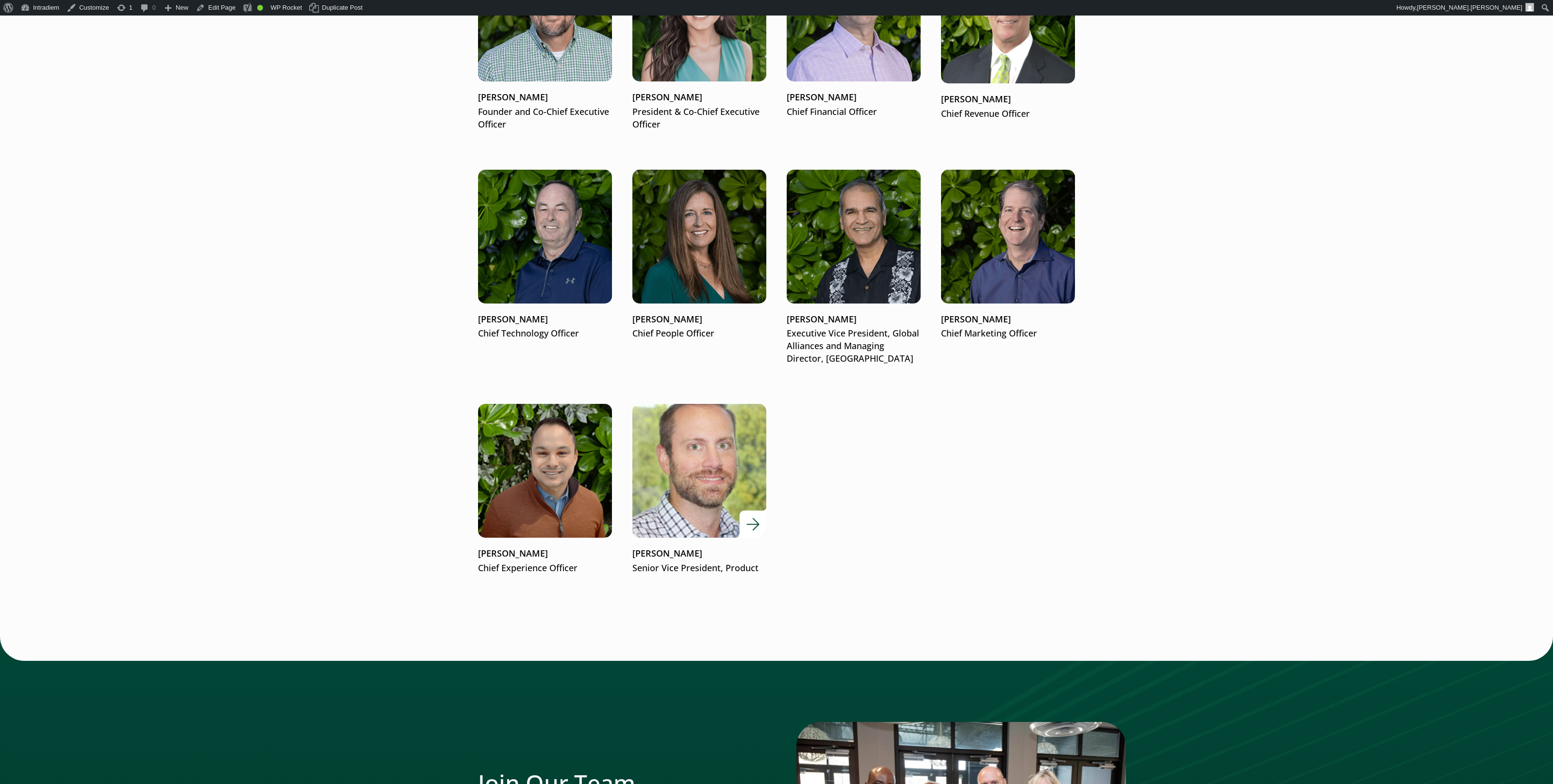
click at [687, 477] on img at bounding box center [698, 470] width 160 height 160
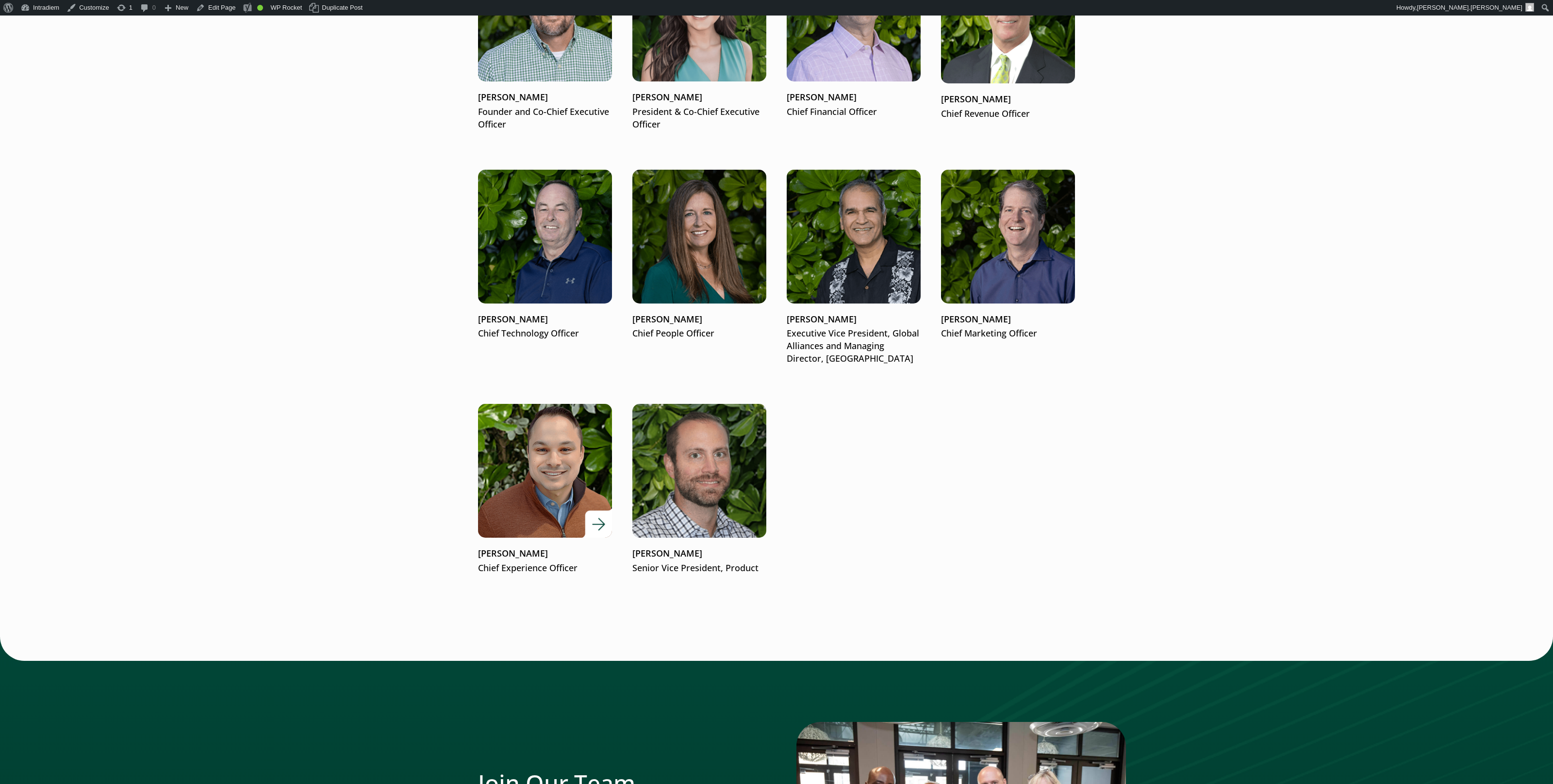
click at [565, 455] on img at bounding box center [544, 470] width 160 height 160
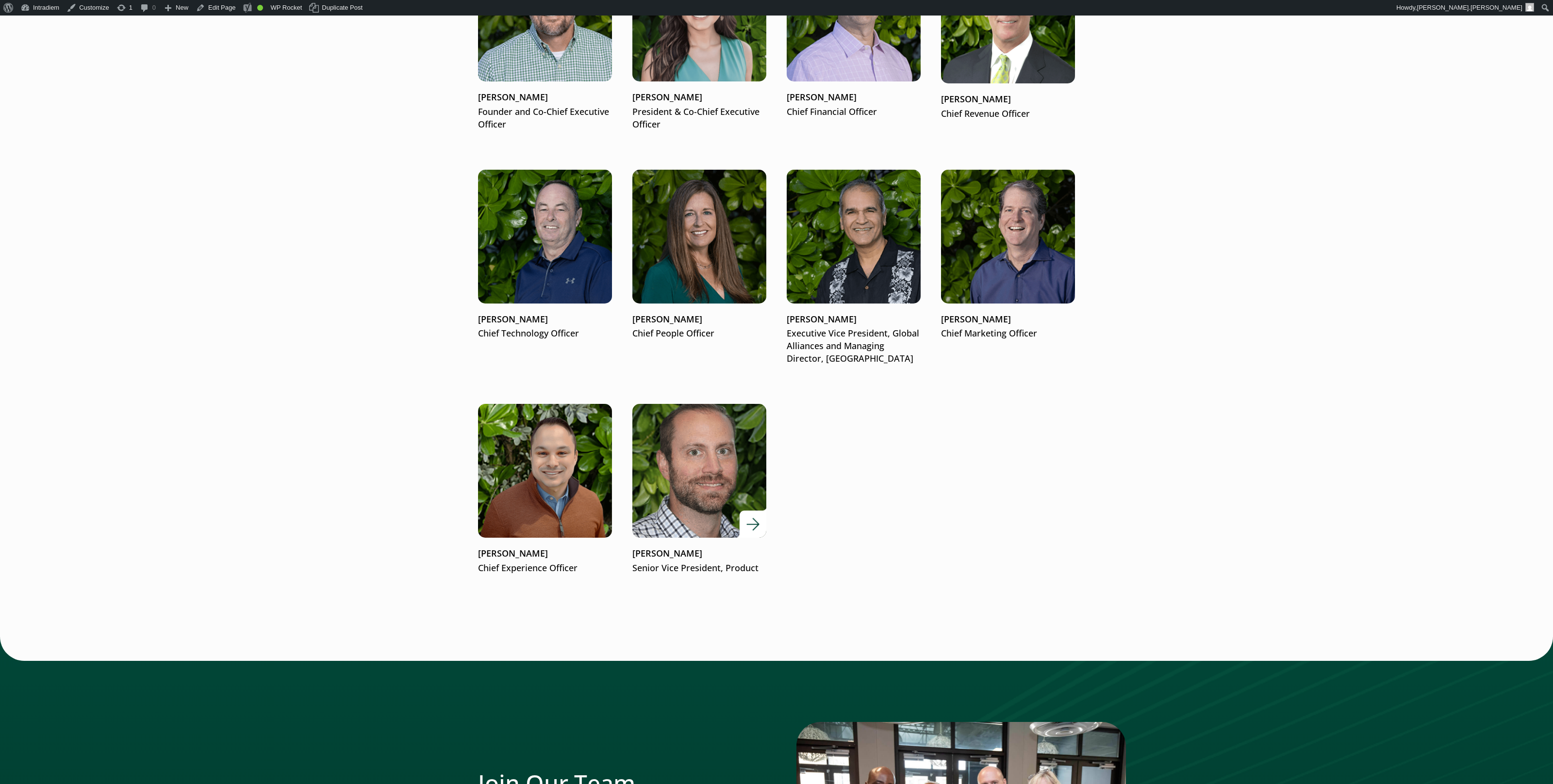
click at [682, 489] on img at bounding box center [698, 470] width 160 height 160
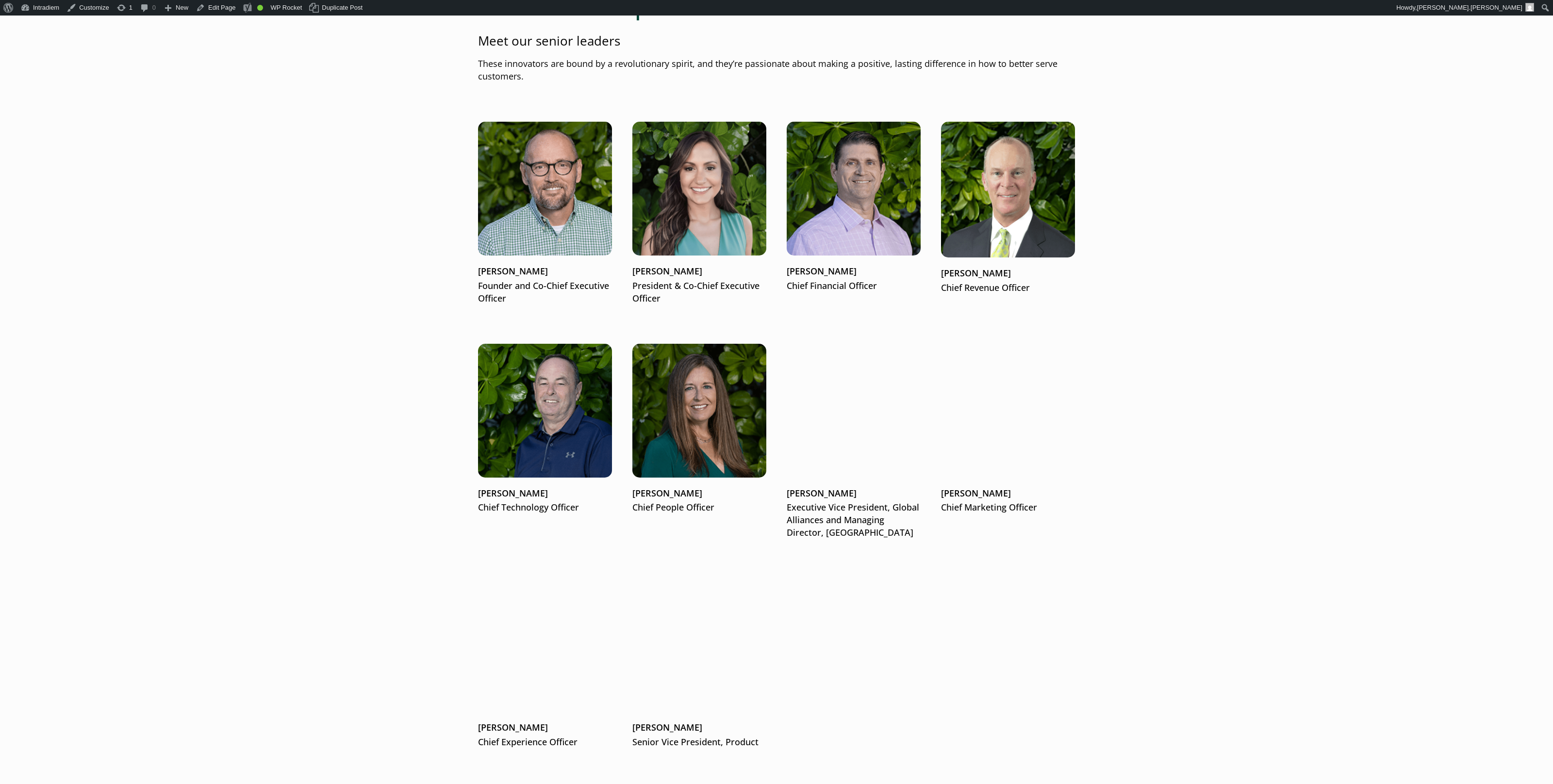
scroll to position [1281, 0]
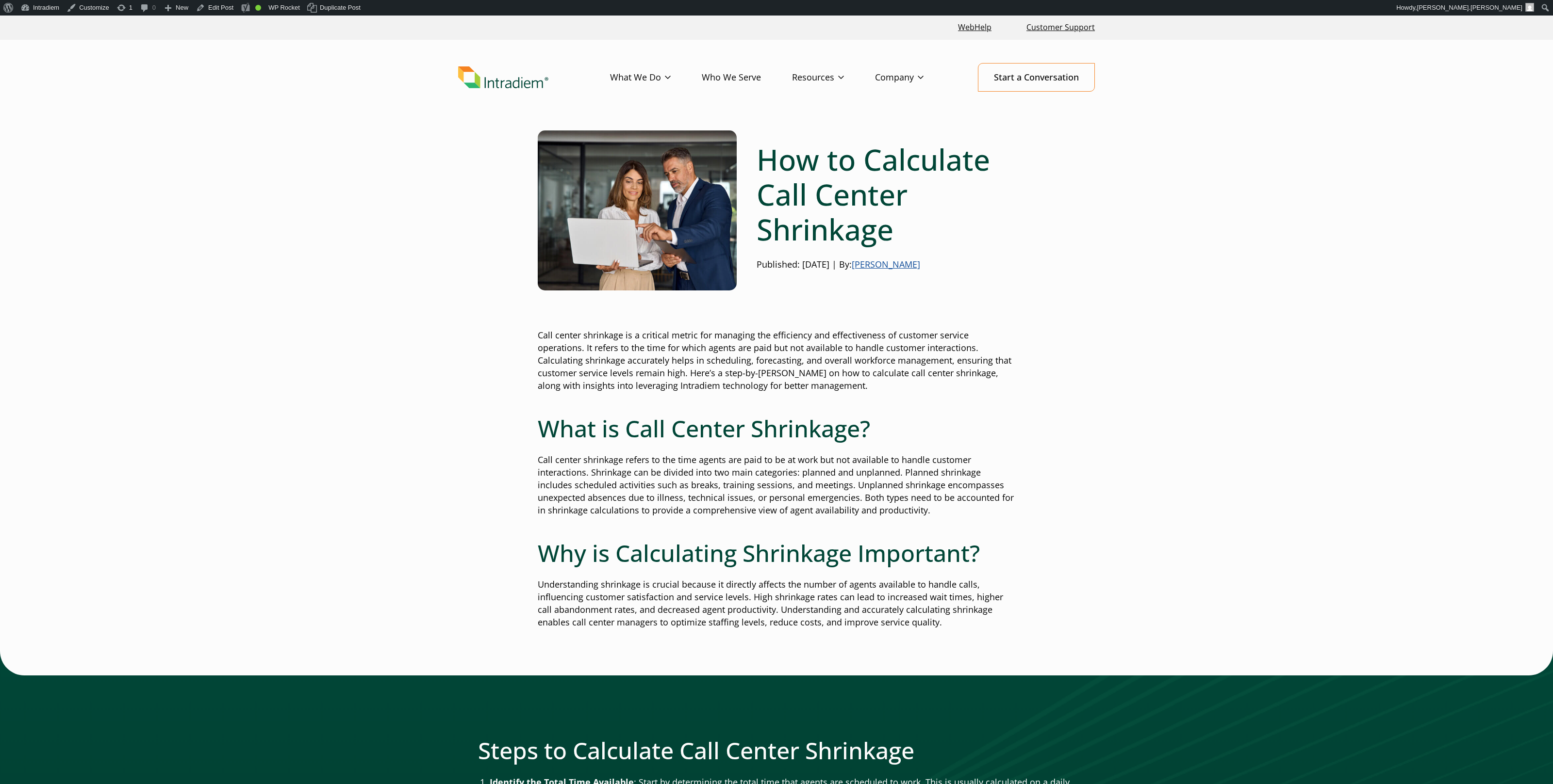
scroll to position [1, 0]
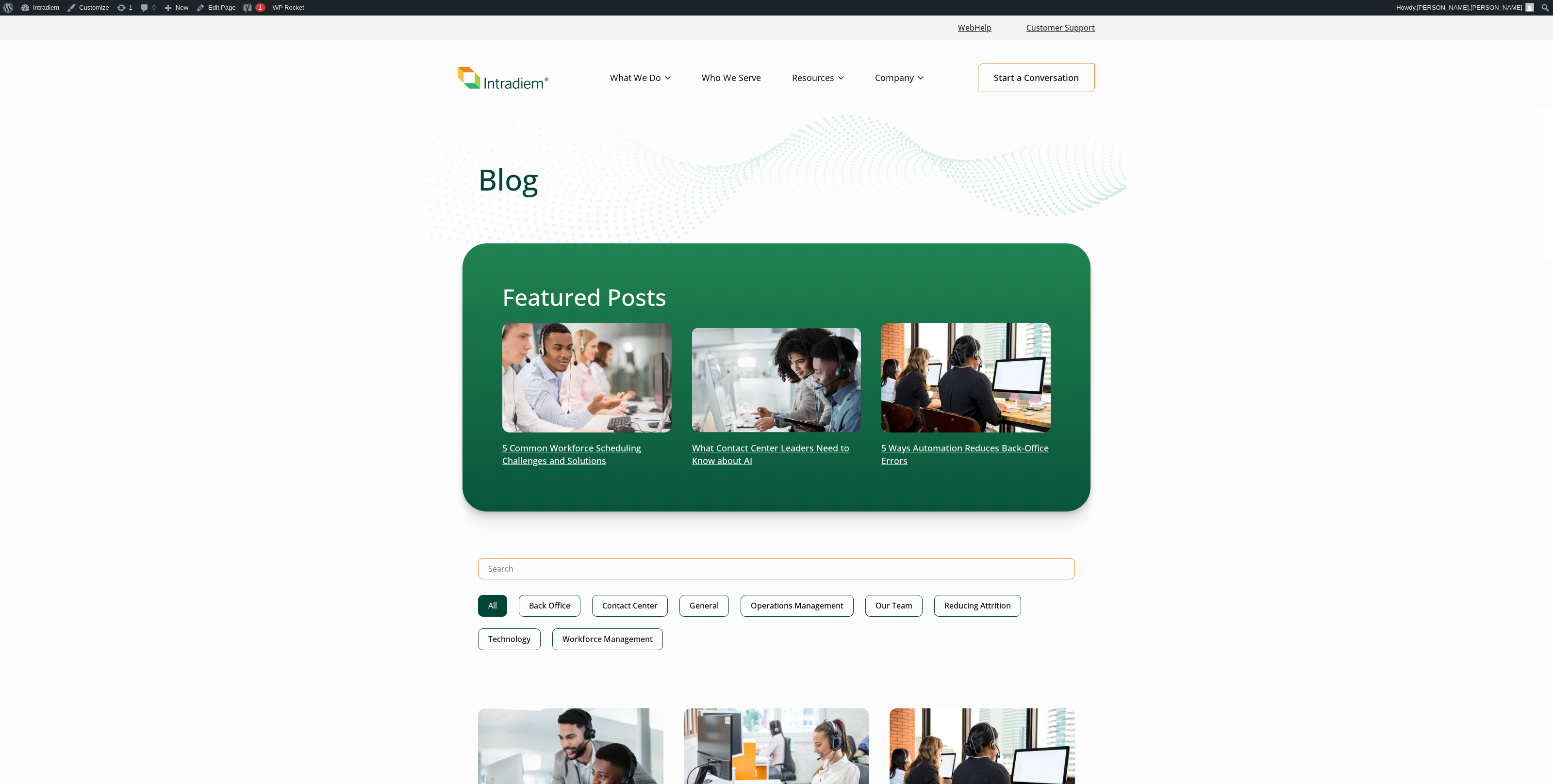
click at [906, 572] on input "Search Intradiem" at bounding box center [777, 569] width 597 height 22
type input "adherence"
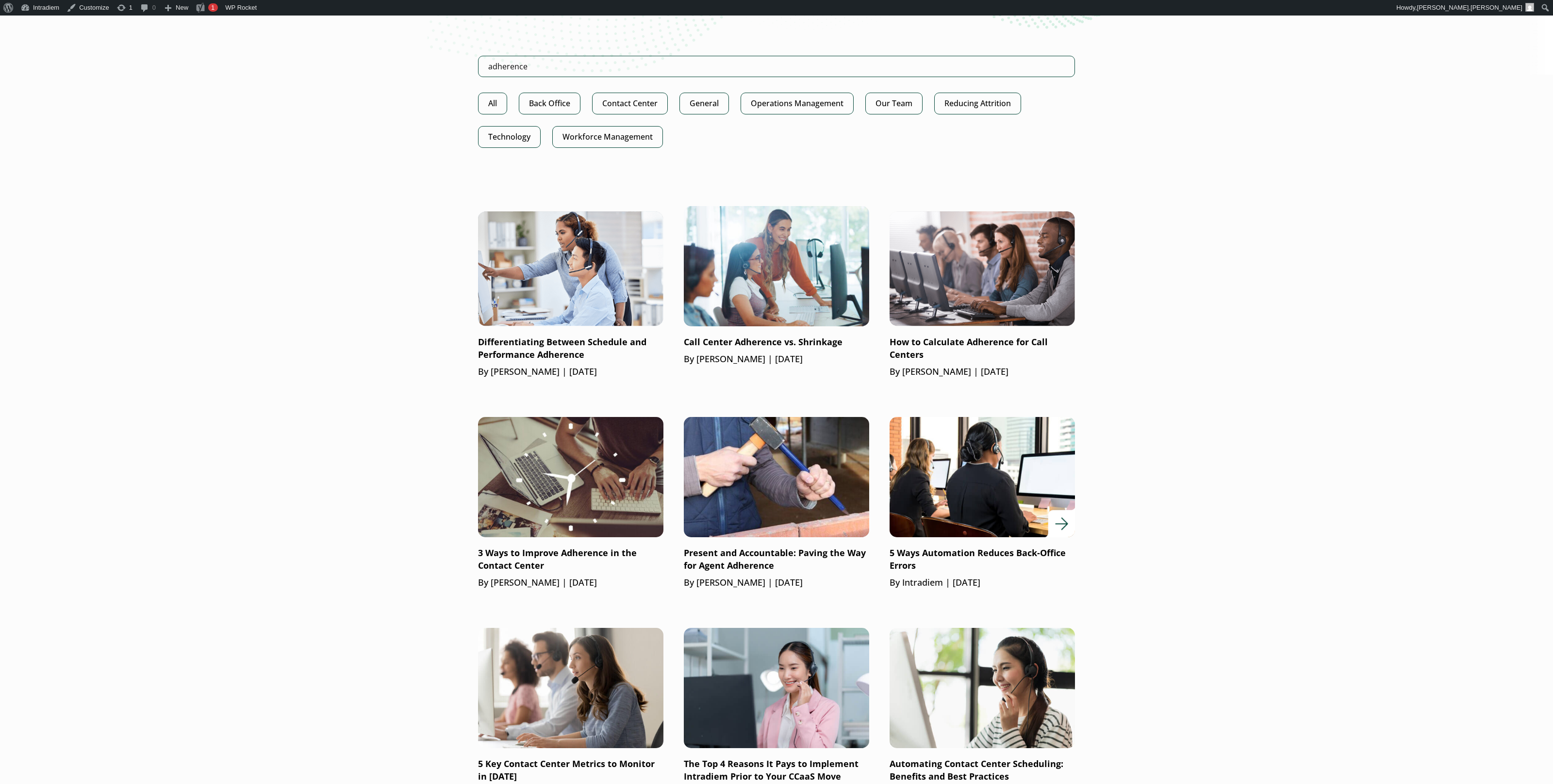
scroll to position [297, 0]
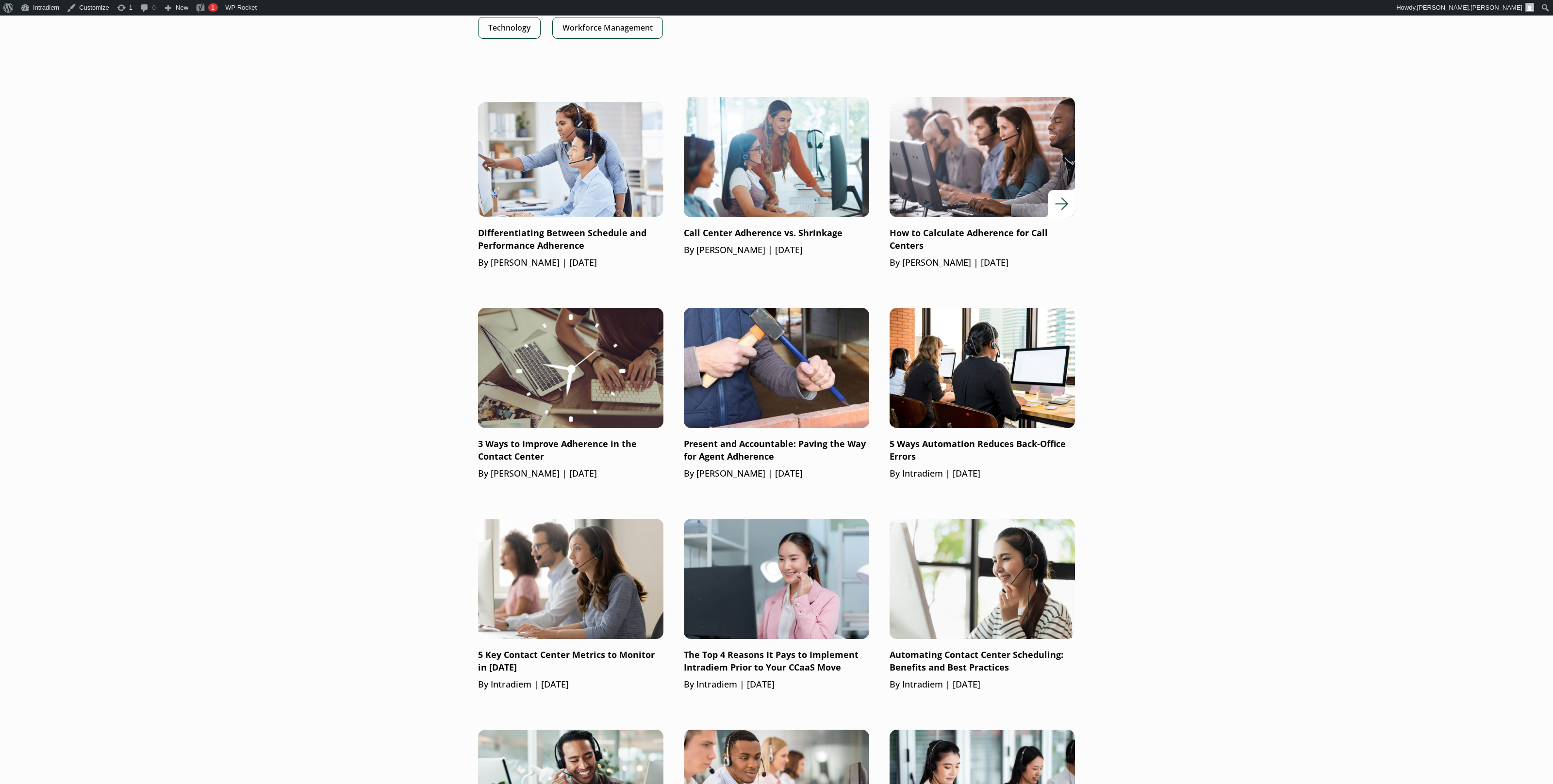
click at [953, 189] on img at bounding box center [982, 157] width 222 height 144
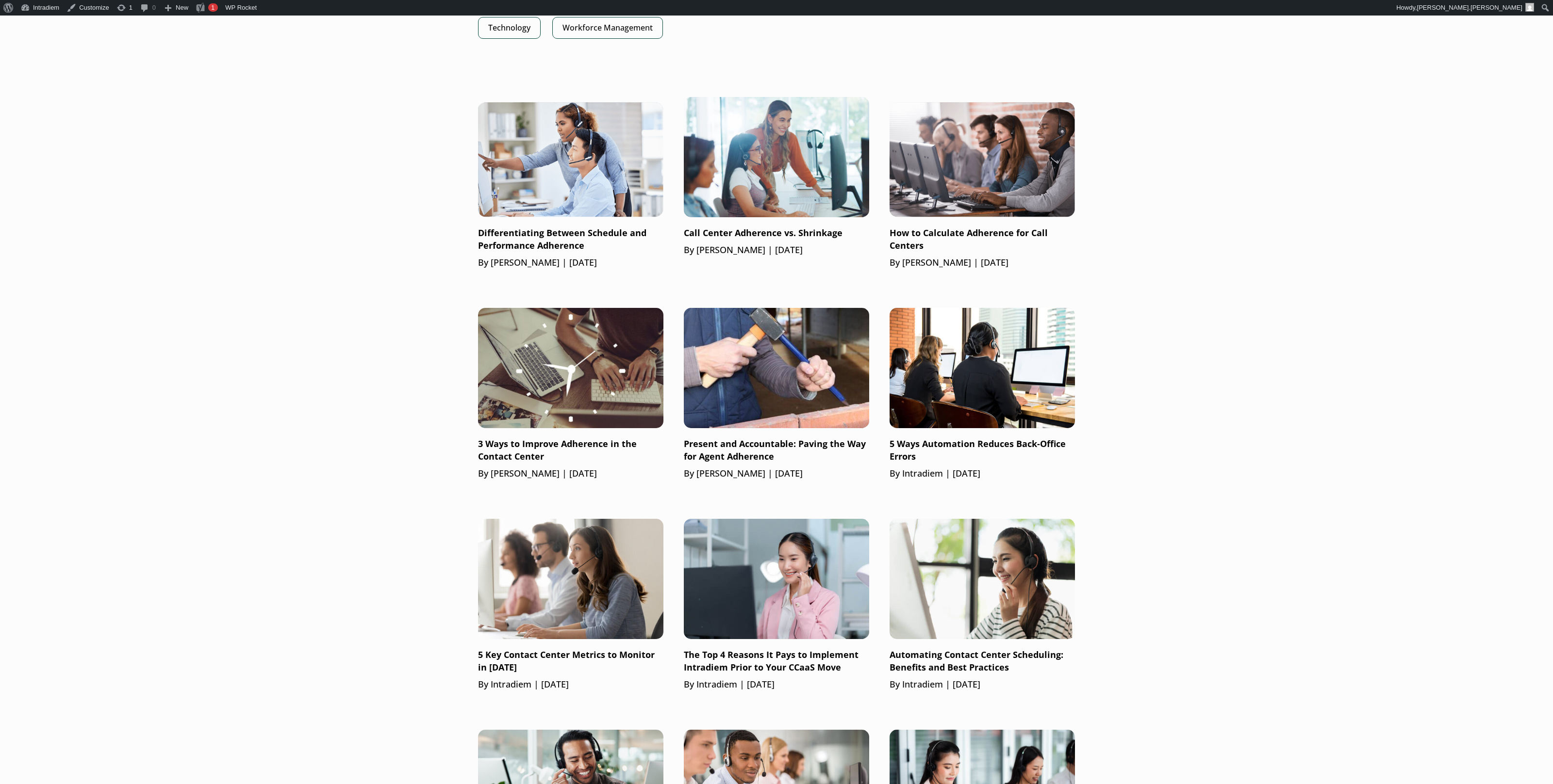
scroll to position [294, 0]
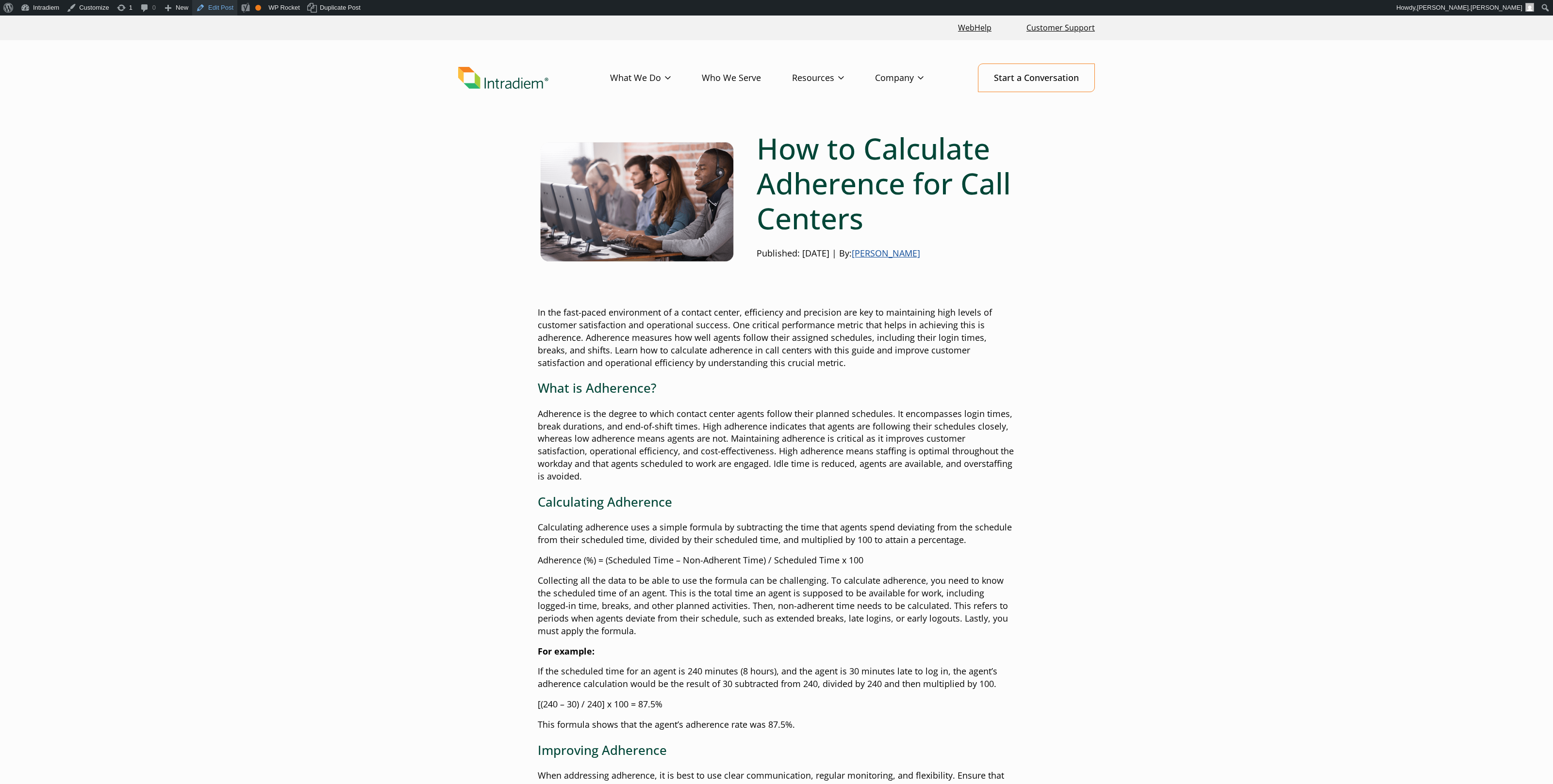
click at [228, 12] on link "Edit Post" at bounding box center [215, 8] width 45 height 15
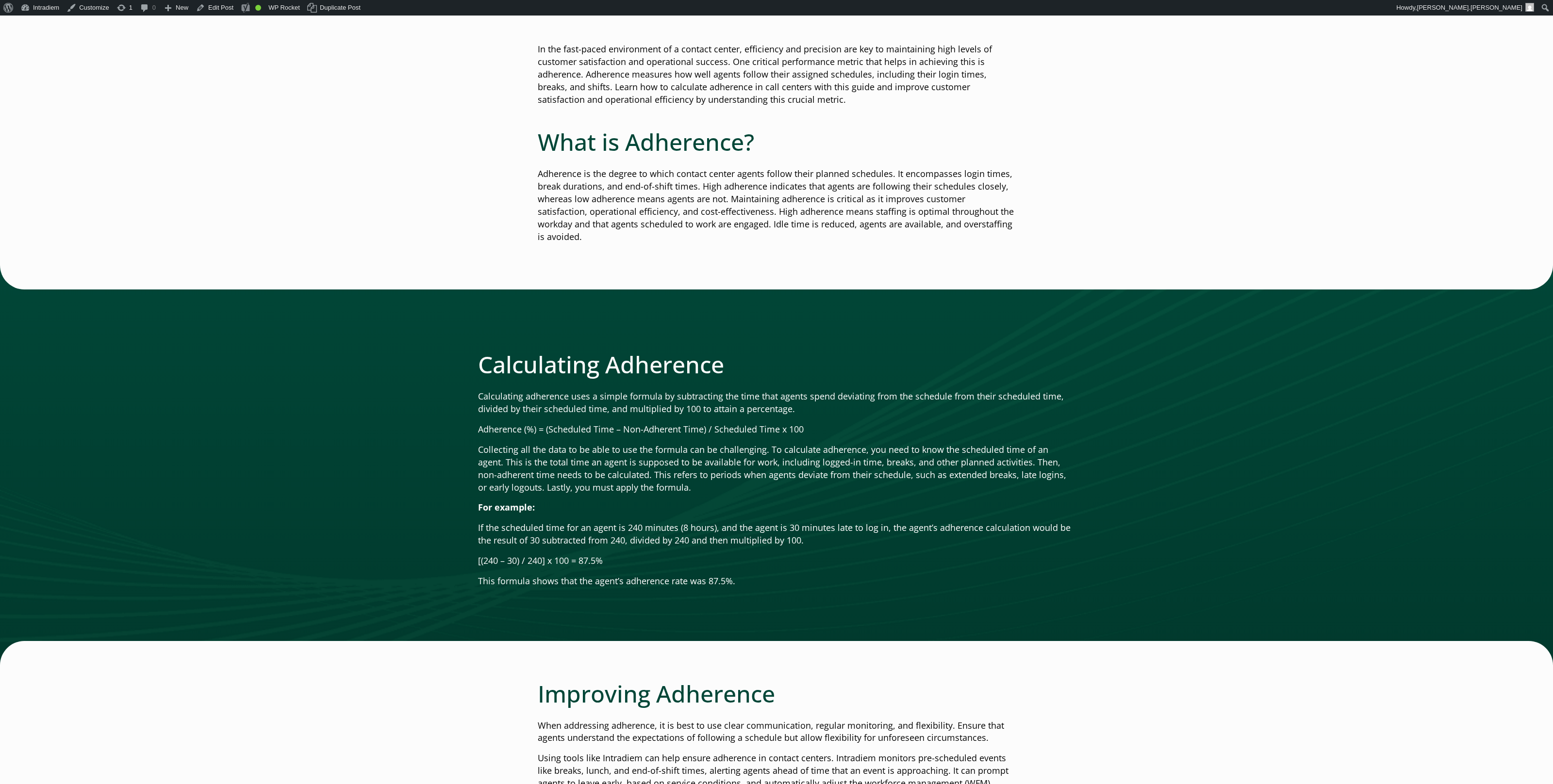
scroll to position [267, 0]
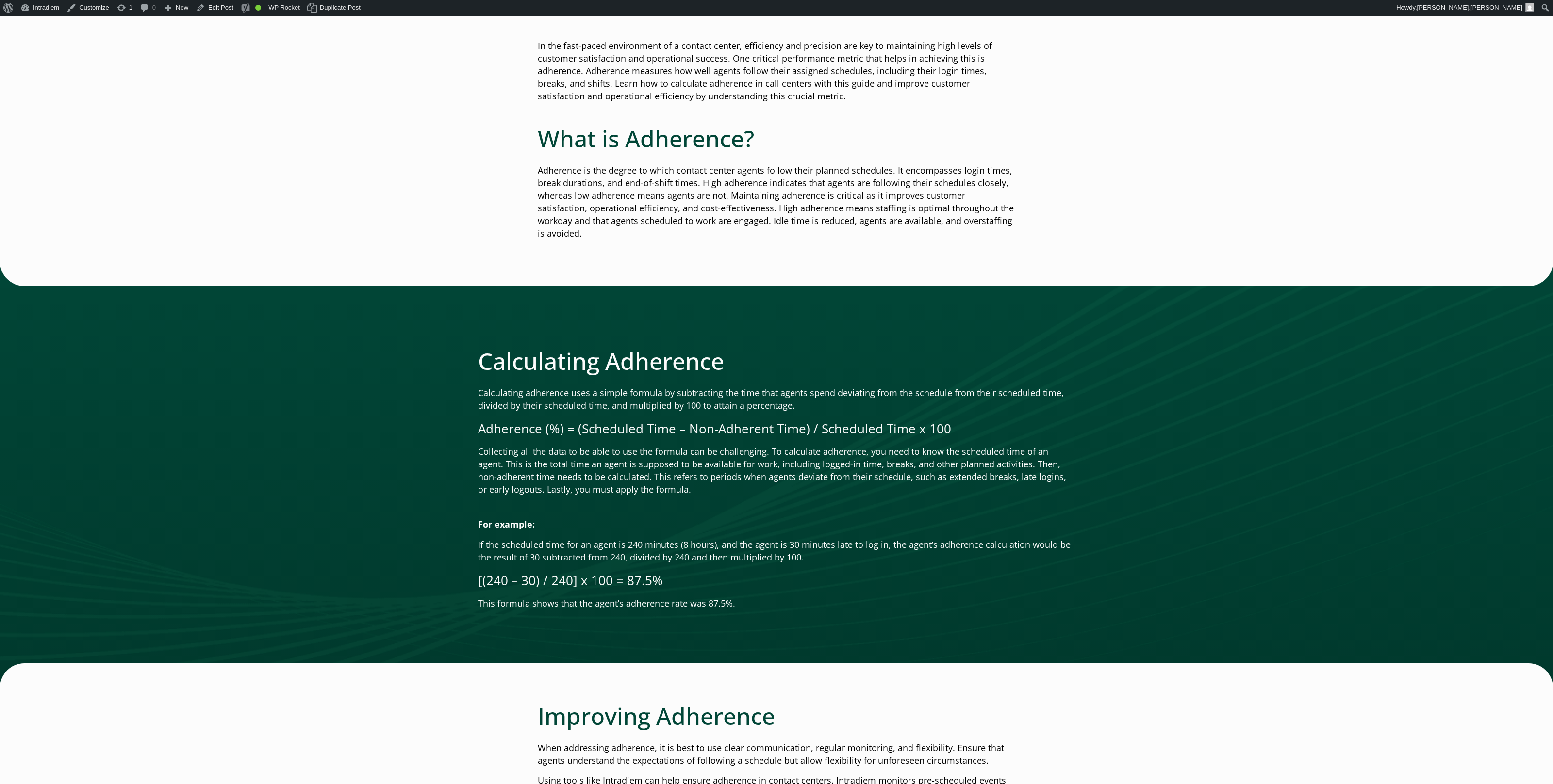
click at [1282, 341] on div at bounding box center [776, 475] width 1553 height 426
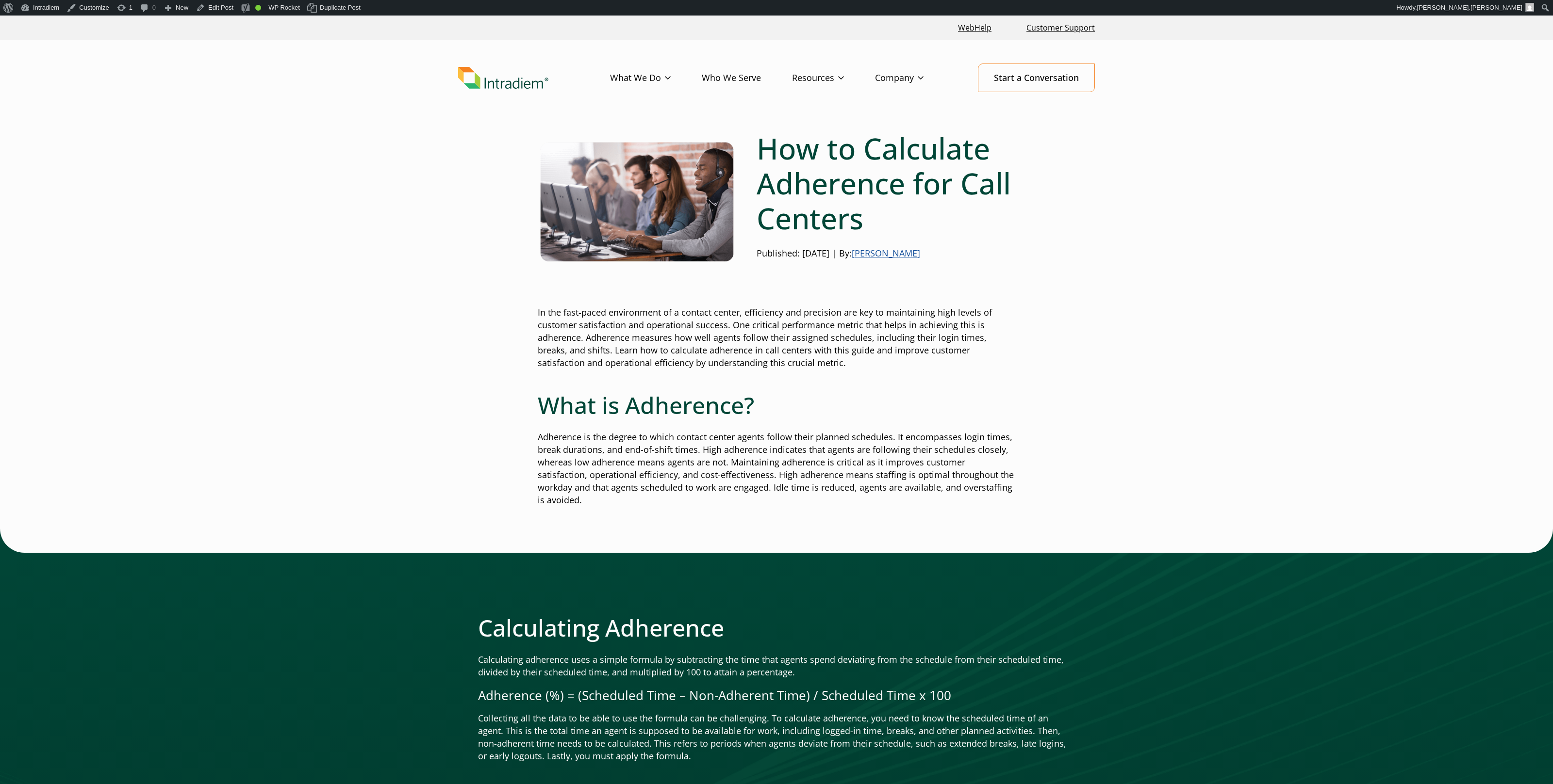
click at [844, 191] on h1 "How to Calculate Adherence for Call Centers" at bounding box center [886, 183] width 259 height 105
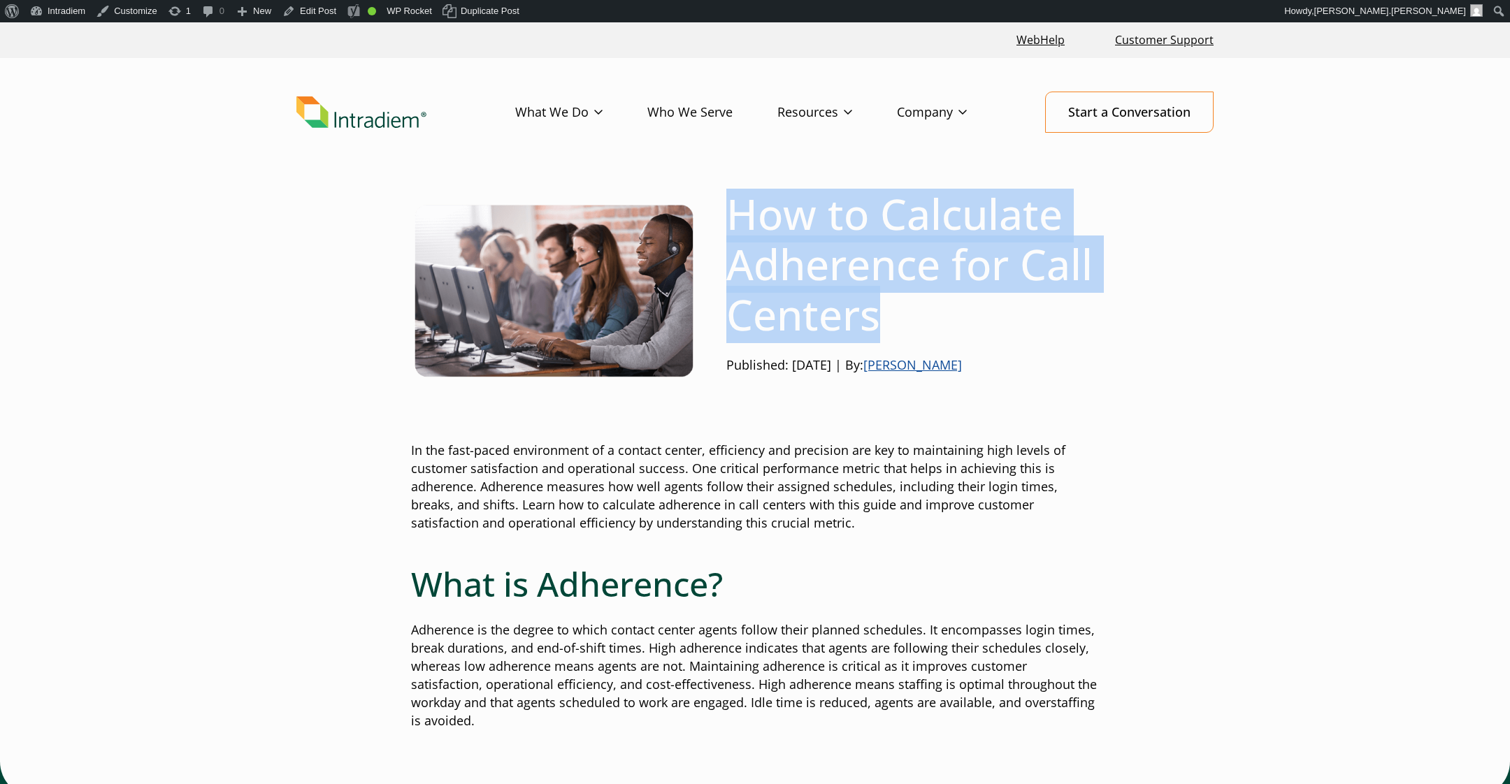
drag, startPoint x: 905, startPoint y: 309, endPoint x: 728, endPoint y: 238, distance: 190.5
click at [721, 236] on div "How to Calculate Adherence for Call Centers Published: [DATE] | By: [PERSON_NAM…" at bounding box center [898, 287] width 401 height 197
copy h1 "How to Calculate Adherence for Call Centers"
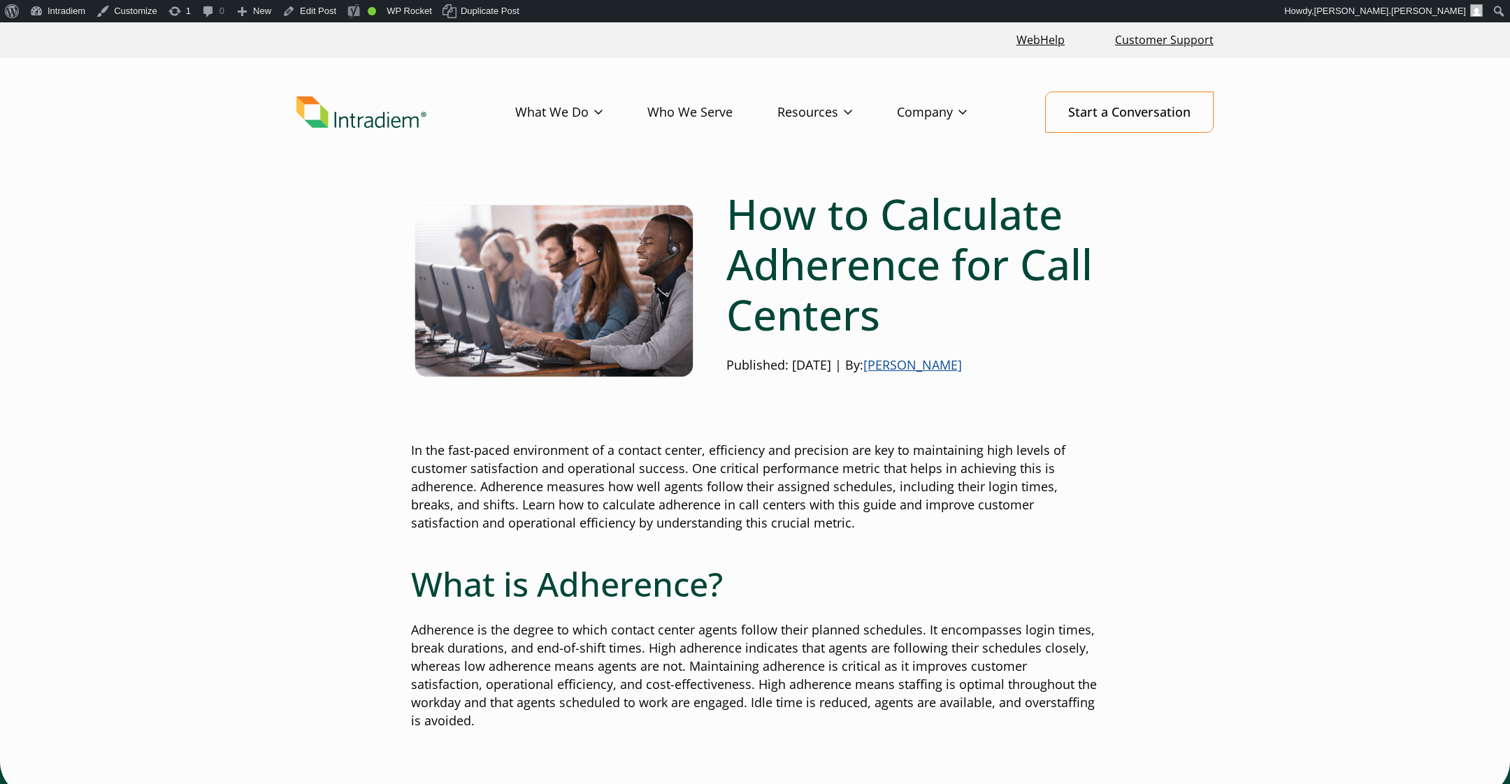
drag, startPoint x: 687, startPoint y: 463, endPoint x: 703, endPoint y: 463, distance: 15.4
click at [689, 462] on p "In the fast-paced environment of a contact center, efficiency and precision are…" at bounding box center [755, 487] width 688 height 91
drag, startPoint x: 482, startPoint y: 489, endPoint x: 759, endPoint y: 533, distance: 281.1
click at [486, 489] on p "In the fast-paced environment of a contact center, efficiency and precision are…" at bounding box center [755, 487] width 688 height 91
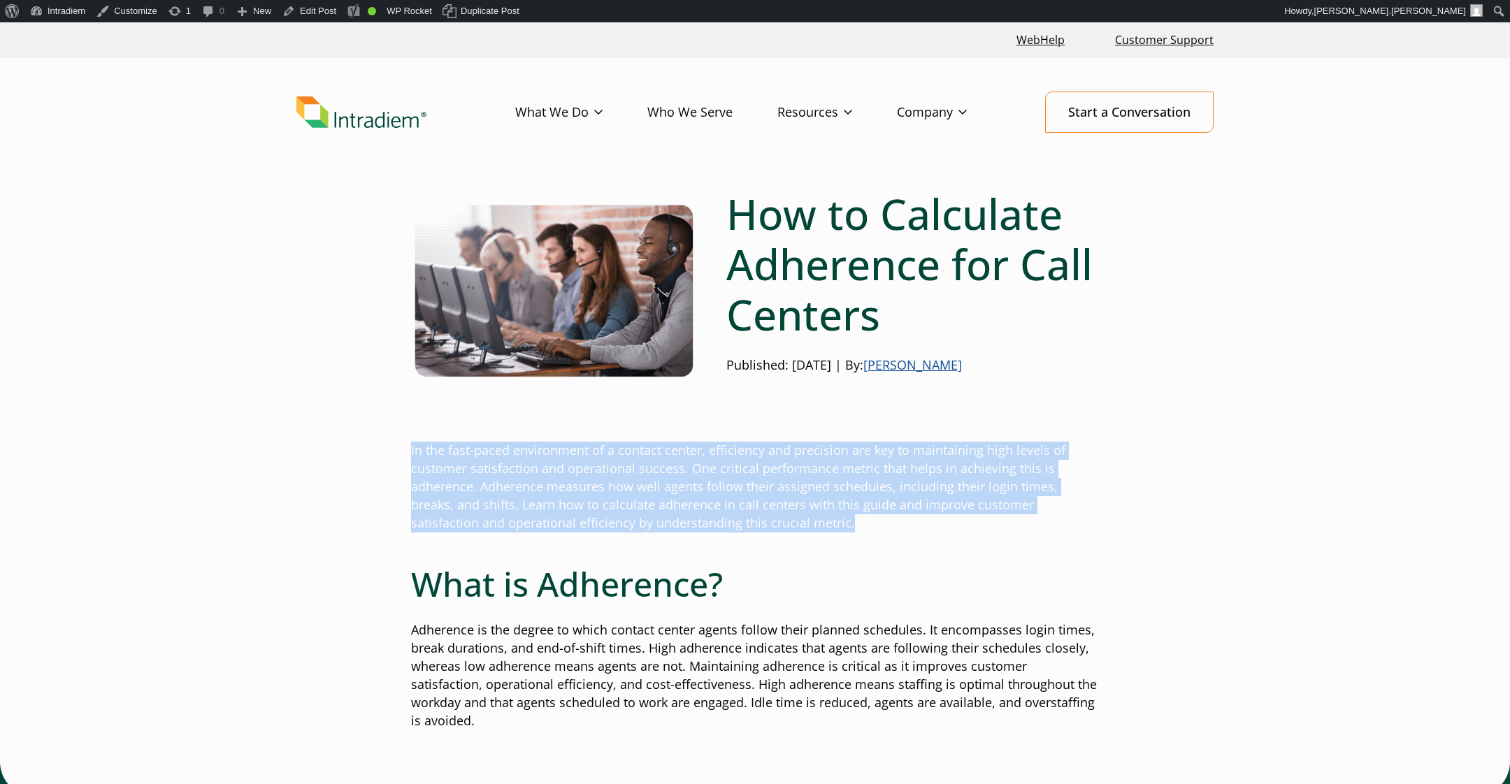
drag, startPoint x: 702, startPoint y: 515, endPoint x: 395, endPoint y: 456, distance: 312.6
copy p "In the fast-paced environment of a contact center, efficiency and precision are…"
